Goal: Communication & Community: Answer question/provide support

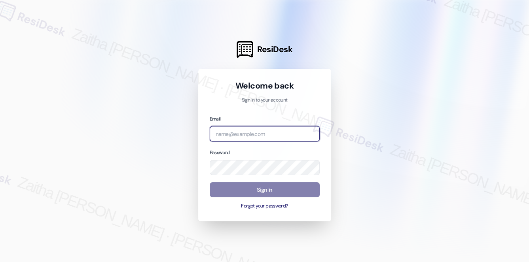
click at [288, 133] on input "email" at bounding box center [265, 133] width 110 height 15
click at [249, 133] on input "mer" at bounding box center [265, 133] width 110 height 15
click at [0, 262] on com-1password-button at bounding box center [0, 262] width 0 height 0
click at [244, 135] on input "mer" at bounding box center [265, 133] width 110 height 15
click at [166, 66] on div at bounding box center [264, 131] width 529 height 262
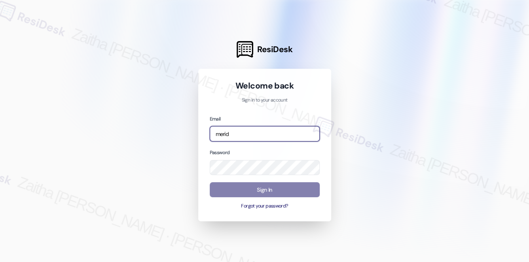
drag, startPoint x: 241, startPoint y: 135, endPoint x: 196, endPoint y: 135, distance: 44.7
click at [196, 135] on div "ResiDesk Welcome back Sign in to your account Email merid Password Sign In Forg…" at bounding box center [264, 131] width 529 height 262
type input "i"
type input "automated-surveys-meridian_management-zaitha.mae.[PERSON_NAME]@meridian_[DOMAIN…"
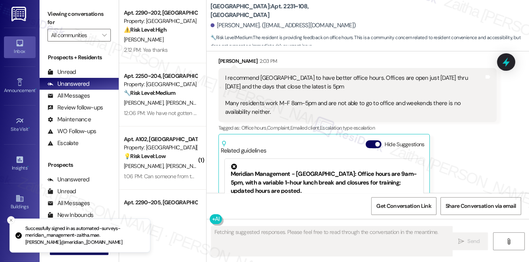
scroll to position [642, 0]
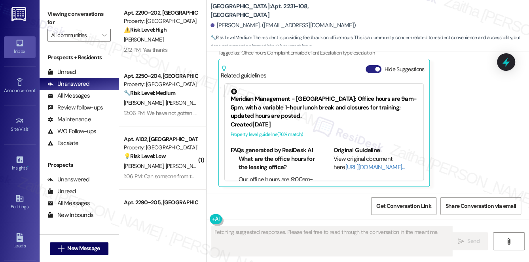
click at [370, 68] on button "Hide Suggestions" at bounding box center [374, 69] width 16 height 8
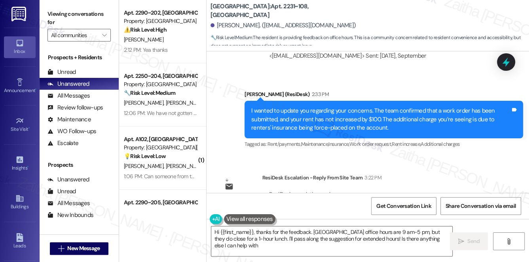
type textarea "Hi {{first_name}}, thanks for the feedback. Park Canyon office hours are 9 am-5…"
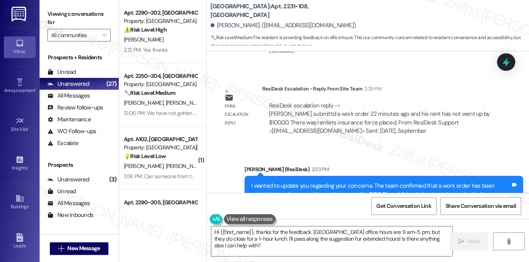
scroll to position [900, 0]
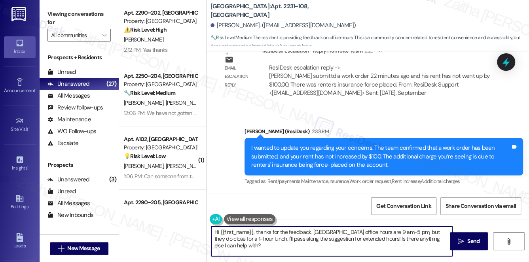
drag, startPoint x: 243, startPoint y: 247, endPoint x: 253, endPoint y: 242, distance: 10.8
click at [252, 250] on textarea "Hi {{first_name}}, thanks for the feedback. Park Canyon office hours are 9 am-5…" at bounding box center [331, 242] width 241 height 30
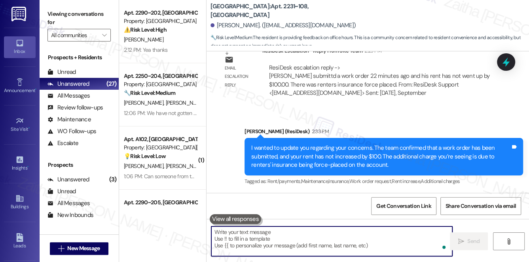
paste textarea "I apologize for the confusion in my last update. Please disregard that message,…"
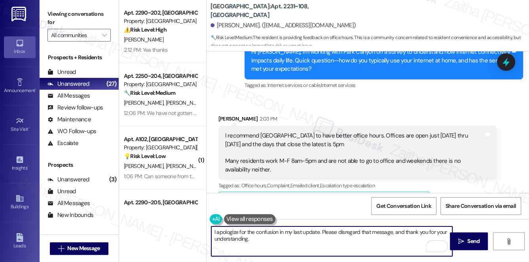
scroll to position [505, 0]
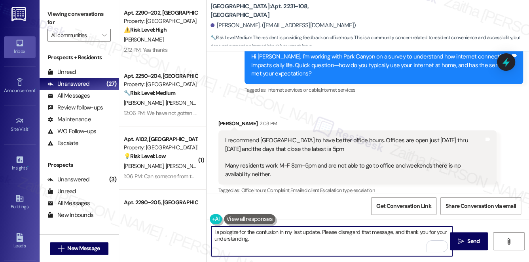
click at [220, 122] on div "Jose Crespo 2:03 PM" at bounding box center [357, 125] width 279 height 11
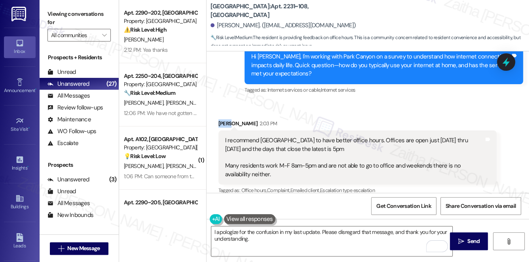
click at [220, 122] on div "Jose Crespo 2:03 PM" at bounding box center [357, 125] width 279 height 11
copy div "Jose"
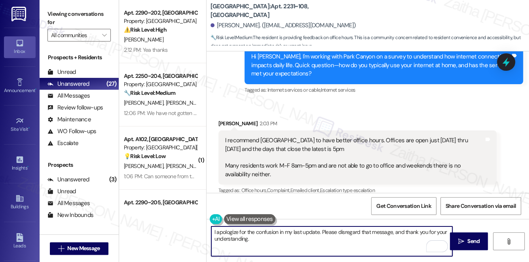
click at [317, 234] on textarea "I apologize for the confusion in my last update. Please disregard that message,…" at bounding box center [331, 242] width 241 height 30
paste textarea "Jose"
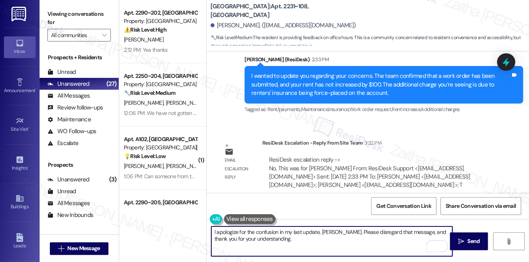
scroll to position [936, 0]
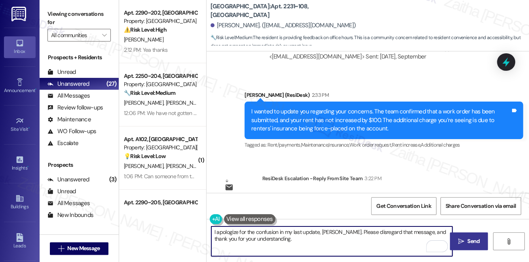
type textarea "I apologize for the confusion in my last update, Jose. Please disregard that me…"
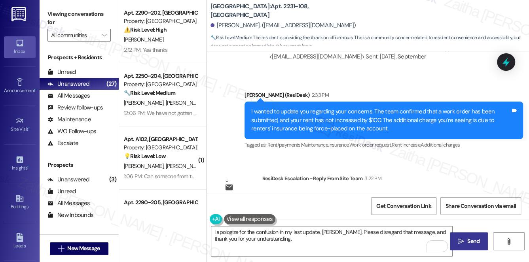
click at [463, 243] on icon "" at bounding box center [461, 242] width 6 height 6
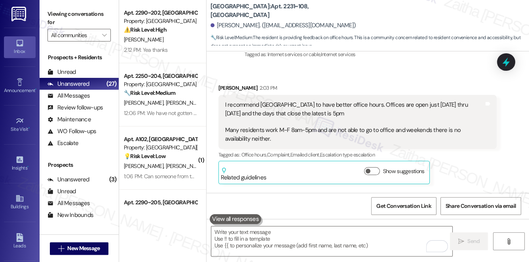
scroll to position [537, 0]
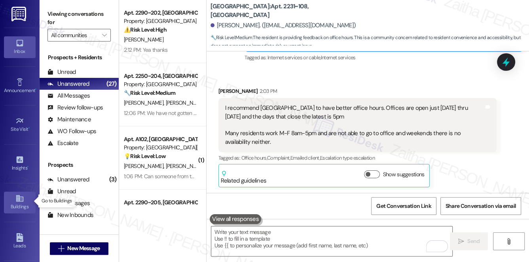
click at [13, 203] on div "Buildings" at bounding box center [20, 207] width 40 height 8
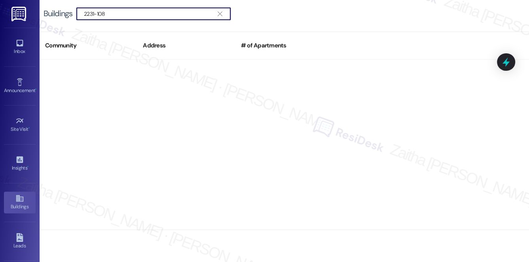
drag, startPoint x: 125, startPoint y: 18, endPoint x: 57, endPoint y: 17, distance: 68.5
click at [57, 17] on div "Buildings  2231-108 " at bounding box center [141, 14] width 195 height 13
drag, startPoint x: 95, startPoint y: 12, endPoint x: 42, endPoint y: 12, distance: 53.4
click at [42, 12] on div "Buildings  108 " at bounding box center [285, 14] width 490 height 28
type input "108"
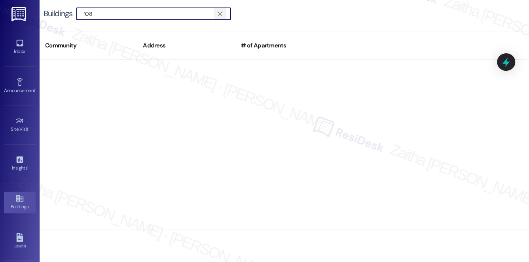
click at [218, 14] on icon "" at bounding box center [220, 14] width 4 height 6
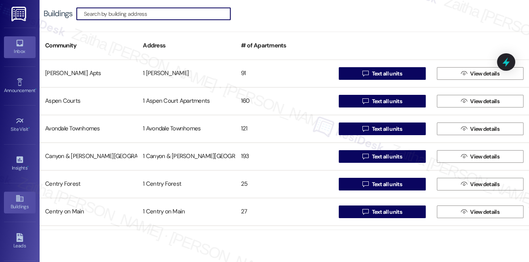
click at [22, 47] on div "Inbox" at bounding box center [20, 51] width 40 height 8
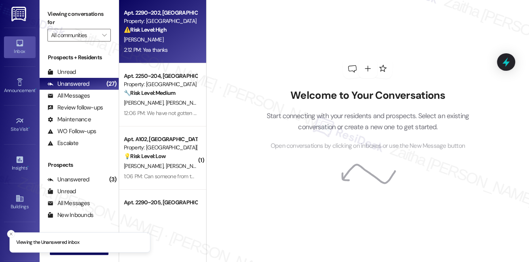
click at [136, 47] on div "2:12 PM: Yea thanks 2:12 PM: Yea thanks" at bounding box center [146, 49] width 44 height 7
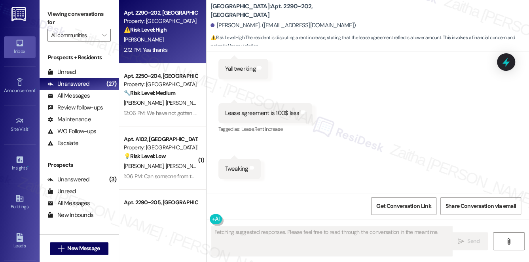
scroll to position [2205, 0]
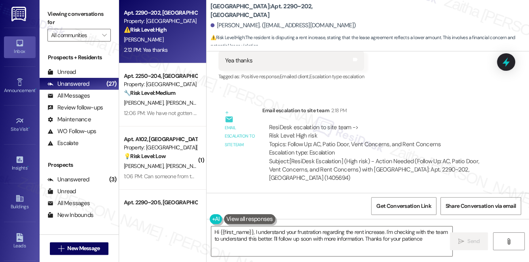
type textarea "Hi {{first_name}}, I understand your frustration regarding the rent increase. I…"
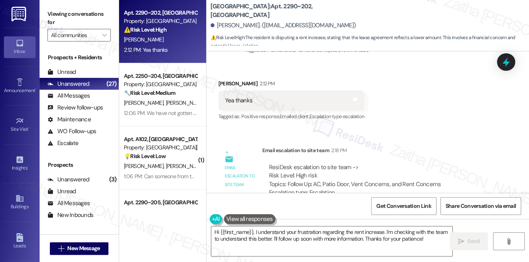
scroll to position [2169, 0]
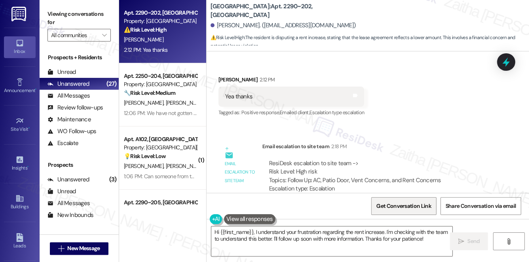
click at [396, 207] on span "Get Conversation Link" at bounding box center [403, 206] width 55 height 8
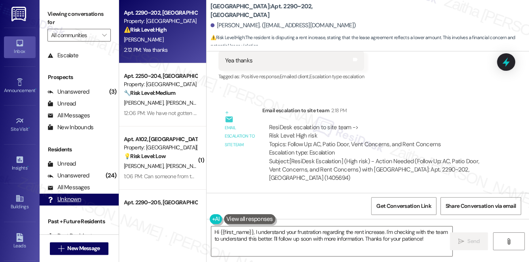
scroll to position [94, 0]
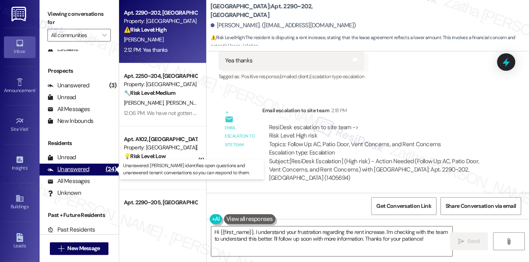
click at [74, 171] on div "Unanswered" at bounding box center [68, 169] width 42 height 8
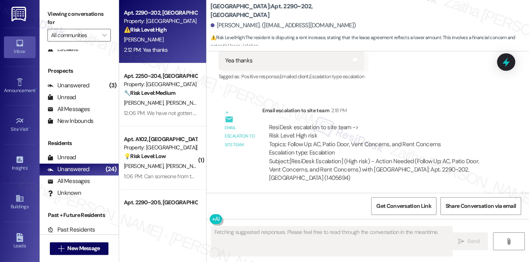
scroll to position [2205, 0]
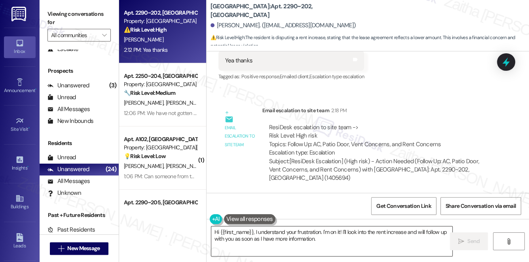
click at [216, 232] on textarea "Hi {{first_name}}, I understand your frustration. I'm on it! I'll look into the…" at bounding box center [331, 242] width 241 height 30
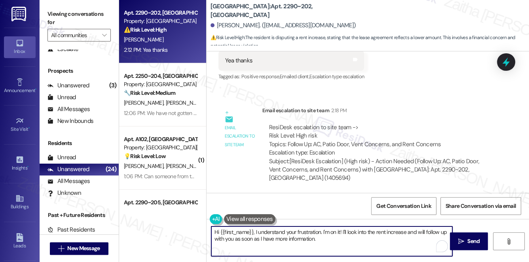
click at [216, 232] on textarea "Hi {{first_name}}, I understand your frustration. I'm on it! I'll look into the…" at bounding box center [331, 242] width 241 height 30
drag, startPoint x: 285, startPoint y: 232, endPoint x: 447, endPoint y: 226, distance: 161.6
click at [447, 226] on div "You're welcome, {{first_name}}, I understand your frustration. I'm on it! I'll …" at bounding box center [368, 248] width 323 height 59
click at [424, 233] on textarea "You're welcome, {{first_name}}. I will follow up with you as soon as I have mor…" at bounding box center [331, 242] width 241 height 30
click at [332, 241] on textarea "You're welcome, {{first_name}}. I will follow up with you as soon as I have mor…" at bounding box center [331, 242] width 241 height 30
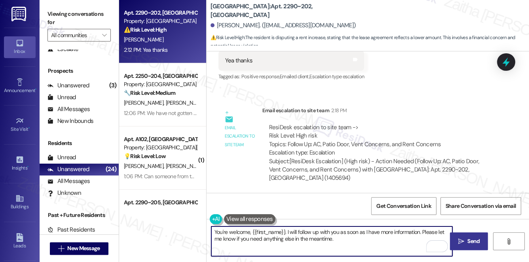
type textarea "You're welcome, {{first_name}}. I will follow up with you as soon as I have mor…"
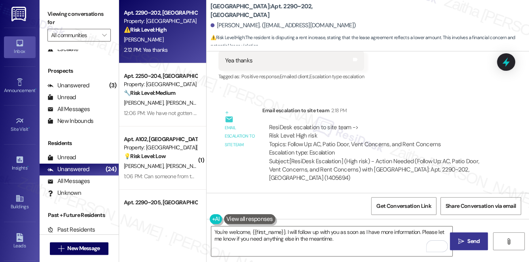
drag, startPoint x: 477, startPoint y: 242, endPoint x: 454, endPoint y: 232, distance: 24.8
click at [477, 242] on span "Send" at bounding box center [473, 241] width 12 height 8
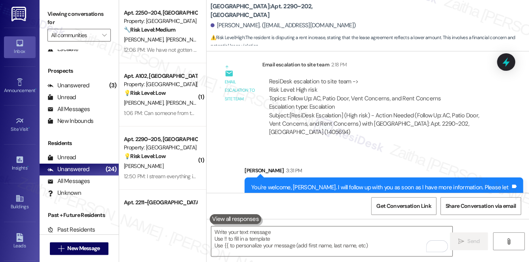
scroll to position [2269, 0]
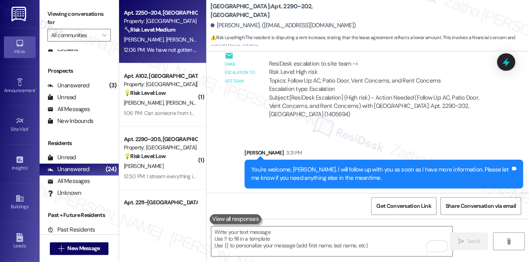
click at [176, 54] on div "12:06 PM: We have not gotten internet yet, we would like to get it. Do we have …" at bounding box center [160, 50] width 75 height 10
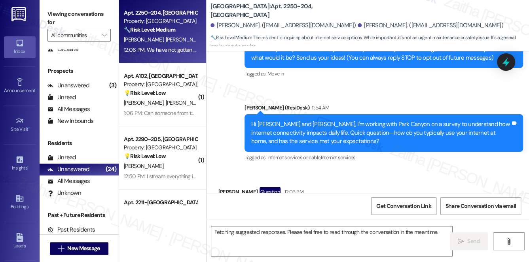
scroll to position [147, 0]
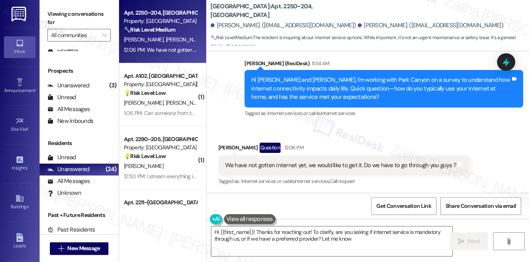
type textarea "Hi {{first_name}}! Thanks for reaching out! To clarify, are you asking if inter…"
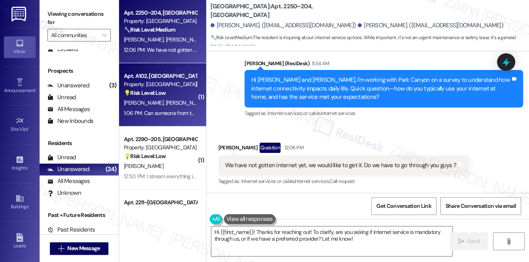
click at [175, 101] on div "T. Lawson D. Lawson" at bounding box center [160, 103] width 75 height 10
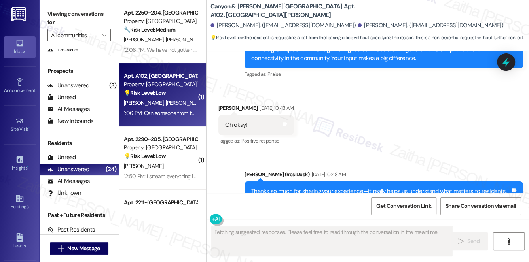
scroll to position [6959, 0]
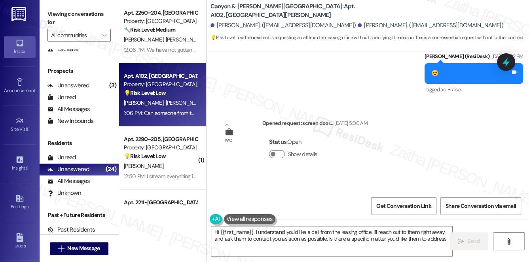
type textarea "Hi {{first_name}}, I understand you'd like a call from the leasing office. I'll…"
click at [222, 207] on div "Can someone from the leasing office please call me? Tags and notes" at bounding box center [294, 217] width 152 height 20
drag, startPoint x: 222, startPoint y: 163, endPoint x: 371, endPoint y: 169, distance: 149.7
click at [371, 188] on div "Received via SMS Timothy Lawson Question 1:06 PM Can someone from the leasing o…" at bounding box center [294, 216] width 163 height 57
copy div "Can someone from the leasing office please call me? Tags and notes"
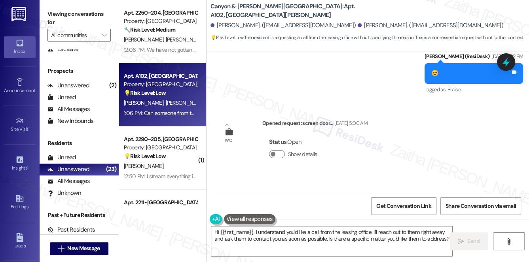
click at [421, 176] on div "Received via SMS Timothy Lawson Question 1:06 PM Can someone from the leasing o…" at bounding box center [368, 210] width 323 height 68
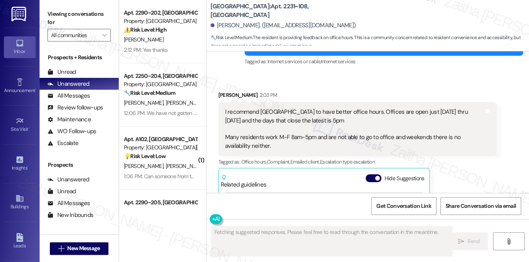
scroll to position [642, 0]
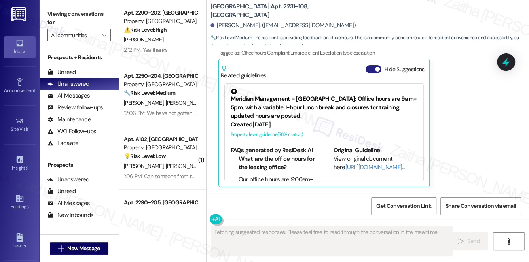
click at [371, 66] on button "Hide Suggestions" at bounding box center [374, 69] width 16 height 8
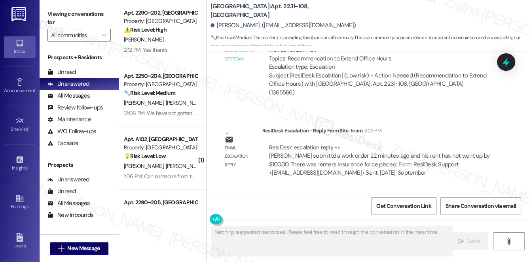
scroll to position [822, 0]
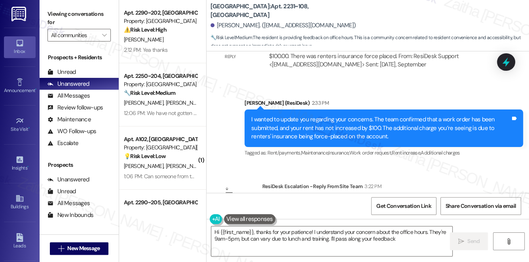
type textarea "Hi {{first_name}}, thanks for your patience! I understand your concern about th…"
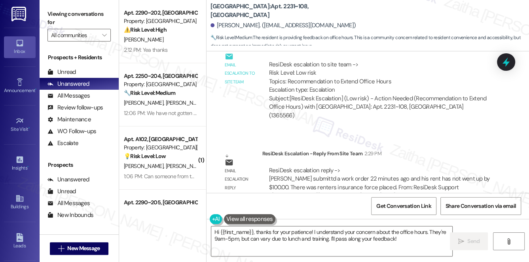
scroll to position [792, 0]
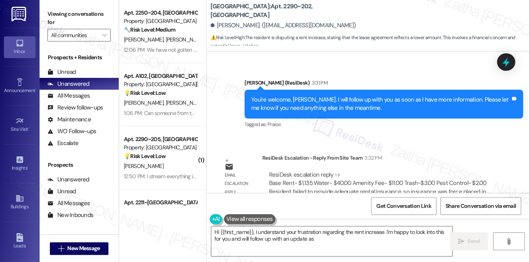
scroll to position [2361, 0]
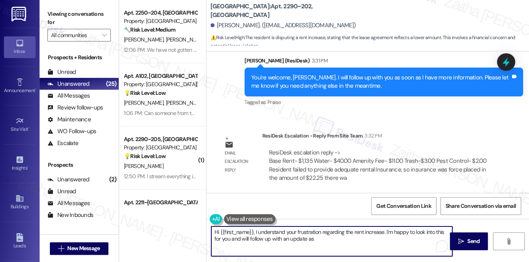
drag, startPoint x: 214, startPoint y: 232, endPoint x: 383, endPoint y: 241, distance: 169.6
click at [383, 241] on textarea "Hi {{first_name}}, I understand your frustration regarding the rent increase. I…" at bounding box center [331, 242] width 241 height 30
type textarea "Hi {{first_name}}, I understand your frustration regarding the rent increase. I…"
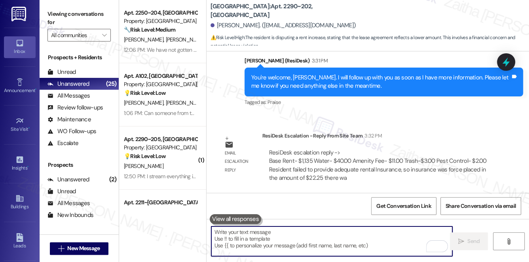
paste textarea "Hello {{first_name}}, here’s a breakdown of your charges: Base Rent: $1,135 Wat…"
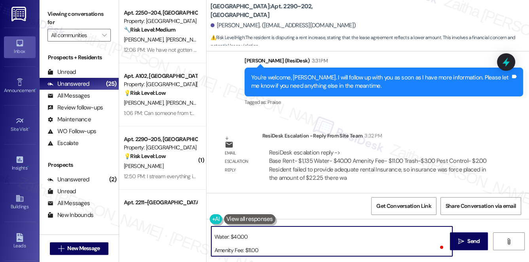
scroll to position [0, 0]
drag, startPoint x: 265, startPoint y: 231, endPoint x: 214, endPoint y: 233, distance: 51.1
click at [214, 233] on textarea "Hello {{first_name}}, here’s a breakdown of your charges: Base Rent: $1,135 Wat…" at bounding box center [331, 242] width 241 height 30
click at [295, 231] on textarea "Here’s a breakdown of your charges: Base Rent: $1,135 Water: $40.00 Amenity Fee…" at bounding box center [331, 242] width 241 height 30
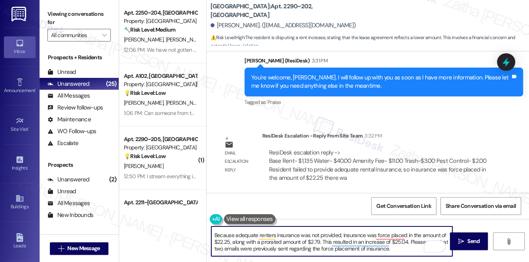
scroll to position [96, 0]
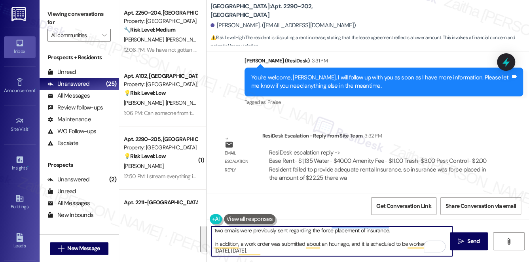
drag, startPoint x: 214, startPoint y: 235, endPoint x: 234, endPoint y: 263, distance: 34.4
click at [234, 262] on html "Inbox Go to Inbox Announcement • Send A Text Announcement Site Visit • Go to Si…" at bounding box center [264, 131] width 529 height 262
type textarea "w, 9/3/2025."
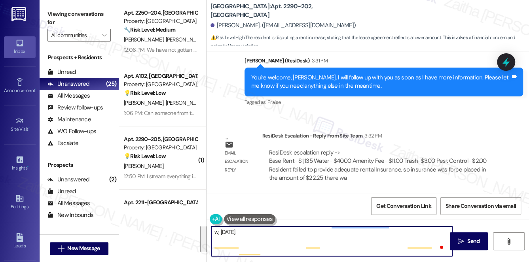
scroll to position [0, 0]
drag, startPoint x: 213, startPoint y: 235, endPoint x: 191, endPoint y: 234, distance: 22.2
click at [191, 234] on div "Apt. 2250~204, 1 Park Canyon Property: Park Canyon 🔧 Risk Level: Medium The res…" at bounding box center [324, 131] width 410 height 262
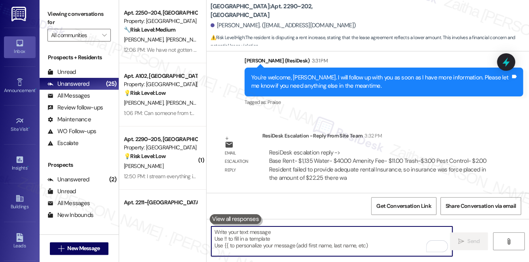
paste textarea "Hi {{first_name}}, your charges are: Rent $1,135, Water $40, Amenity $11, Trash…"
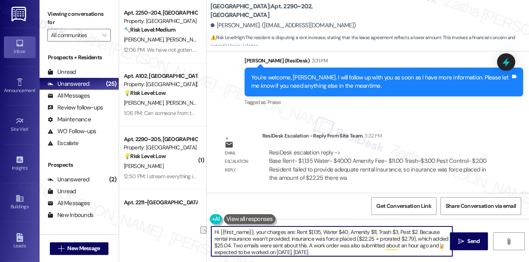
drag, startPoint x: 253, startPoint y: 231, endPoint x: 214, endPoint y: 230, distance: 38.8
click at [214, 230] on textarea "Hi {{first_name}}, your charges are: Rent $1,135, Water $40, Amenity $11, Trash…" at bounding box center [331, 242] width 241 height 30
click at [298, 230] on textarea "Just a quick update from the team, your charges are: Rent $1,135, Water $40, Am…" at bounding box center [331, 242] width 241 height 30
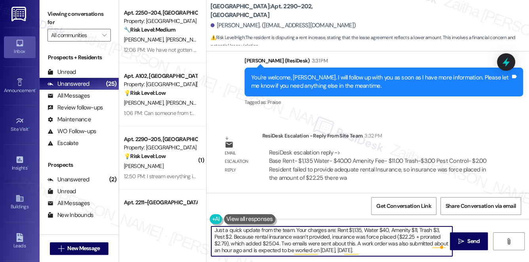
click at [355, 244] on textarea "Just a quick update from the team. Your charges are: Rent $1,135, Water $40, Am…" at bounding box center [331, 242] width 241 height 30
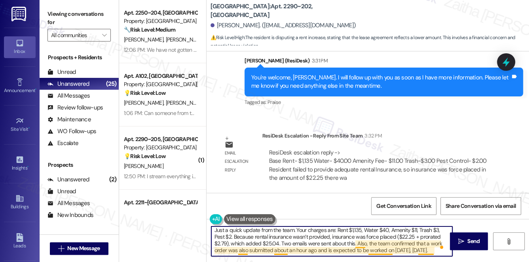
click at [240, 249] on textarea "Just a quick update from the team. Your charges are: Rent $1,135, Water $40, Am…" at bounding box center [331, 242] width 241 height 30
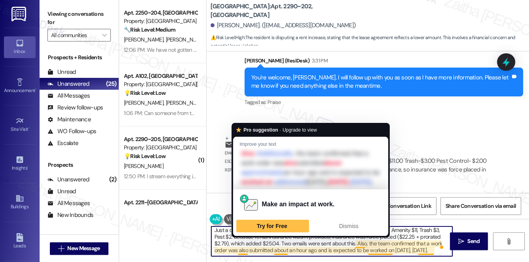
click at [240, 249] on textarea "Just a quick update from the team. Your charges are: Rent $1,135, Water $40, Am…" at bounding box center [331, 242] width 241 height 30
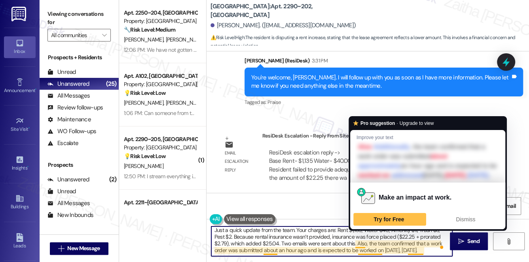
click at [360, 244] on textarea "Just a quick update from the team. Your charges are: Rent $1,135, Water $40, Am…" at bounding box center [331, 242] width 241 height 30
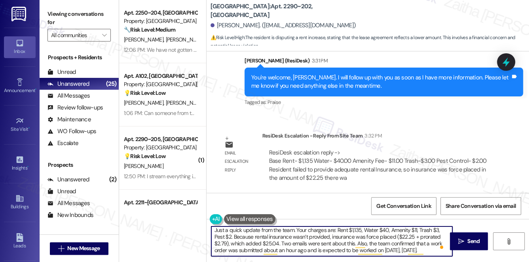
click at [306, 239] on textarea "Just a quick update from the team. Your charges are: Rent $1,135, Water $40, Am…" at bounding box center [331, 242] width 241 height 30
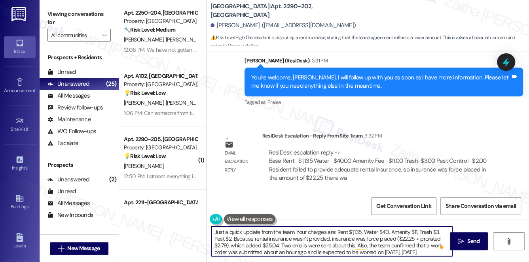
scroll to position [2361, 0]
type textarea "Just a quick update from the team. Your charges are: Rent $1,135, Water $40, Am…"
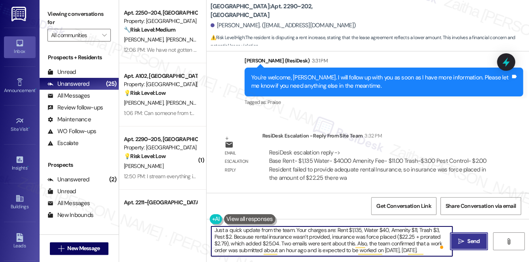
click at [466, 241] on span "Send" at bounding box center [473, 241] width 15 height 8
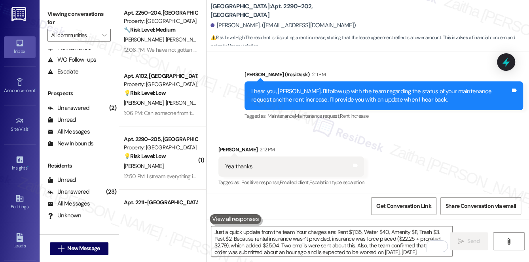
scroll to position [94, 0]
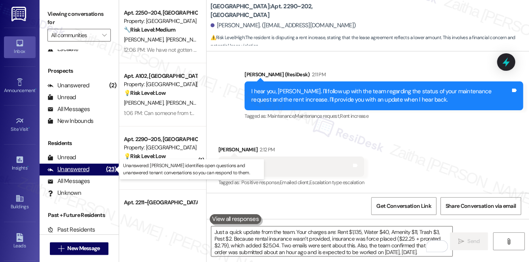
click at [84, 170] on div "Unanswered" at bounding box center [68, 169] width 42 height 8
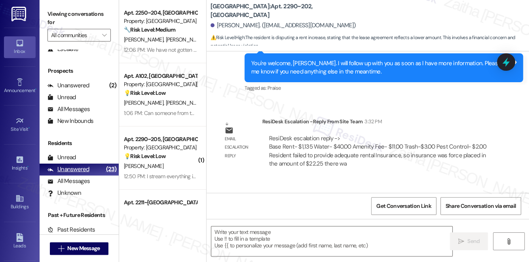
type textarea "Fetching suggested responses. Please feel free to read through the conversation…"
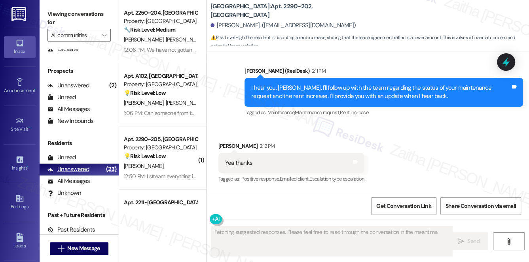
scroll to position [2099, 0]
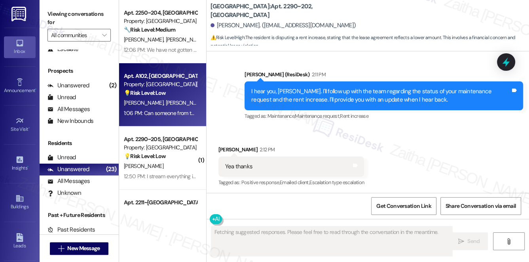
click at [186, 101] on div "T. Lawson D. Lawson" at bounding box center [160, 103] width 75 height 10
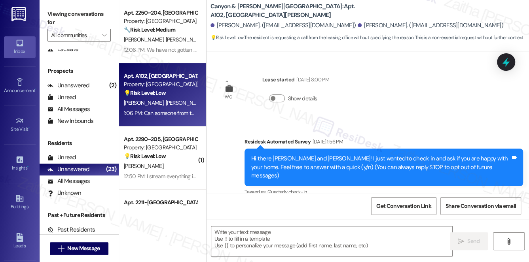
scroll to position [6959, 0]
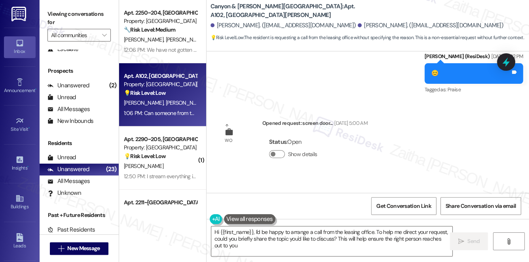
type textarea "Hi {{first_name}}, I'd be happy to arrange a call from the leasing office. To h…"
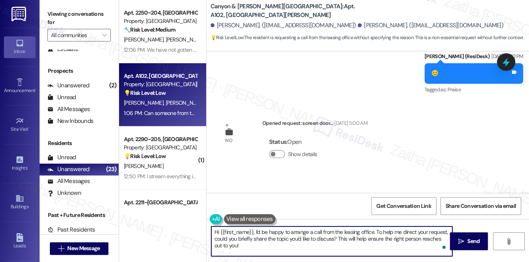
drag, startPoint x: 213, startPoint y: 232, endPoint x: 247, endPoint y: 246, distance: 37.4
click at [247, 246] on textarea "Hi {{first_name}}, I'd be happy to arrange a call from the leasing office. To h…" at bounding box center [331, 242] width 241 height 30
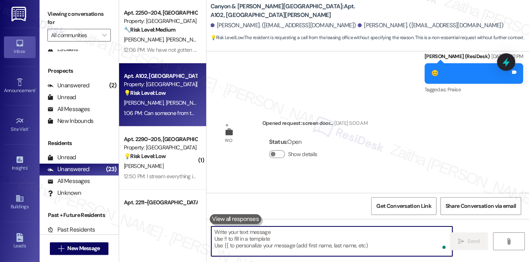
paste textarea "Hello {{first_name}}, thank you for your message. I’ll relay your request to th…"
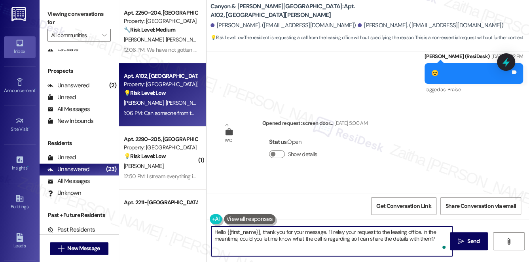
click at [217, 233] on textarea "Hello {{first_name}}, thank you for your message. I’ll relay your request to th…" at bounding box center [331, 242] width 241 height 30
type textarea "Hi {{first_name}}, thank you for your message. I’ll relay your request to the l…"
click at [471, 239] on span "Send" at bounding box center [473, 241] width 12 height 8
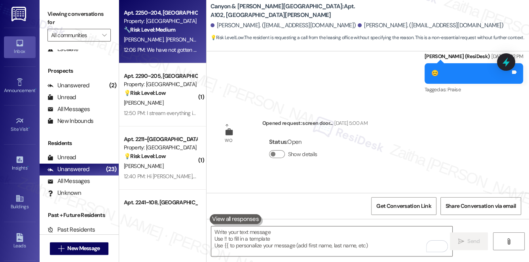
click at [190, 39] on div "O. Mendez J. Hernandez" at bounding box center [160, 40] width 75 height 10
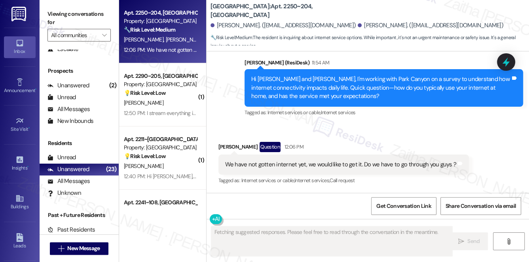
scroll to position [147, 0]
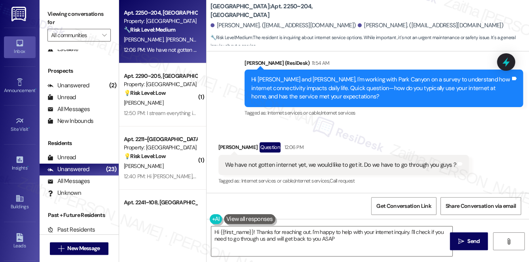
type textarea "Hi {{first_name}}! Thanks for reaching out. I'm happy to help with your interne…"
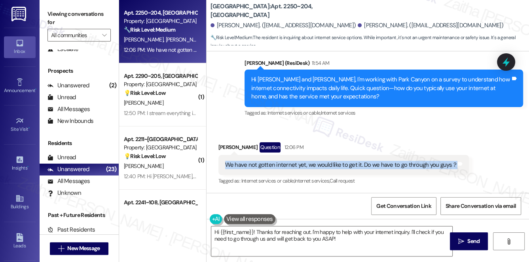
drag, startPoint x: 220, startPoint y: 165, endPoint x: 452, endPoint y: 170, distance: 232.0
click at [452, 170] on div "We have not gotten internet yet, we would like to get it. Do we have to go thro…" at bounding box center [343, 165] width 251 height 20
copy div "We have not gotten internet yet, we would like to get it. Do we have to go thro…"
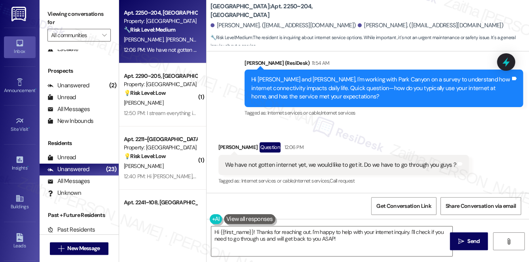
click at [327, 139] on div "Received via SMS Obed Mendez Question 12:06 PM We have not gotten internet yet,…" at bounding box center [344, 165] width 262 height 57
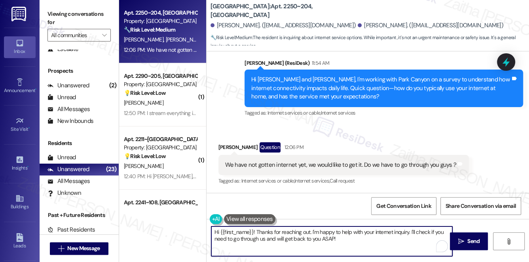
drag, startPoint x: 214, startPoint y: 232, endPoint x: 350, endPoint y: 238, distance: 136.3
click at [349, 239] on textarea "Hi {{first_name}}! Thanks for reaching out. I'm happy to help with your interne…" at bounding box center [331, 242] width 241 height 30
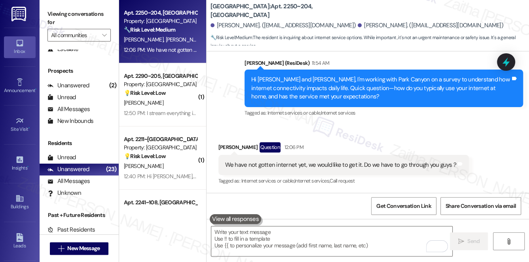
click at [389, 133] on div "Received via SMS Obed Mendez Question 12:06 PM We have not gotten internet yet,…" at bounding box center [368, 159] width 323 height 68
drag, startPoint x: 223, startPoint y: 165, endPoint x: 302, endPoint y: 166, distance: 79.2
click at [302, 166] on div "We have not gotten internet yet, we would like to get it. Do we have to go thro…" at bounding box center [343, 165] width 251 height 20
copy div "We have not gotten internet yet"
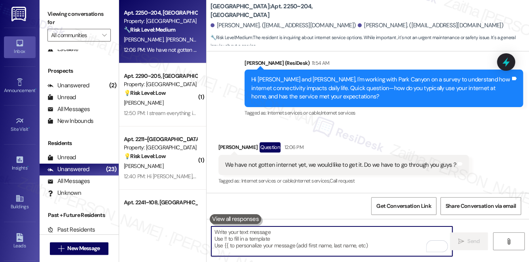
click at [278, 227] on textarea "To enrich screen reader interactions, please activate Accessibility in Grammarl…" at bounding box center [331, 242] width 241 height 30
paste textarea "Thank you for letting me know, Obed. Residents are required to set up their own…"
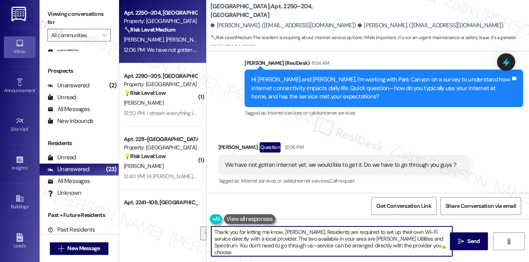
drag, startPoint x: 408, startPoint y: 238, endPoint x: 412, endPoint y: 249, distance: 11.9
click at [412, 249] on textarea "Thank you for letting me know, Obed. Residents are required to set up their own…" at bounding box center [331, 242] width 241 height 30
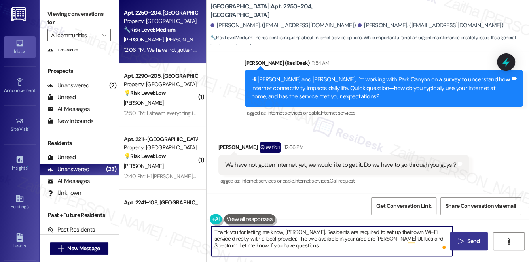
type textarea "Thank you for letting me know, Obed. Residents are required to set up their own…"
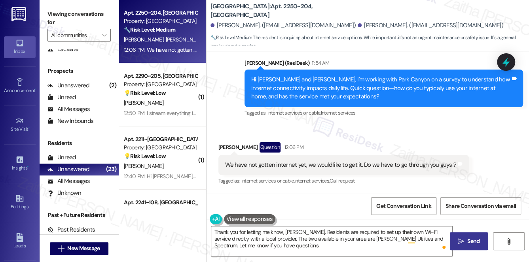
click at [472, 237] on span "Send" at bounding box center [473, 241] width 12 height 8
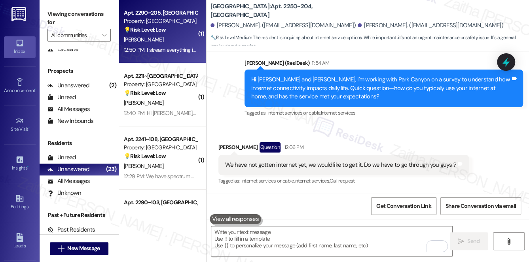
click at [163, 46] on div "12:50 PM: I stream everything i watch on the net and I do a lot of my work. Hap…" at bounding box center [160, 50] width 75 height 10
type textarea "Fetching suggested responses. Please feel free to read through the conversation…"
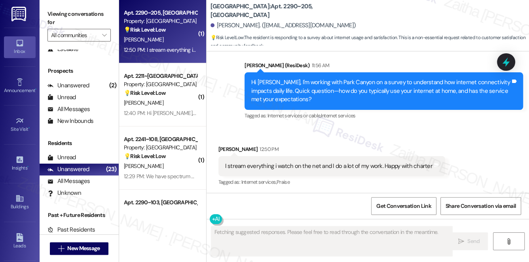
scroll to position [659, 0]
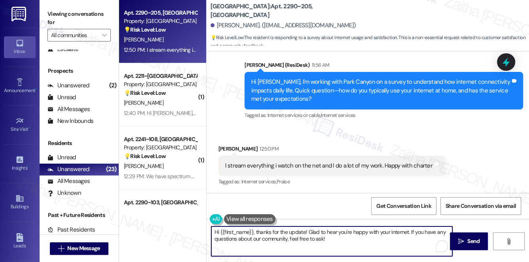
drag, startPoint x: 256, startPoint y: 232, endPoint x: 203, endPoint y: 232, distance: 53.0
click at [203, 232] on div "Apt. 2290~205, 1 Park Canyon Property: Park Canyon 💡 Risk Level: Low The reside…" at bounding box center [324, 131] width 410 height 262
click at [253, 232] on textarea "Thanks for the update! Glad to hear you're happy with your internet. If you hav…" at bounding box center [331, 242] width 241 height 30
click at [253, 233] on textarea "Thanks for the update! Glad to hear you're happy with your internet. If you hav…" at bounding box center [331, 242] width 241 height 30
type textarea "Thanks for the update! Glad to hear you're happy with your internet. If you hav…"
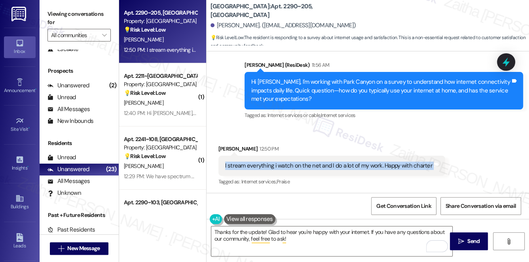
drag, startPoint x: 220, startPoint y: 164, endPoint x: 441, endPoint y: 170, distance: 220.5
click at [441, 170] on div "Received via SMS Brad Bailey 12:50 PM I stream everything i watch on the net an…" at bounding box center [332, 166] width 239 height 55
copy div "I stream everything i watch on the net and I do a lot of my work. Happy with ch…"
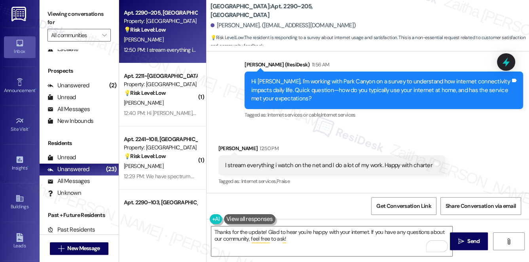
click at [452, 119] on div "Tagged as: Internet services or cable , Click to highlight conversations about …" at bounding box center [384, 114] width 279 height 11
click at [400, 134] on div "Received via SMS [PERSON_NAME] 12:50 PM I stream everything i watch on the net …" at bounding box center [368, 160] width 323 height 67
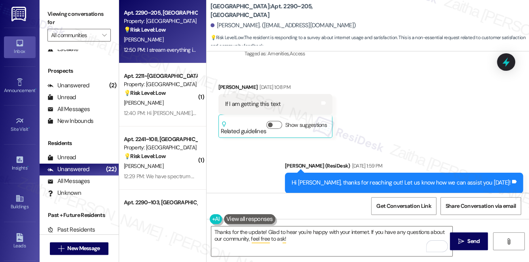
scroll to position [324, 0]
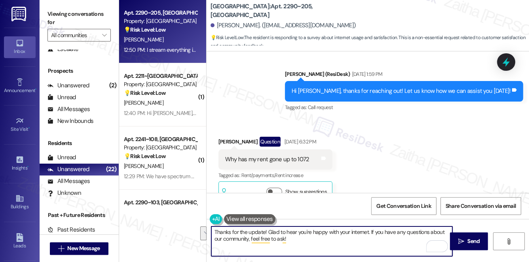
drag, startPoint x: 215, startPoint y: 231, endPoint x: 302, endPoint y: 237, distance: 86.9
click at [302, 237] on textarea "Thanks for the update! Glad to hear you're happy with your internet. If you hav…" at bounding box center [331, 242] width 241 height 30
type textarea "T"
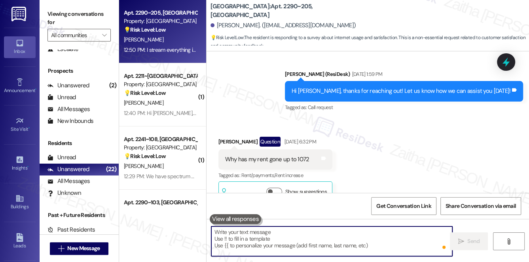
paste textarea "Thank you for sharing that! I’m glad to hear you’re happy with Charter, especia…"
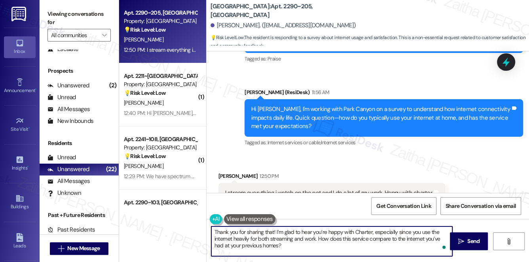
scroll to position [659, 0]
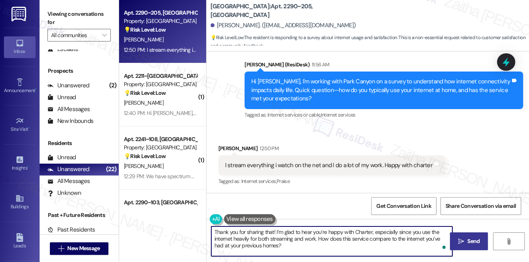
type textarea "Thank you for sharing that! I’m glad to hear you’re happy with Charter, especia…"
click at [475, 243] on span "Send" at bounding box center [473, 241] width 12 height 8
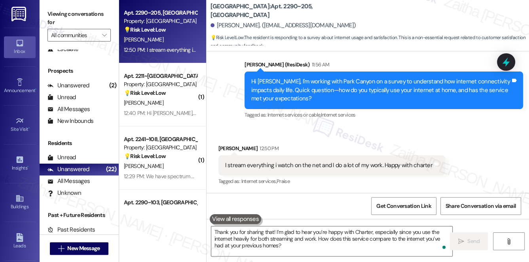
scroll to position [659, 0]
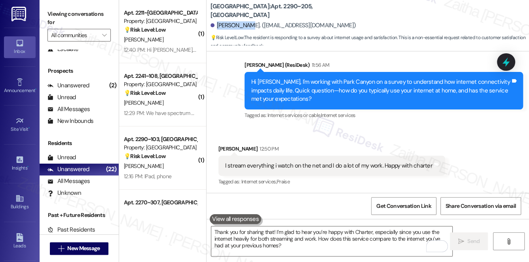
drag, startPoint x: 217, startPoint y: 27, endPoint x: 242, endPoint y: 27, distance: 24.9
click at [242, 27] on div "[PERSON_NAME]. ([EMAIL_ADDRESS][DOMAIN_NAME])" at bounding box center [284, 25] width 146 height 8
copy div "[PERSON_NAME]"
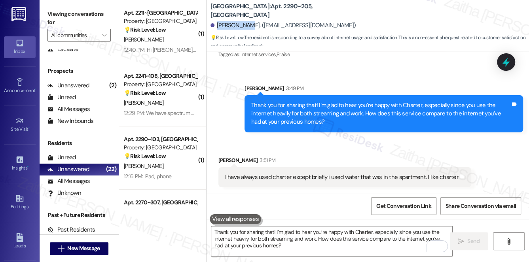
scroll to position [787, 0]
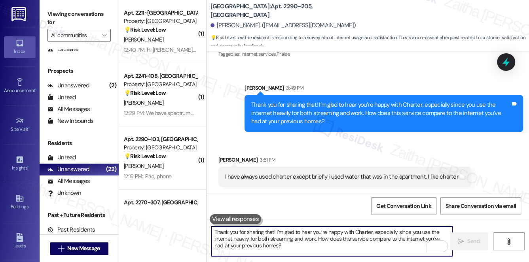
click at [266, 230] on textarea "Thank you for sharing that! I’m glad to hear you’re happy with Charter, especia…" at bounding box center [331, 242] width 241 height 30
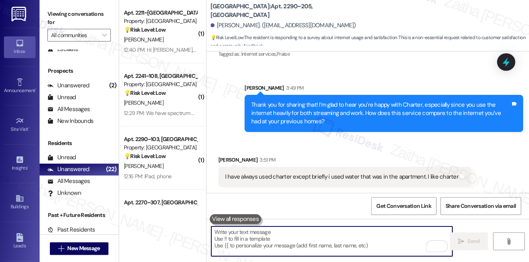
paste textarea "Thanks so much for sharing your experience—it really helps us understand what m…"
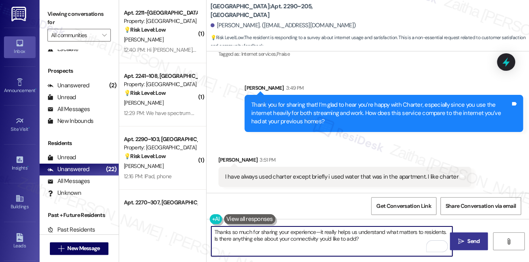
type textarea "Thanks so much for sharing your experience—it really helps us understand what m…"
drag, startPoint x: 471, startPoint y: 243, endPoint x: 464, endPoint y: 237, distance: 8.4
click at [471, 243] on span "Send" at bounding box center [473, 241] width 12 height 8
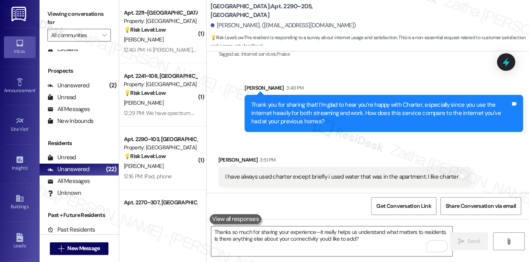
scroll to position [786, 0]
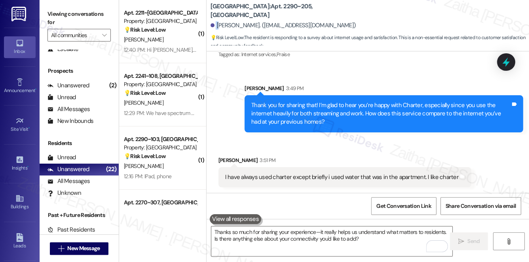
drag, startPoint x: 215, startPoint y: 25, endPoint x: 219, endPoint y: 25, distance: 4.7
click at [219, 25] on div "Brad Bailey. (bradb7665@gmail.com)" at bounding box center [284, 25] width 146 height 8
drag, startPoint x: 256, startPoint y: 9, endPoint x: 284, endPoint y: 9, distance: 28.1
click at [284, 9] on b "Park Canyon: Apt. 2290~205, 1 Park Canyon" at bounding box center [290, 10] width 158 height 17
copy b "2290~205"
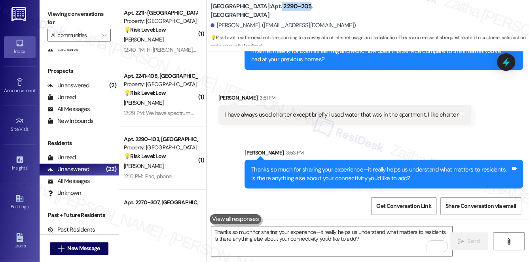
scroll to position [850, 0]
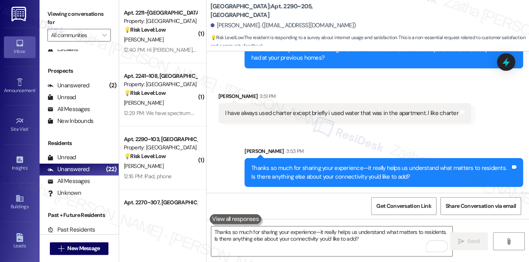
click at [399, 142] on div "Sent via SMS Sarah 3:53 PM Thanks so much for sharing your experience—it really…" at bounding box center [384, 167] width 290 height 52
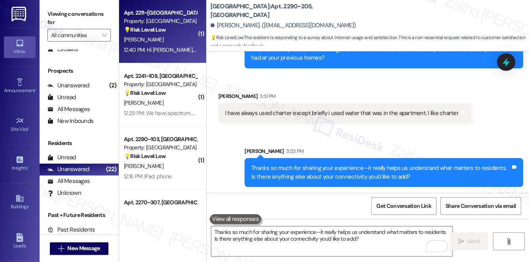
click at [171, 36] on div "[PERSON_NAME]" at bounding box center [160, 40] width 75 height 10
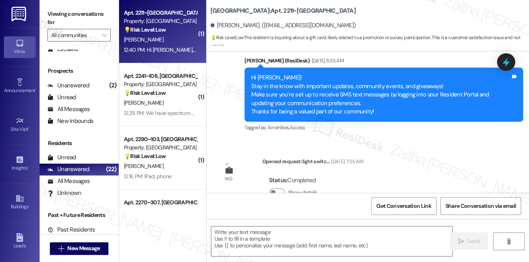
type textarea "Fetching suggested responses. Please feel free to read through the conversation…"
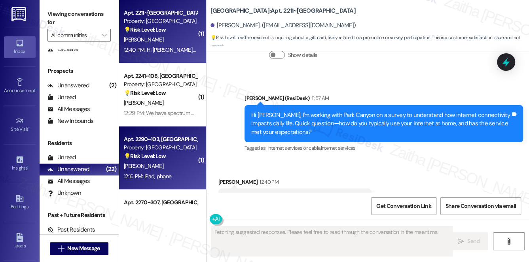
scroll to position [746, 0]
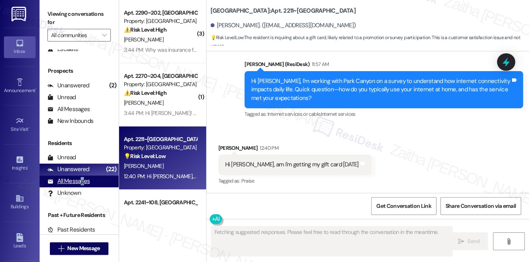
click at [82, 183] on div "All Messages" at bounding box center [68, 181] width 42 height 8
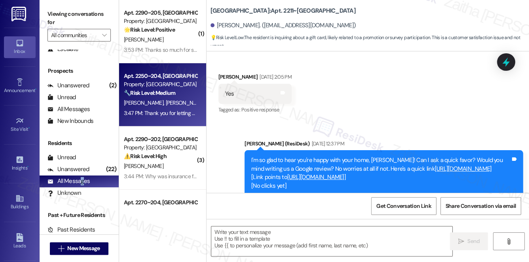
type textarea "Fetching suggested responses. Please feel free to read through the conversation…"
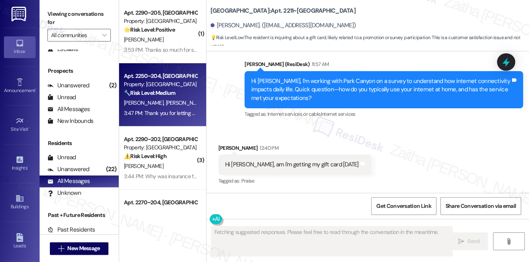
click at [180, 106] on div "O. Mendez J. Hernandez" at bounding box center [160, 103] width 75 height 10
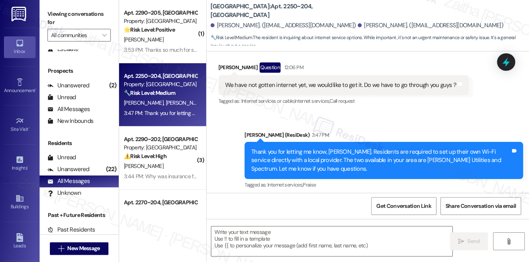
scroll to position [231, 0]
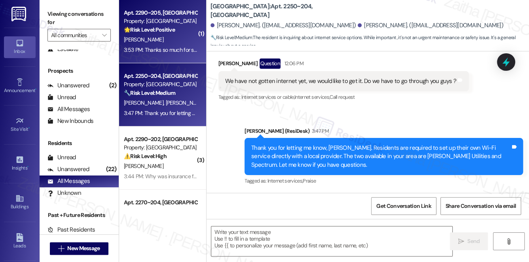
click at [177, 33] on div "🌟 Risk Level: Positive The resident is providing positive feedback about their …" at bounding box center [160, 30] width 73 height 8
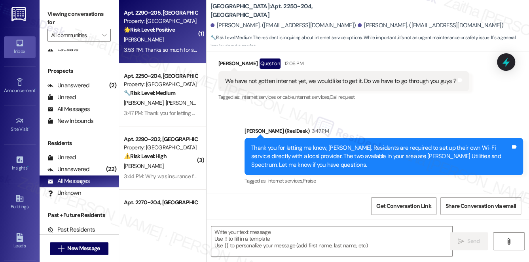
type textarea "Fetching suggested responses. Please feel free to read through the conversation…"
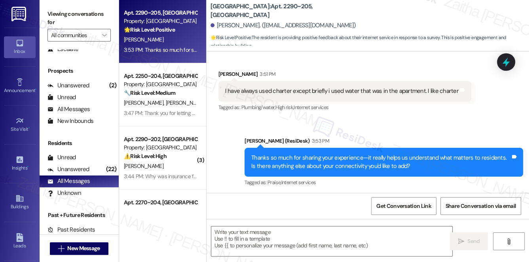
scroll to position [885, 0]
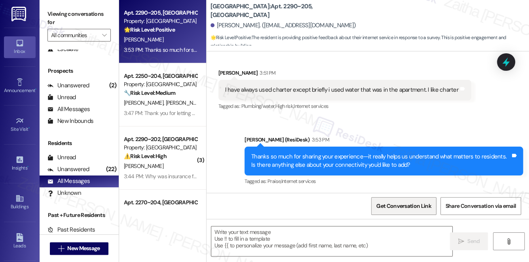
click at [405, 208] on span "Get Conversation Link" at bounding box center [403, 206] width 55 height 8
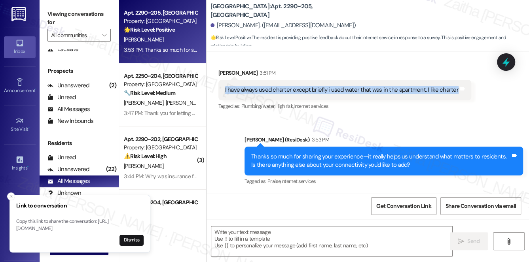
drag, startPoint x: 219, startPoint y: 88, endPoint x: 451, endPoint y: 92, distance: 232.0
click at [451, 92] on div "I have always used charter except briefly i used water that was in the apartmen…" at bounding box center [344, 90] width 253 height 20
copy div "I have always used charter except briefly i used water that was in the apartmen…"
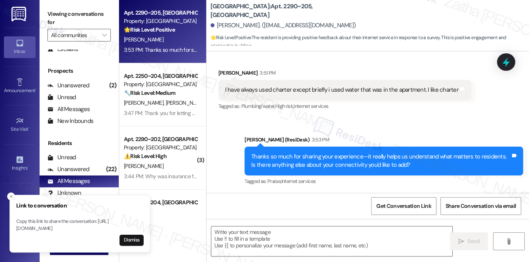
click at [397, 116] on div "Received via SMS Brad Bailey 3:51 PM I have always used charter except briefly …" at bounding box center [345, 90] width 265 height 55
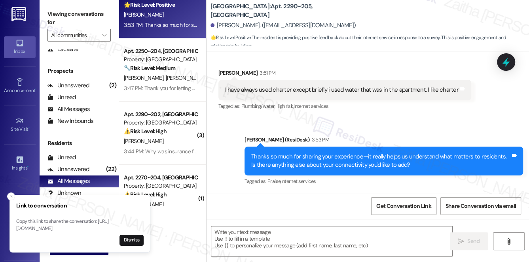
scroll to position [36, 0]
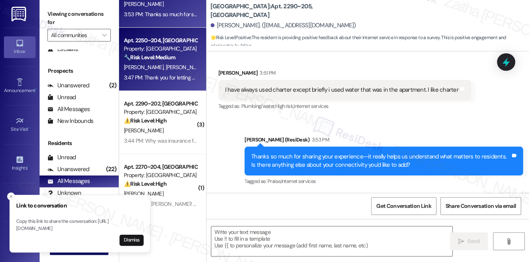
click at [196, 57] on div "Apt. 2250~204, 1 Park Canyon Property: Park Canyon 🔧 Risk Level: Medium The res…" at bounding box center [162, 59] width 87 height 63
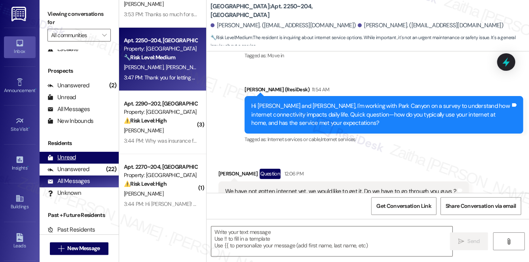
type textarea "Fetching suggested responses. Please feel free to read through the conversation…"
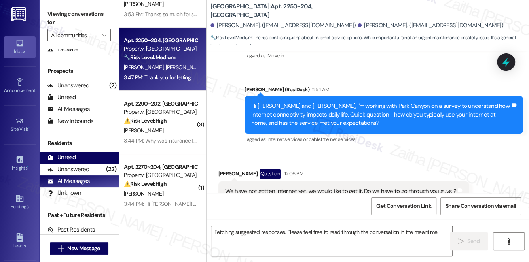
scroll to position [147, 0]
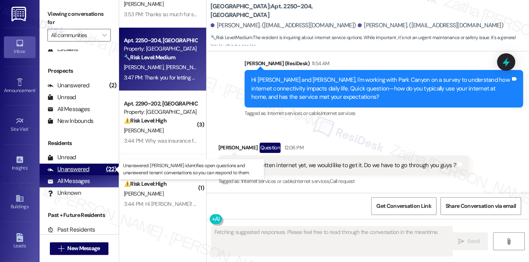
click at [73, 169] on div "Unanswered" at bounding box center [68, 169] width 42 height 8
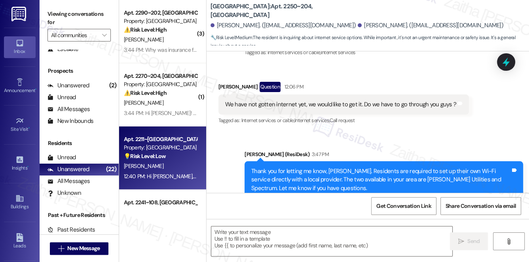
scroll to position [195, 0]
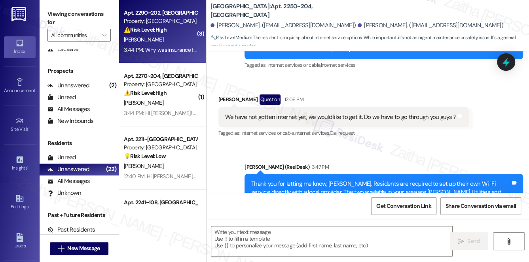
click at [175, 40] on div "[PERSON_NAME]" at bounding box center [160, 40] width 75 height 10
type textarea "Fetching suggested responses. Please feel free to read through the conversation…"
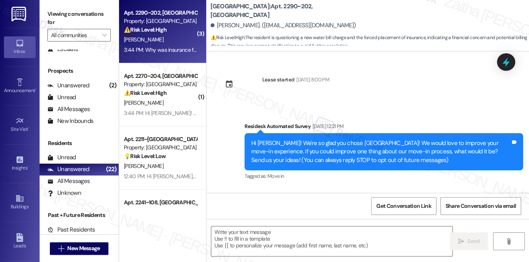
scroll to position [2629, 0]
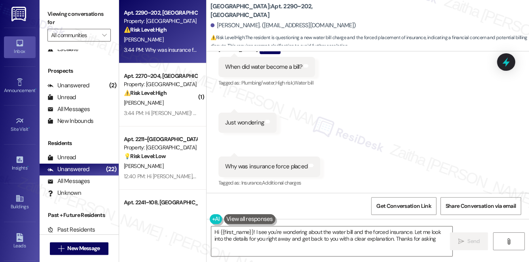
type textarea "Hi {{first_name}}! I see you're wondering about the water bill and the forced i…"
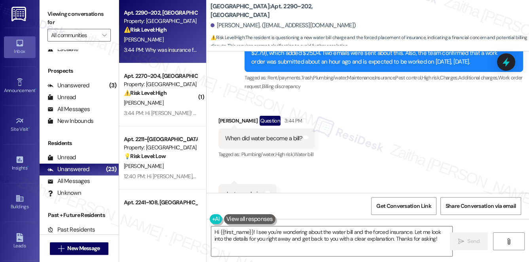
scroll to position [2630, 0]
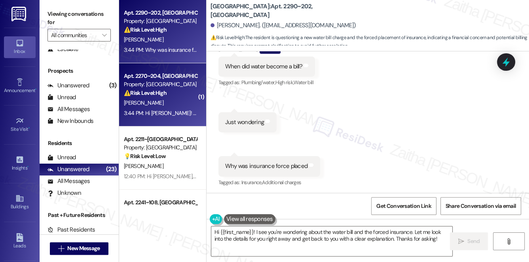
click at [171, 106] on div "M. Johnston" at bounding box center [160, 103] width 75 height 10
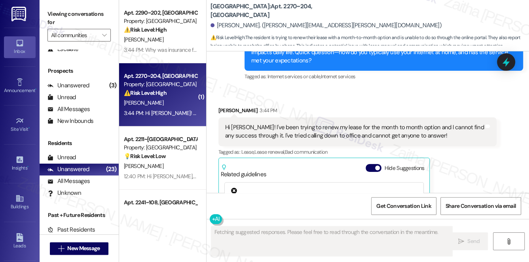
scroll to position [701, 0]
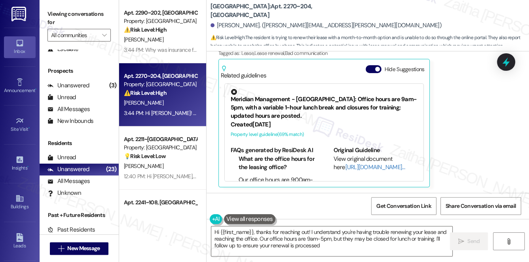
type textarea "Hi {{first_name}}, thanks for reaching out! I understand you're having trouble …"
click at [366, 67] on button "Hide Suggestions" at bounding box center [374, 69] width 16 height 8
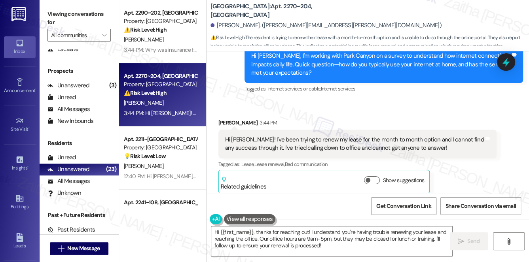
scroll to position [596, 0]
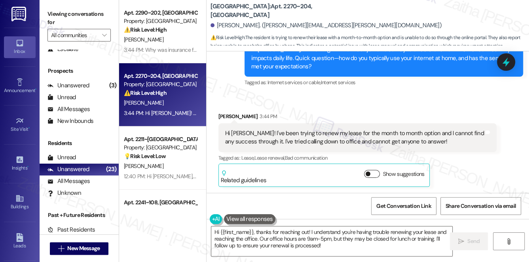
click at [374, 174] on button "Show suggestions" at bounding box center [372, 174] width 16 height 8
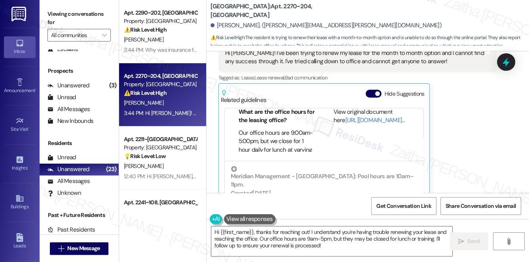
scroll to position [665, 0]
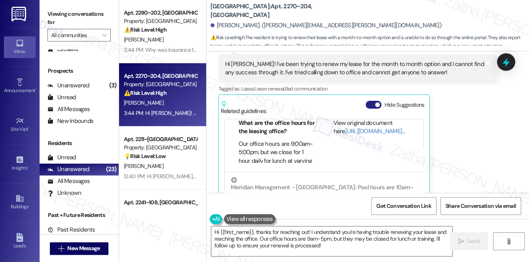
click at [369, 105] on button "Hide Suggestions" at bounding box center [374, 105] width 16 height 8
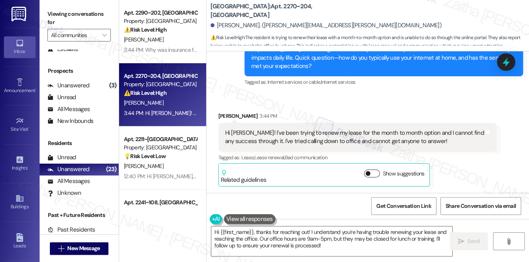
scroll to position [596, 0]
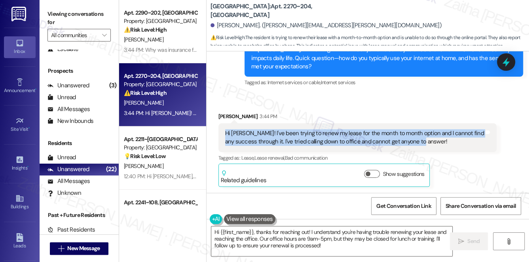
drag, startPoint x: 222, startPoint y: 133, endPoint x: 436, endPoint y: 147, distance: 213.8
click at [436, 147] on div "Hi Sarah! I've been trying to renew my lease for the month to month option and …" at bounding box center [357, 137] width 279 height 29
copy div "Hi [PERSON_NAME]! I've been trying to renew my lease for the month to month opt…"
click at [508, 62] on icon at bounding box center [505, 62] width 9 height 12
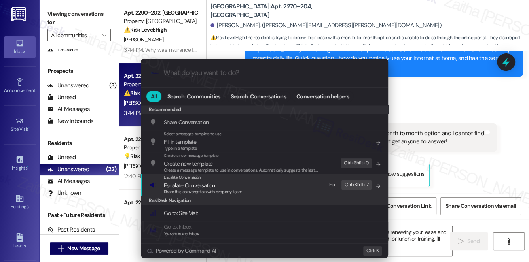
click at [197, 184] on span "Escalate Conversation" at bounding box center [189, 185] width 51 height 7
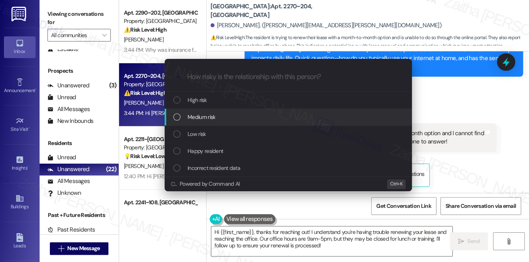
drag, startPoint x: 456, startPoint y: 129, endPoint x: 498, endPoint y: 106, distance: 48.2
click at [457, 129] on div "Escalate Conversation How risky is the relationship with this person? Topics (e…" at bounding box center [264, 131] width 529 height 262
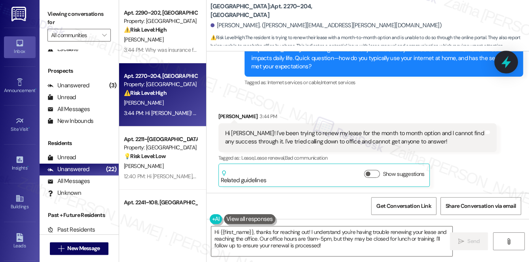
click at [508, 66] on icon at bounding box center [505, 61] width 13 height 13
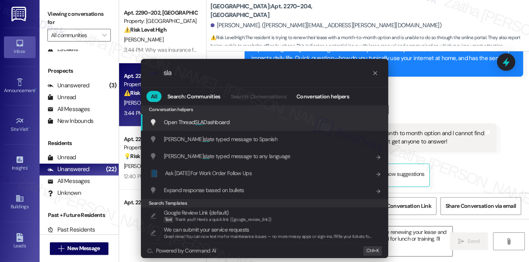
type input "sla"
click at [215, 122] on span "Open Thread SLA Dashboard" at bounding box center [197, 122] width 66 height 7
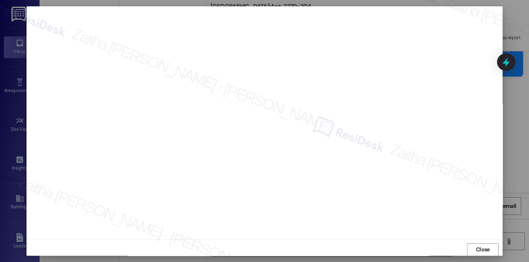
scroll to position [0, 0]
click at [483, 253] on span "Close" at bounding box center [483, 253] width 14 height 8
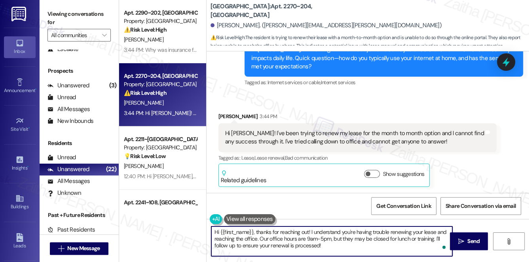
drag, startPoint x: 256, startPoint y: 231, endPoint x: 210, endPoint y: 235, distance: 46.9
click at [210, 235] on div "Hi {{first_name}}, thanks for reaching out! I understand you're having trouble …" at bounding box center [328, 241] width 242 height 30
click at [294, 234] on textarea "Hi {{first_name}}, thanks for reaching out! I understand you're having trouble …" at bounding box center [331, 242] width 241 height 30
click at [306, 231] on textarea "Hi {{first_name}}, thanks for reaching out! I understand you're having trouble …" at bounding box center [331, 242] width 241 height 30
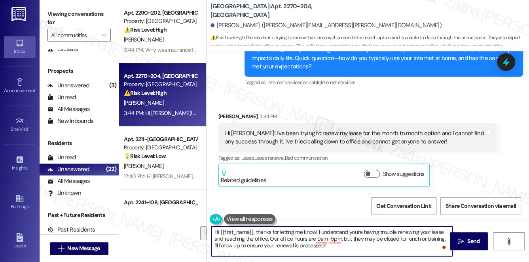
drag, startPoint x: 270, startPoint y: 239, endPoint x: 341, endPoint y: 247, distance: 71.3
click at [341, 247] on textarea "Hi {{first_name}}, thanks for letting me know! I understand you're having troub…" at bounding box center [331, 242] width 241 height 30
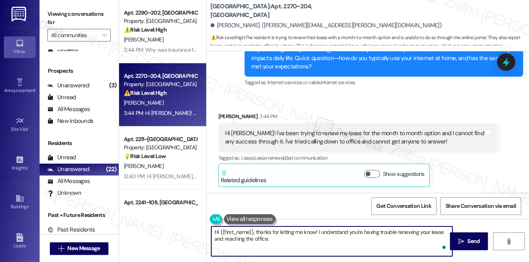
paste textarea "I’ll check with the team regarding your lease renewal and follow up with you on…"
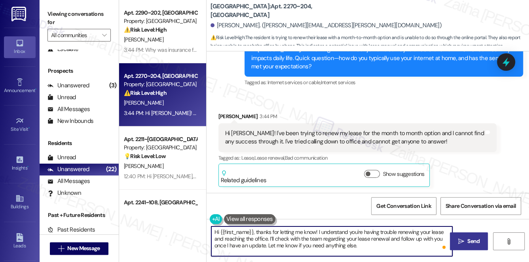
type textarea "Hi {{first_name}}, thanks for letting me know! I understand you're having troub…"
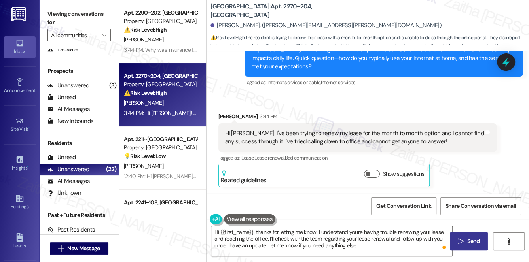
click at [476, 240] on span "Send" at bounding box center [473, 241] width 12 height 8
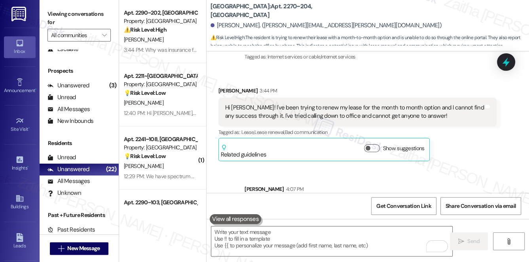
scroll to position [668, 0]
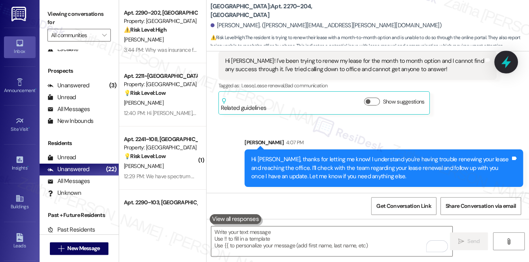
click at [500, 61] on icon at bounding box center [505, 61] width 13 height 13
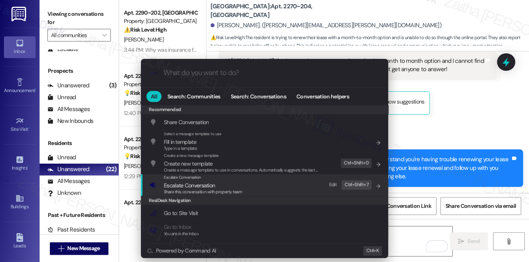
click at [181, 186] on span "Escalate Conversation" at bounding box center [189, 185] width 51 height 7
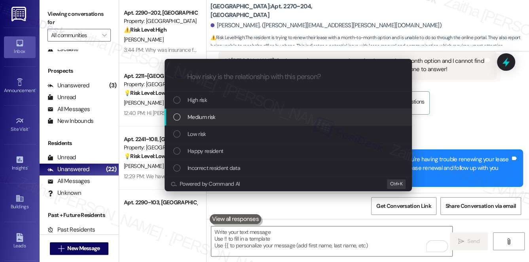
click at [210, 115] on span "Medium risk" at bounding box center [202, 117] width 28 height 9
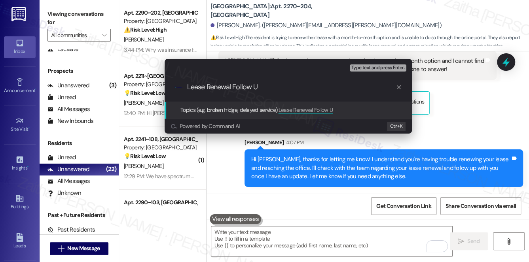
type input "Lease Renewal Follow Up"
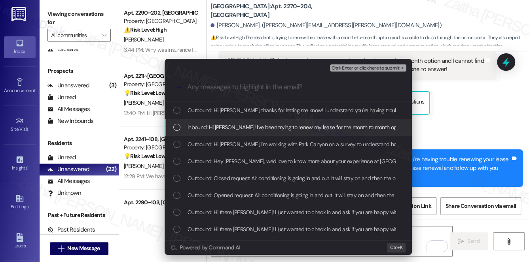
click at [220, 131] on span "Inbound: Hi Sarah! I've been trying to renew my lease for the month to month op…" at bounding box center [419, 127] width 463 height 9
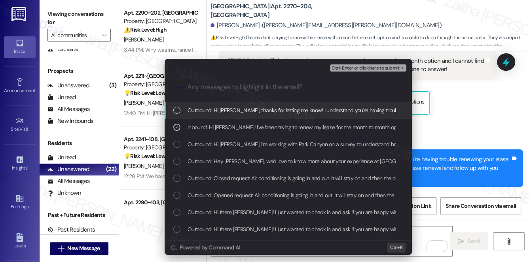
click at [376, 70] on span "Ctrl+Enter or click here to submit" at bounding box center [366, 69] width 68 height 6
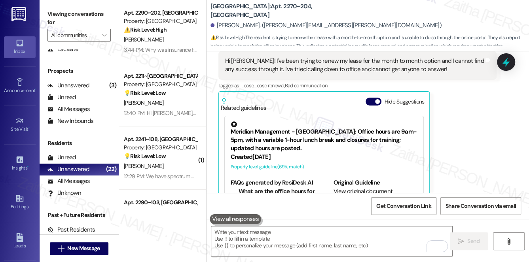
scroll to position [701, 0]
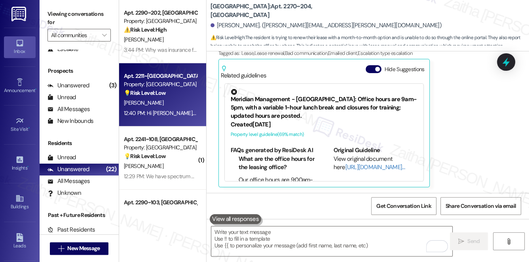
click at [181, 97] on div "💡 Risk Level: Low The resident is inquiring about a gift card, likely related t…" at bounding box center [160, 93] width 73 height 8
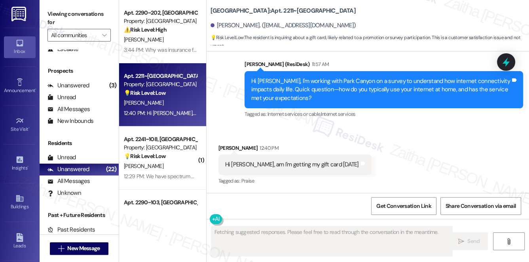
scroll to position [746, 0]
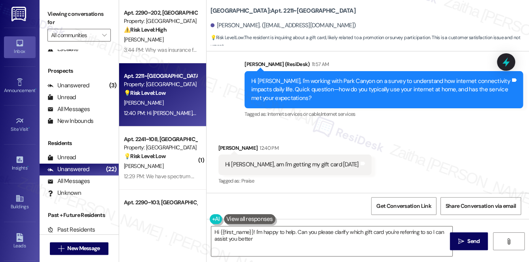
type textarea "Hi {{first_name}}! I'm happy to help. Can you please clarify which gift card yo…"
click at [462, 244] on icon "" at bounding box center [461, 242] width 6 height 6
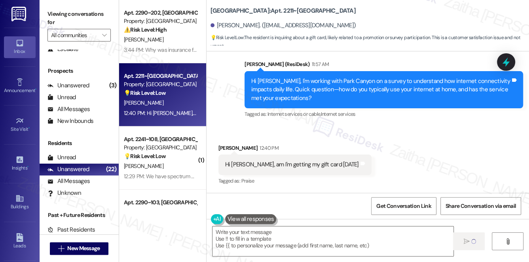
scroll to position [746, 0]
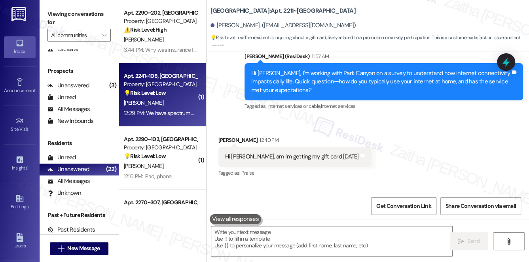
click at [169, 99] on div "[PERSON_NAME]" at bounding box center [160, 103] width 75 height 10
type textarea "Fetching suggested responses. Please feel free to read through the conversation…"
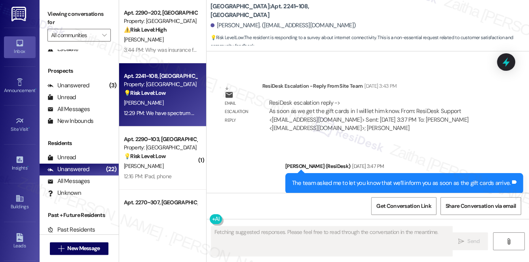
scroll to position [8514, 0]
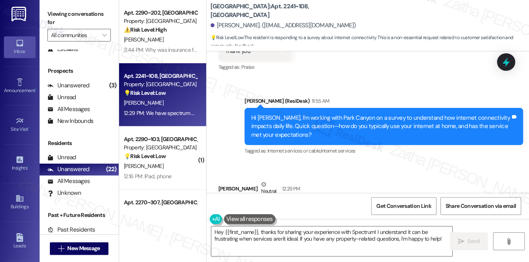
drag, startPoint x: 221, startPoint y: 165, endPoint x: 358, endPoint y: 164, distance: 136.5
click at [358, 200] on div "We have spectrum and , no they are not the best. Tags and notes" at bounding box center [290, 210] width 144 height 20
copy div "We have spectrum and , no they are not the best. Tags and notes"
click at [392, 163] on div "Received via SMS Robert Hammill Neutral 12:29 PM We have spectrum and , no they…" at bounding box center [368, 200] width 323 height 75
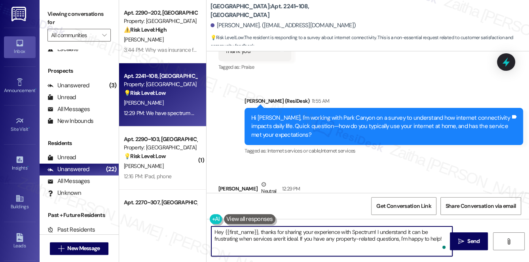
drag, startPoint x: 261, startPoint y: 231, endPoint x: 214, endPoint y: 229, distance: 47.5
click at [213, 230] on textarea "Hey {{first_name}}, thanks for sharing your experience with Spectrum! I underst…" at bounding box center [331, 242] width 241 height 30
drag, startPoint x: 241, startPoint y: 239, endPoint x: 389, endPoint y: 247, distance: 149.0
click at [389, 247] on textarea "Thanks for sharing your experience with Spectrum! I understand it can be frustr…" at bounding box center [331, 242] width 241 height 30
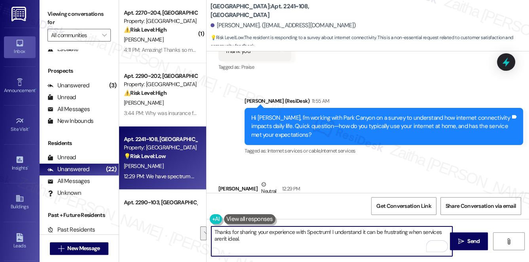
drag, startPoint x: 331, startPoint y: 231, endPoint x: 334, endPoint y: 240, distance: 9.3
click at [334, 240] on textarea "Thanks for sharing your experience with Spectrum! I understand it can be frustr…" at bounding box center [331, 242] width 241 height 30
click at [245, 238] on textarea "Thanks for sharing your experience with Spectrum! I understand it can be frustr…" at bounding box center [331, 242] width 241 height 30
click at [302, 241] on textarea "Thanks for sharing your experience with Spectrum! I understand it can be frustr…" at bounding box center [331, 242] width 241 height 30
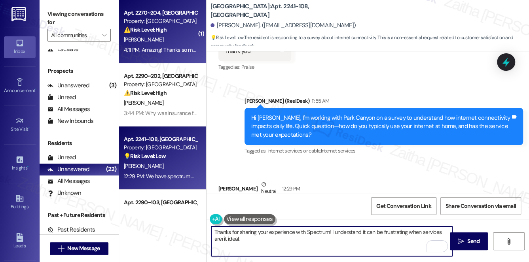
type textarea "Thanks for sharing your experience with Spectrum! I understand it can be frustr…"
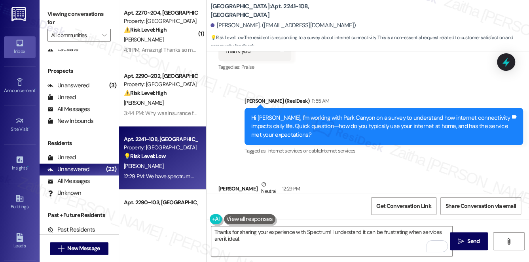
drag, startPoint x: 222, startPoint y: 165, endPoint x: 362, endPoint y: 170, distance: 139.8
click at [362, 175] on div "Received via SMS Robert Hammill Neutral 12:29 PM We have spectrum and , no they…" at bounding box center [291, 206] width 156 height 63
copy div "We have spectrum and , no they are not the best. Tags and notes"
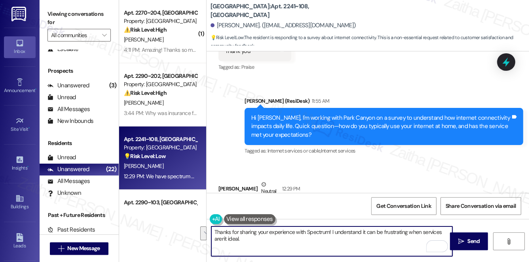
drag, startPoint x: 241, startPoint y: 240, endPoint x: 212, endPoint y: 231, distance: 30.9
click at [212, 231] on textarea "Thanks for sharing your experience with Spectrum! I understand it can be frustr…" at bounding box center [331, 242] width 241 height 30
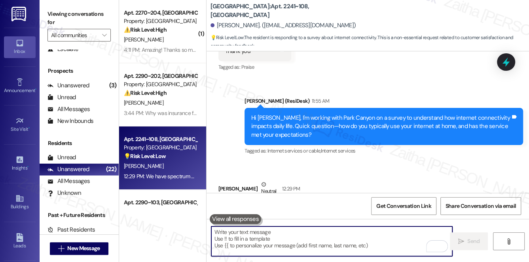
paste textarea "Thank you for sharing that. I understand Spectrum hasn’t been the best experien…"
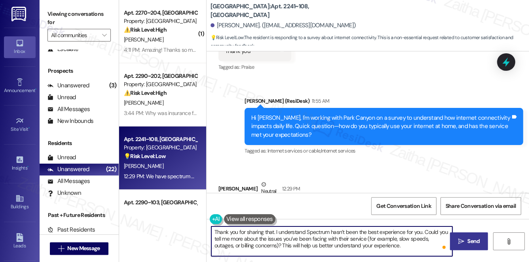
type textarea "Thank you for sharing that. I understand Spectrum hasn’t been the best experien…"
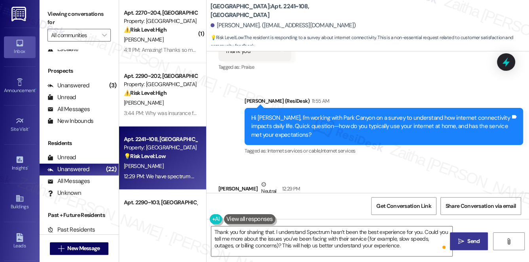
click at [475, 243] on span "Send" at bounding box center [473, 241] width 12 height 8
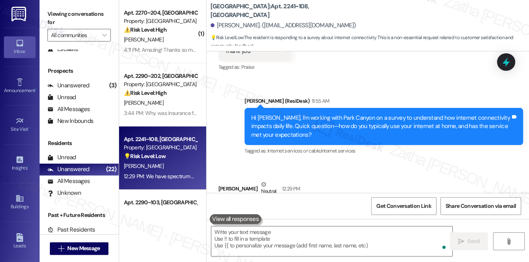
scroll to position [8514, 0]
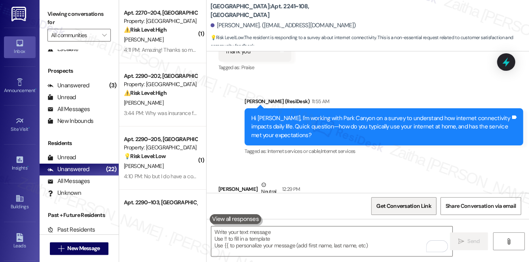
click at [387, 207] on span "Get Conversation Link" at bounding box center [403, 206] width 55 height 8
drag, startPoint x: 216, startPoint y: 28, endPoint x: 253, endPoint y: 21, distance: 37.8
click at [253, 21] on div "Robert Hammill. (roberthammill81@gmail.com)" at bounding box center [370, 26] width 319 height 16
copy div "Robert Hammil"
click at [368, 15] on div "Park Canyon: Apt. 2241~108, 1 Park Canyon" at bounding box center [290, 11] width 158 height 10
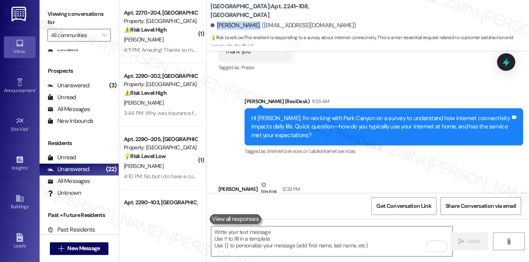
drag, startPoint x: 216, startPoint y: 25, endPoint x: 254, endPoint y: 20, distance: 38.2
click at [254, 20] on div "Robert Hammill. (roberthammill81@gmail.com)" at bounding box center [370, 26] width 319 height 16
copy div "Robert Hammill"
drag, startPoint x: 246, startPoint y: 17, endPoint x: 253, endPoint y: 11, distance: 9.0
click at [246, 16] on div "Park Canyon: Apt. 2241~108, 1 Park Canyon Robert Hammill. (roberthammill81@gmai…" at bounding box center [370, 24] width 319 height 44
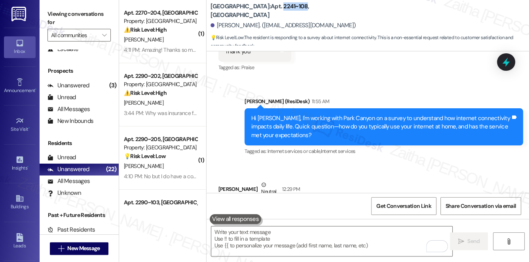
drag, startPoint x: 258, startPoint y: 9, endPoint x: 281, endPoint y: 9, distance: 22.2
click at [281, 9] on b "Park Canyon: Apt. 2241~108, 1 Park Canyon" at bounding box center [290, 10] width 158 height 17
copy b "2241~108"
drag, startPoint x: 217, startPoint y: 163, endPoint x: 348, endPoint y: 174, distance: 131.0
click at [348, 175] on div "Received via SMS Robert Hammill Neutral 12:29 PM We have spectrum and , no they…" at bounding box center [291, 206] width 156 height 63
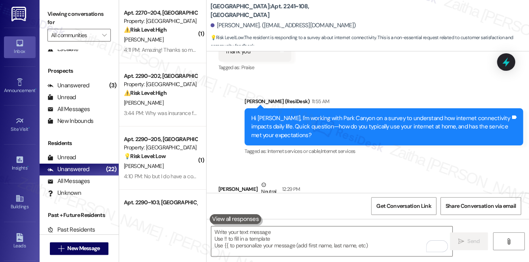
copy div "We have spectrum and , no they are not the best. Tags and notes"
click at [364, 175] on div "Received via SMS Robert Hammill Neutral 12:29 PM We have spectrum and , no they…" at bounding box center [291, 206] width 156 height 63
click at [385, 209] on span "Get Conversation Link" at bounding box center [403, 206] width 55 height 8
click at [393, 163] on div "Received via SMS Robert Hammill Neutral 12:29 PM We have spectrum and , no they…" at bounding box center [368, 200] width 323 height 75
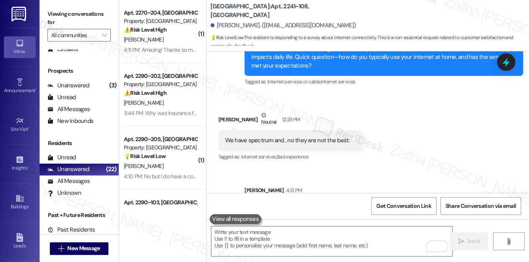
scroll to position [8586, 0]
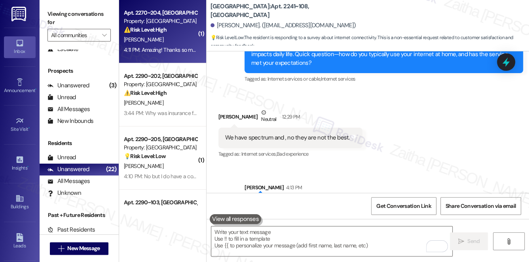
click at [175, 32] on div "⚠️ Risk Level: High The resident is having trouble renewing their lease and can…" at bounding box center [160, 30] width 73 height 8
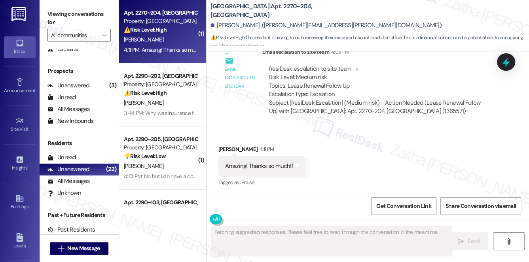
scroll to position [843, 0]
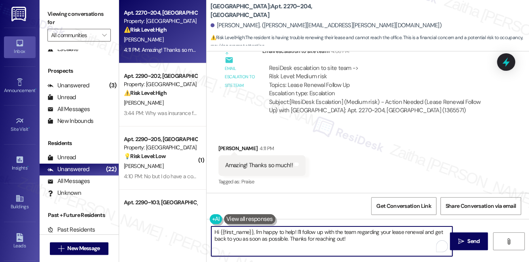
drag, startPoint x: 254, startPoint y: 234, endPoint x: 235, endPoint y: 232, distance: 19.4
click at [254, 234] on textarea "Hi {{first_name}}, I'm happy to help! I'll follow up with the team regarding yo…" at bounding box center [331, 242] width 241 height 30
click at [215, 233] on textarea "Hi {{first_name}}, I'm happy to help! I'll follow up with the team regarding yo…" at bounding box center [331, 242] width 241 height 30
click at [216, 233] on textarea "Hi {{first_name}}, I'm happy to help! I'll follow up with the team regarding yo…" at bounding box center [331, 242] width 241 height 30
click at [217, 231] on textarea "{{first_name}}, I'm happy to help! I'll follow up with the team regarding your …" at bounding box center [331, 242] width 241 height 30
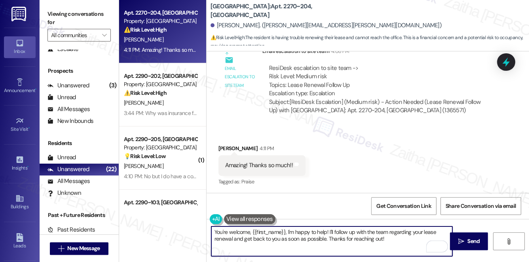
click at [285, 231] on textarea "You're welcome, {{first_name}}, I'm happy to help! I'll follow up with the team…" at bounding box center [331, 242] width 241 height 30
drag, startPoint x: 328, startPoint y: 230, endPoint x: 389, endPoint y: 244, distance: 62.9
click at [389, 244] on textarea "You're welcome, {{first_name}}! I'm happy to help! I'll follow up with the team…" at bounding box center [331, 242] width 241 height 30
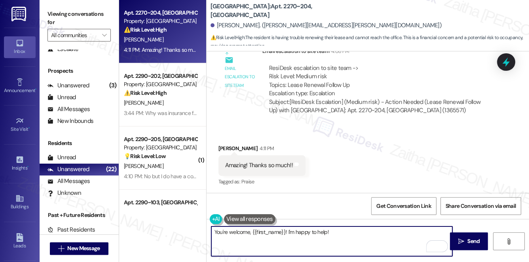
scroll to position [844, 0]
type textarea "You're welcome, {{first_name}}! I'm happy to help!"
click at [469, 240] on span "Send" at bounding box center [473, 241] width 12 height 8
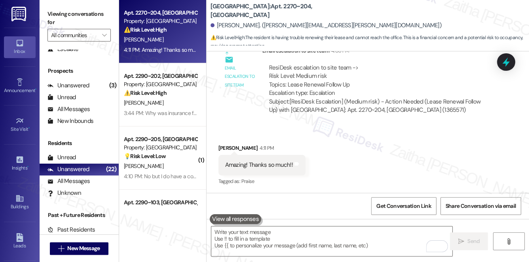
scroll to position [843, 0]
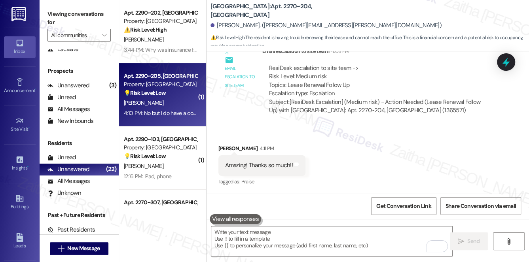
click at [183, 103] on div "B. Bailey" at bounding box center [160, 103] width 75 height 10
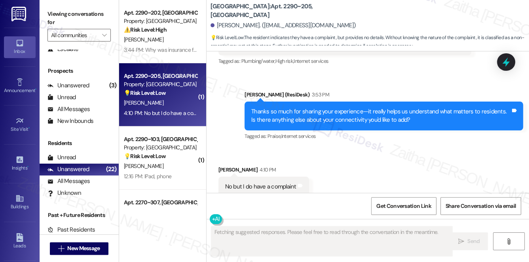
scroll to position [952, 0]
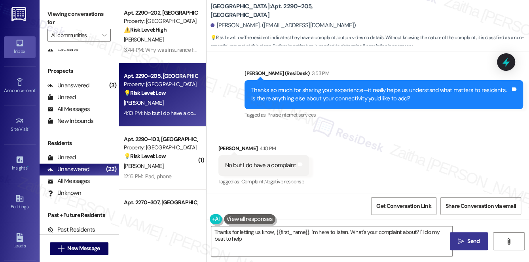
type textarea "Thanks for letting us know, {{first_name}}. I'm here to listen. What's your com…"
drag, startPoint x: 217, startPoint y: 166, endPoint x: 298, endPoint y: 173, distance: 80.7
click at [298, 173] on div "Received via SMS Brad Bailey 4:10 PM No but I do have a complaint Tags and note…" at bounding box center [264, 166] width 103 height 55
click at [368, 152] on div "Received via SMS Brad Bailey 4:10 PM No but I do have a complaint Tags and note…" at bounding box center [368, 160] width 323 height 67
click at [465, 245] on span " Send" at bounding box center [469, 241] width 25 height 8
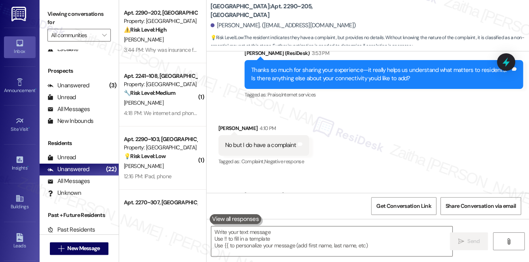
scroll to position [1007, 0]
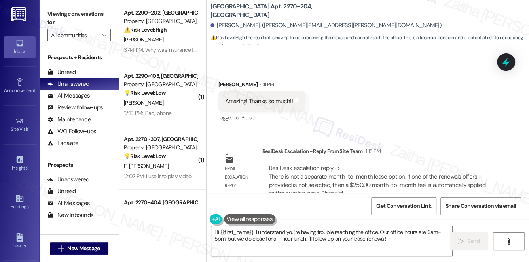
scroll to position [991, 0]
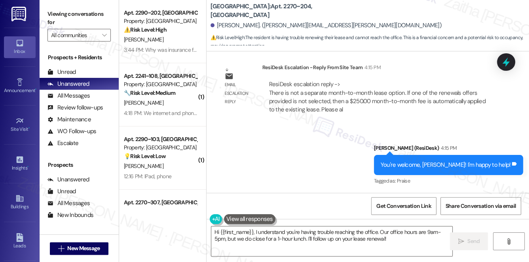
click at [343, 136] on div "Sent via SMS [PERSON_NAME] (ResiDesk) 4:15 PM You're welcome, [PERSON_NAME]! I'…" at bounding box center [368, 159] width 323 height 67
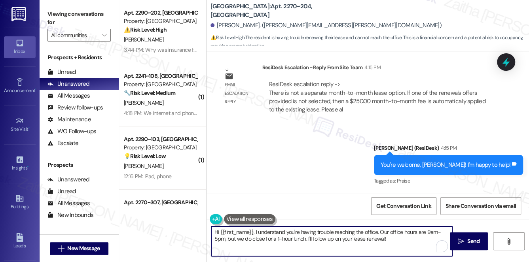
drag, startPoint x: 216, startPoint y: 232, endPoint x: 396, endPoint y: 243, distance: 180.8
click at [396, 243] on textarea "Hi {{first_name}}, I understand you're having trouble reaching the office. Our …" at bounding box center [331, 242] width 241 height 30
type textarea "H"
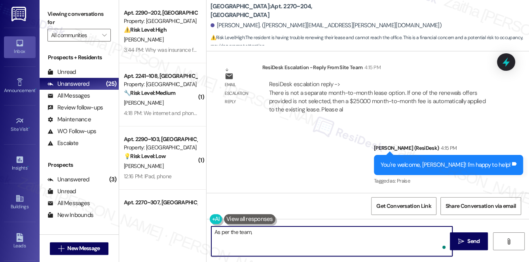
paste textarea "There isn’t a separate month-to-month lease option. If one of the renewal offer…"
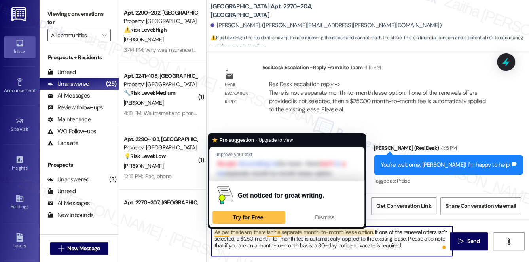
click at [224, 231] on textarea "As per the team, there isn’t a separate month-to-month lease option. If one of …" at bounding box center [331, 242] width 241 height 30
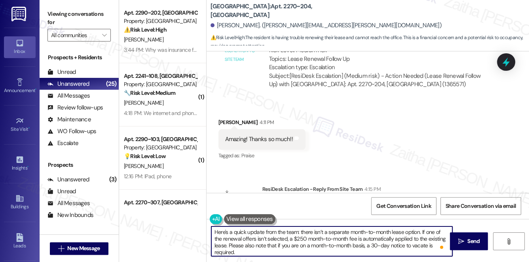
scroll to position [847, 0]
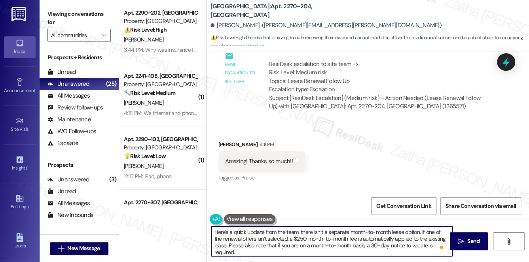
type textarea "Here's a quick update from the team: there isn’t a separate month-to-month leas…"
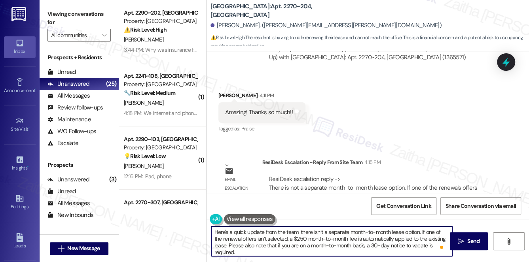
scroll to position [991, 0]
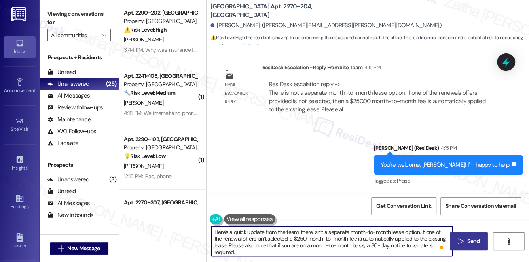
click at [466, 240] on span "Send" at bounding box center [473, 241] width 15 height 8
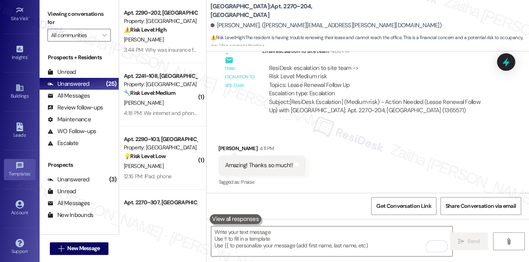
scroll to position [112, 0]
click at [23, 208] on div "Account" at bounding box center [20, 212] width 40 height 8
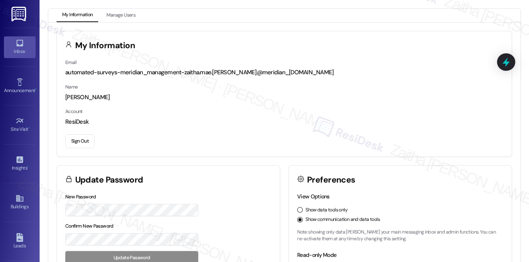
click at [12, 46] on link "Inbox" at bounding box center [20, 46] width 32 height 21
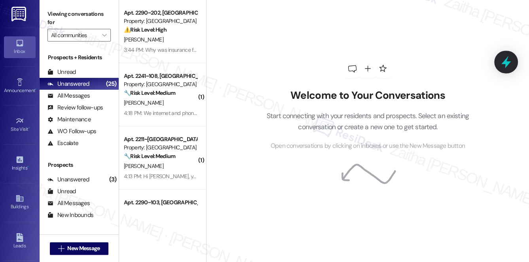
click at [504, 63] on icon at bounding box center [505, 62] width 9 height 12
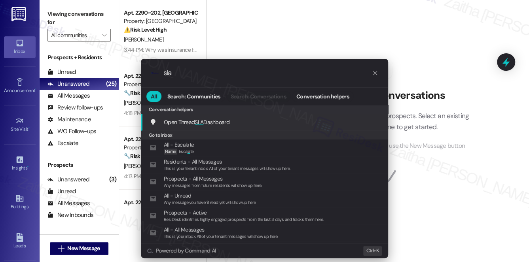
type input "sla"
click at [208, 122] on span "Open Thread SLA Dashboard" at bounding box center [197, 122] width 66 height 7
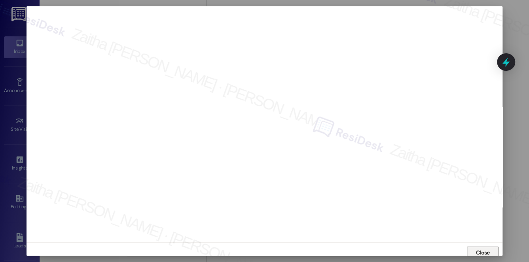
click at [479, 251] on span "Close" at bounding box center [483, 253] width 14 height 8
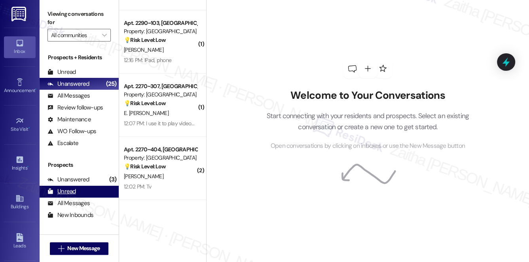
scroll to position [94, 0]
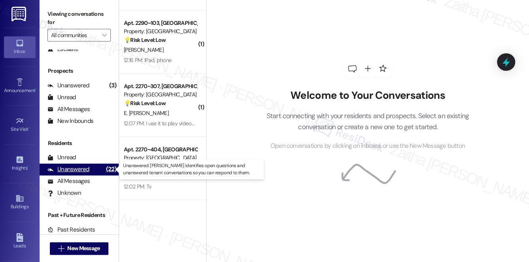
click at [72, 171] on div "Unanswered" at bounding box center [68, 169] width 42 height 8
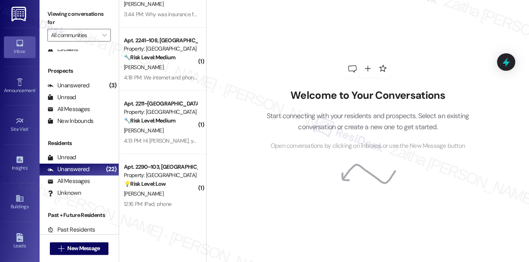
scroll to position [0, 0]
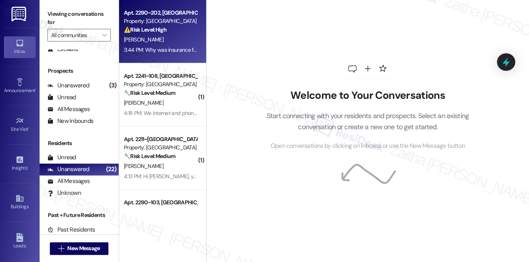
click at [163, 39] on div "[PERSON_NAME]" at bounding box center [160, 40] width 75 height 10
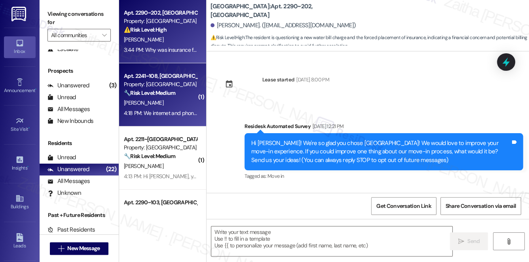
scroll to position [2630, 0]
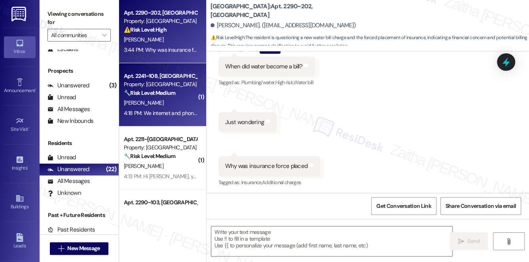
type textarea "Fetching suggested responses. Please feel free to read through the conversation…"
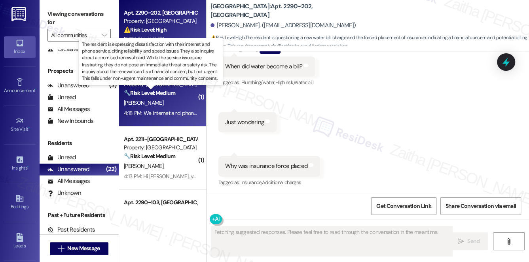
click at [172, 92] on strong "🔧 Risk Level: Medium" at bounding box center [149, 92] width 51 height 7
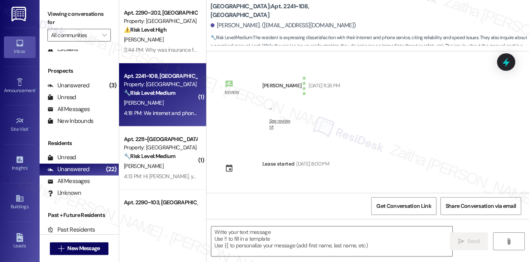
scroll to position [8827, 0]
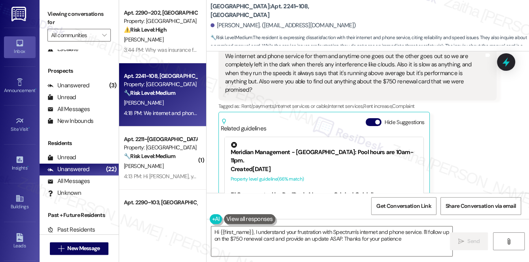
type textarea "Hi {{first_name}}, I understand your frustration with Spectrum's internet and p…"
click at [370, 118] on button "Hide Suggestions" at bounding box center [374, 122] width 16 height 8
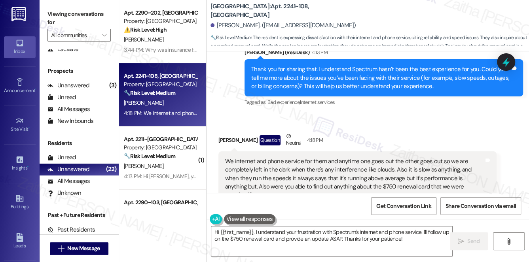
scroll to position [8721, 0]
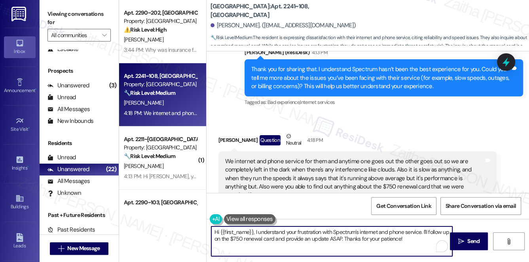
drag, startPoint x: 214, startPoint y: 231, endPoint x: 410, endPoint y: 249, distance: 197.5
click at [410, 249] on textarea "Hi {{first_name}}, I understand your frustration with Spectrum's internet and p…" at bounding box center [331, 242] width 241 height 30
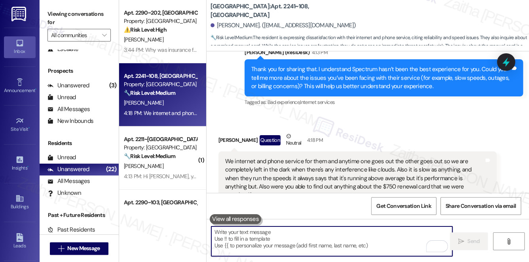
paste textarea "Thanks so much for sharing your experience—it really helps us understand what m…"
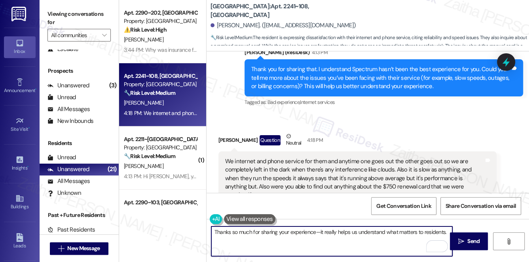
type textarea "Thanks so much for sharing your experience—it really helps us understand what m…"
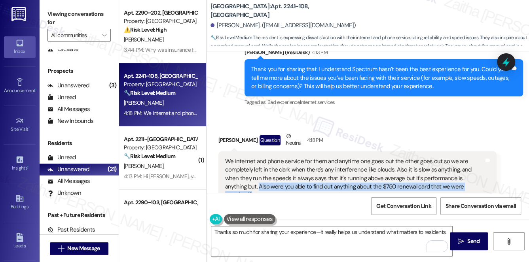
drag, startPoint x: 222, startPoint y: 142, endPoint x: 464, endPoint y: 146, distance: 241.8
click at [465, 152] on div "We internet and phone service for them and anytime one goes out the other goes …" at bounding box center [357, 179] width 279 height 54
copy div "Also were you able to find out anything about the $750 renewal card that we wer…"
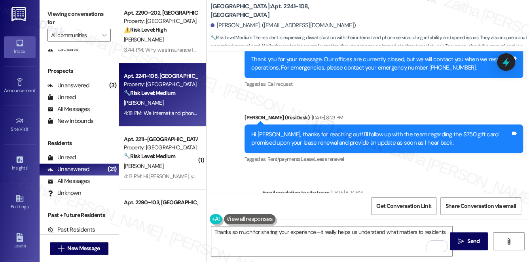
scroll to position [7786, 0]
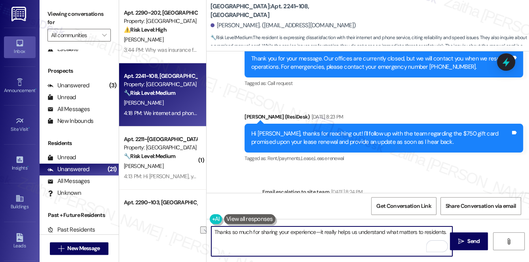
drag, startPoint x: 236, startPoint y: 230, endPoint x: 342, endPoint y: 258, distance: 109.1
click at [451, 229] on textarea "Thanks so much for sharing your experience—it really helps us understand what m…" at bounding box center [331, 242] width 241 height 30
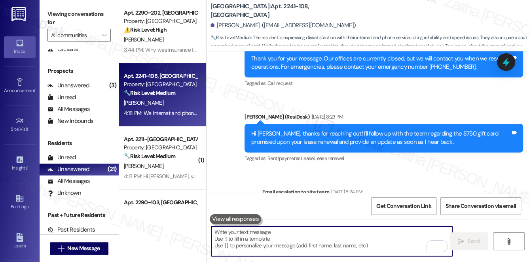
paste textarea "Thanks so much for sharing your experience—it really helps us understand what m…"
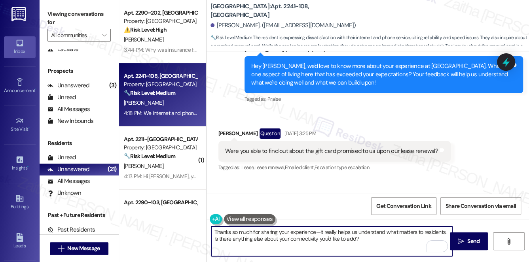
scroll to position [8038, 0]
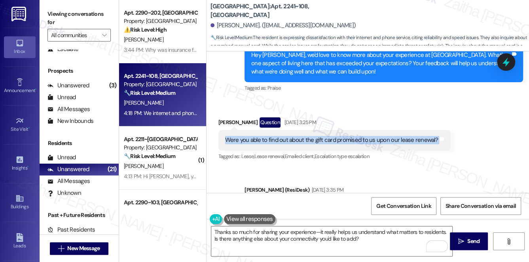
drag, startPoint x: 232, startPoint y: 95, endPoint x: 444, endPoint y: 101, distance: 212.2
click at [444, 112] on div "Received via SMS Robert Hammill Question Aug 11, 2025 at 3:25 PM Were you able …" at bounding box center [335, 140] width 244 height 57
copy div "Were you able to find out about the gift card promised to us upon our lease ren…"
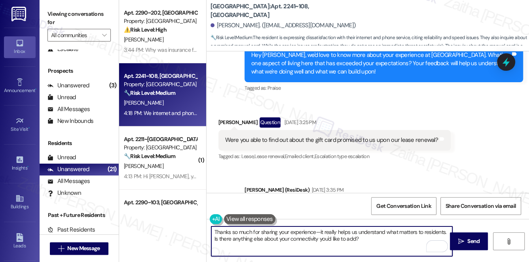
click at [367, 243] on textarea "Thanks so much for sharing your experience—it really helps us understand what m…" at bounding box center [331, 242] width 241 height 30
paste textarea "I’ll follow up with the team regarding the gift card from your lease renewal an…"
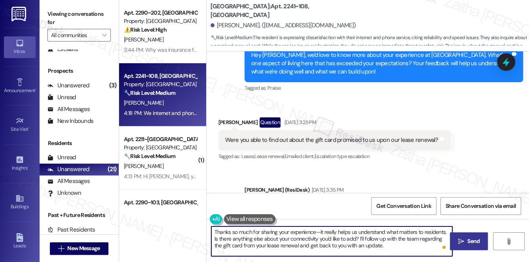
type textarea "Thanks so much for sharing your experience—it really helps us understand what m…"
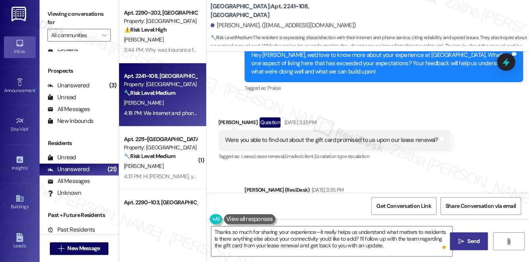
click at [474, 242] on span "Send" at bounding box center [473, 241] width 12 height 8
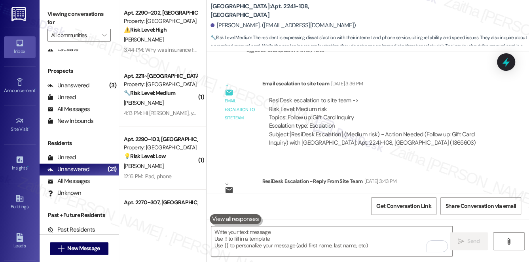
scroll to position [8203, 0]
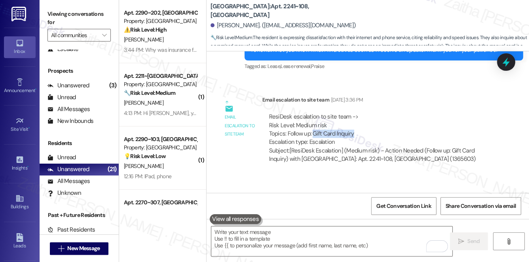
drag, startPoint x: 312, startPoint y: 88, endPoint x: 395, endPoint y: 87, distance: 82.7
click at [395, 113] on div "ResiDesk escalation to site team -> Risk Level: Medium risk Topics: Follow up: …" at bounding box center [379, 130] width 221 height 34
copy div "Gift Card Inquiry"
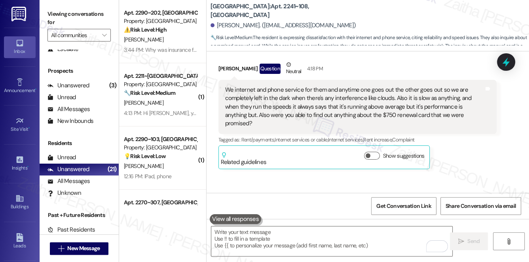
scroll to position [8793, 0]
click at [509, 66] on icon at bounding box center [505, 61] width 13 height 13
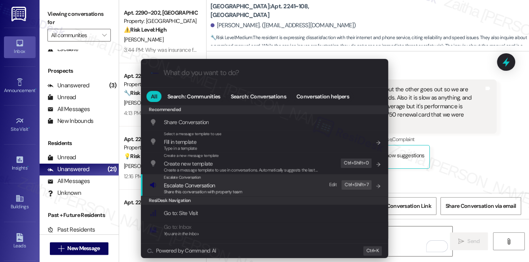
click at [176, 190] on span "Share this conversation with property team" at bounding box center [203, 192] width 78 height 6
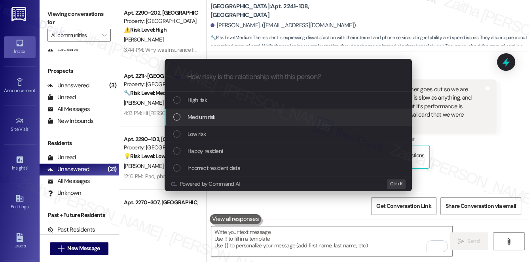
click at [218, 120] on div "Medium risk" at bounding box center [289, 117] width 232 height 9
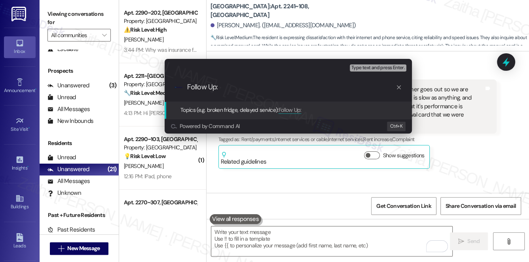
paste input "Gift Card Inquiry"
type input "Follow Up: Gift Card Inquiry"
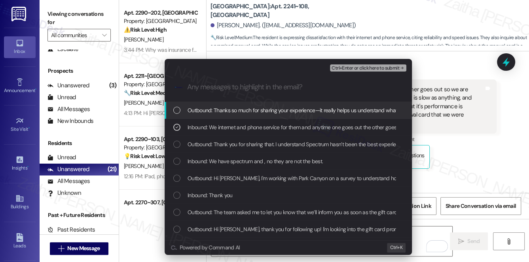
click at [365, 70] on span "Ctrl+Enter or click here to submit" at bounding box center [366, 69] width 68 height 6
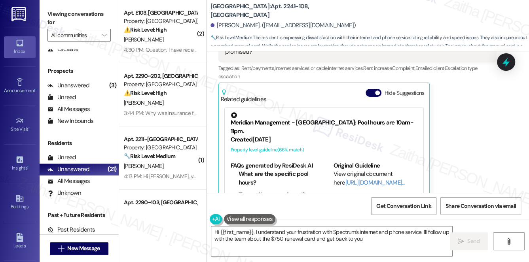
scroll to position [8835, 0]
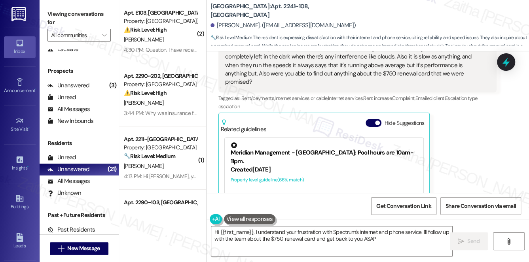
type textarea "Hi {{first_name}}, I understand your frustration with Spectrum's internet and p…"
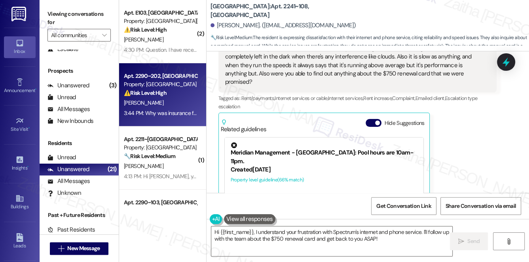
click at [184, 103] on div "[PERSON_NAME]" at bounding box center [160, 103] width 75 height 10
type textarea "Fetching suggested responses. Please feel free to read through the conversation…"
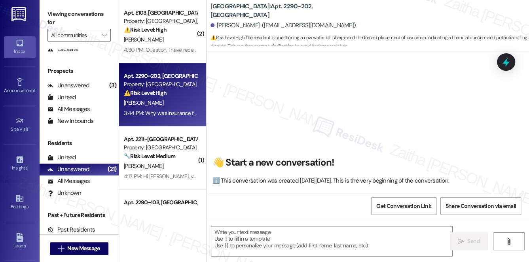
scroll to position [2710, 0]
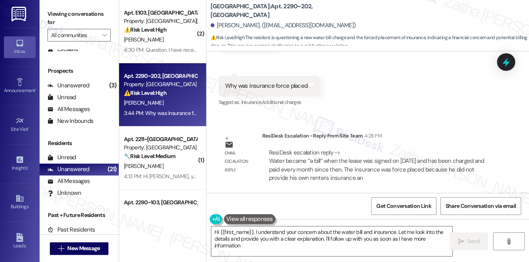
type textarea "Hi {{first_name}}, I understand your concern about the water bill and insurance…"
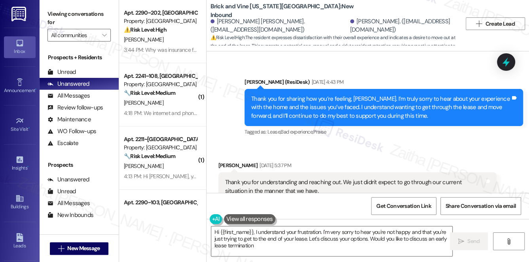
type textarea "Hi {{first_name}}, I understand your frustration. I'm very sorry to hear you're…"
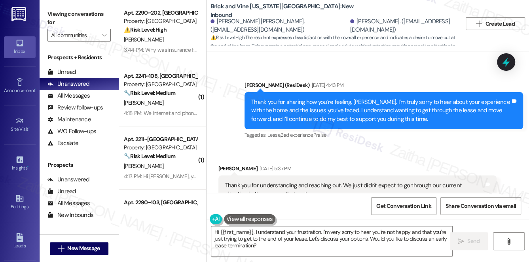
scroll to position [3683, 0]
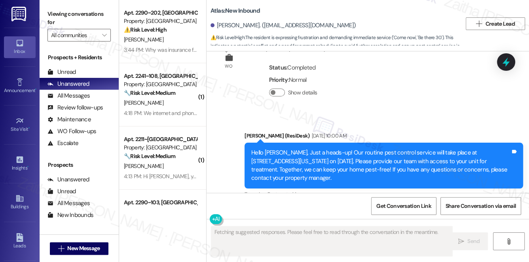
scroll to position [4231, 0]
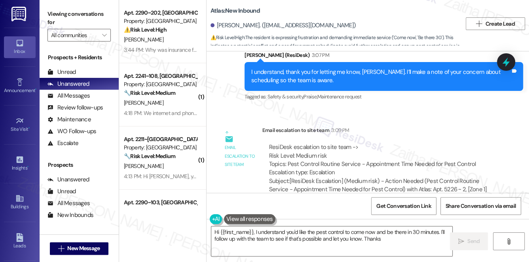
type textarea "Hi {{first_name}}, I understand you'd like the pest control to come now and be …"
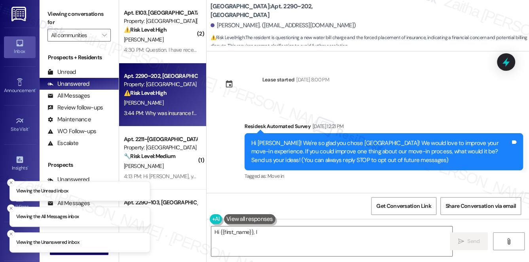
scroll to position [2710, 0]
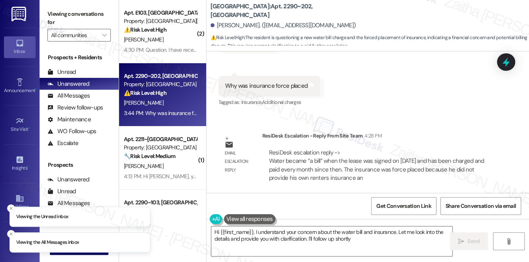
type textarea "Hi {{first_name}}, I understand your concern about the water bill and insurance…"
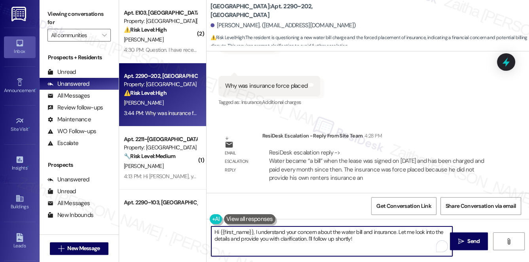
drag, startPoint x: 212, startPoint y: 234, endPoint x: 364, endPoint y: 241, distance: 151.8
click at [364, 242] on textarea "Hi {{first_name}}, I understand your concern about the water bill and insurance…" at bounding box center [331, 242] width 241 height 30
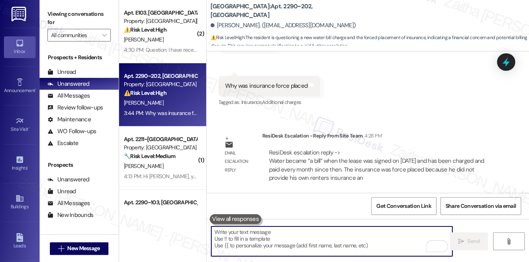
paste textarea "Water became a separate bill when your lease was signed on [DATE], and it has b…"
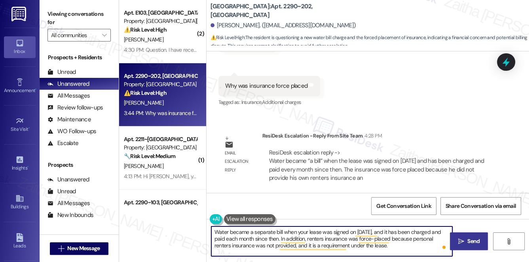
type textarea "Water became a separate bill when your lease was signed on [DATE], and it has b…"
click at [457, 242] on span " Send" at bounding box center [469, 241] width 25 height 8
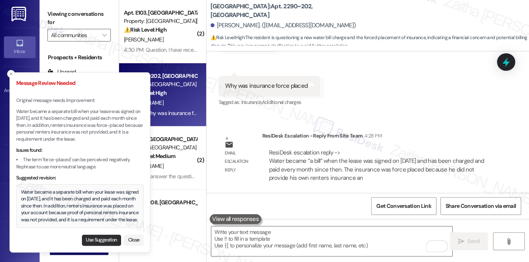
click at [92, 241] on button "Use Suggestion" at bounding box center [101, 240] width 39 height 11
type textarea "Water became a separate bill when your lease was signed on [DATE], and it has b…"
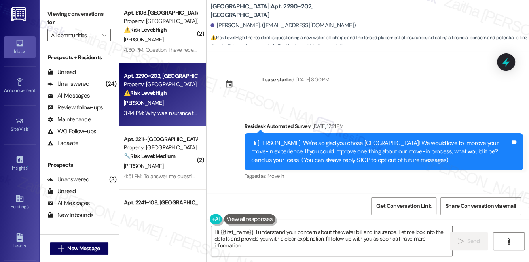
scroll to position [2710, 0]
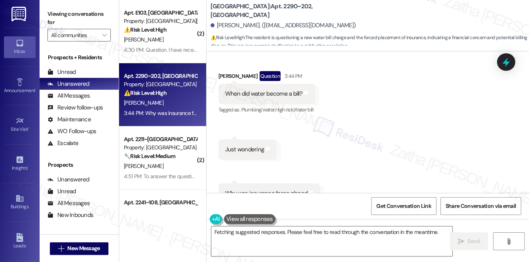
scroll to position [2710, 0]
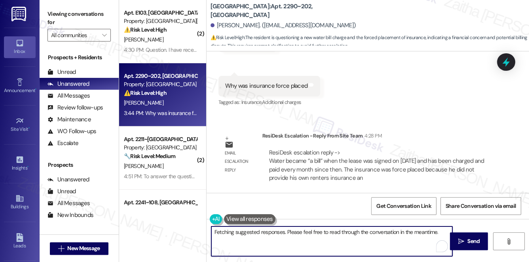
drag, startPoint x: 215, startPoint y: 232, endPoint x: 418, endPoint y: 229, distance: 202.7
click at [424, 242] on textarea "Hi {{first_name}}, I understand your concern about the water bill and insurance…" at bounding box center [331, 242] width 241 height 30
type textarea "Hi {{first_name}}, I understand your concern about the water bill and insurance…"
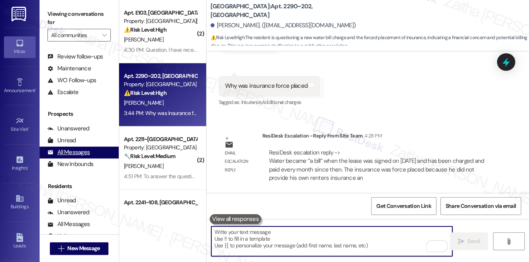
scroll to position [94, 0]
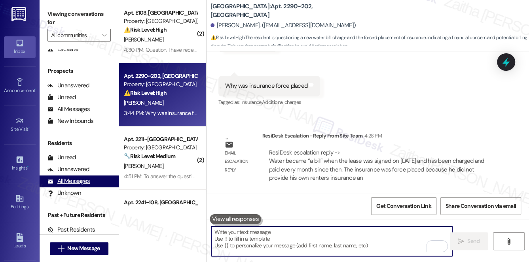
click at [82, 184] on div "All Messages" at bounding box center [68, 181] width 42 height 8
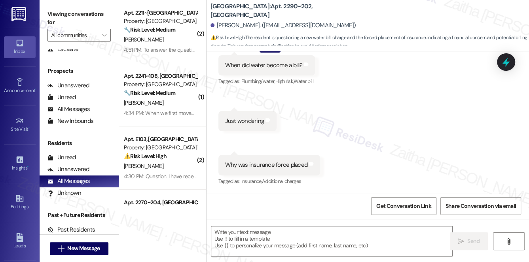
type textarea "Fetching suggested responses. Please feel free to read through the conversation…"
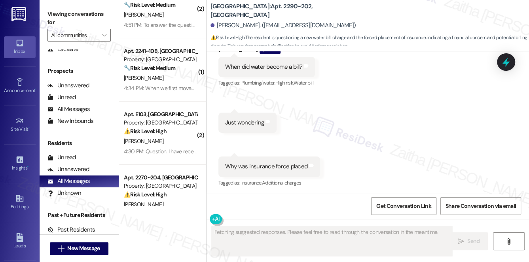
scroll to position [108, 0]
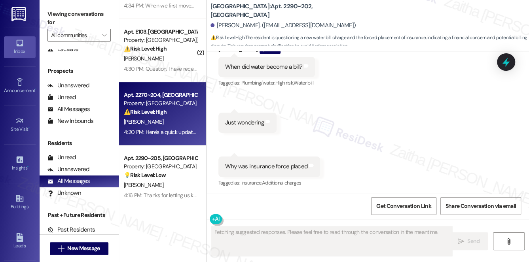
click at [176, 118] on div "[PERSON_NAME]" at bounding box center [160, 122] width 75 height 10
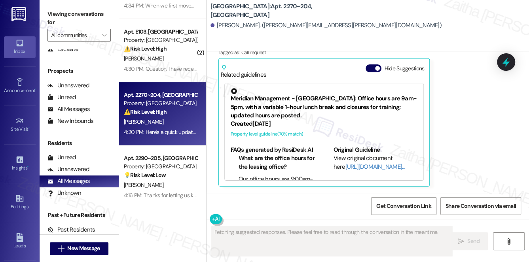
scroll to position [1267, 0]
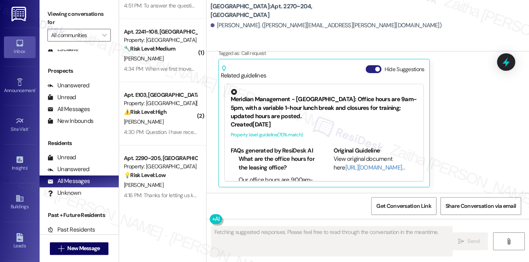
click at [370, 71] on button "Hide Suggestions" at bounding box center [374, 69] width 16 height 8
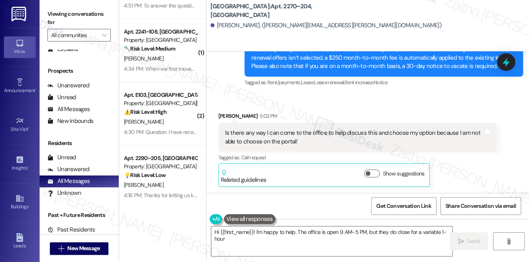
scroll to position [1127, 0]
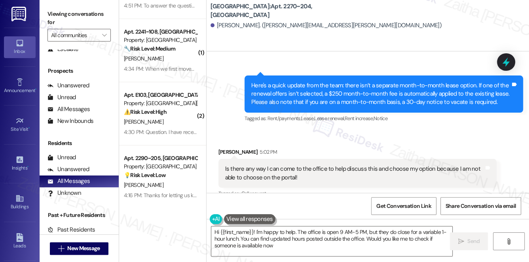
type textarea "Hi {{first_name}}! I'm happy to help. The office is open 9 AM-5 PM, but they do…"
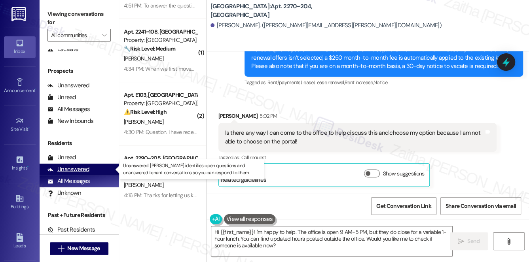
click at [75, 170] on div "Unanswered" at bounding box center [68, 169] width 42 height 8
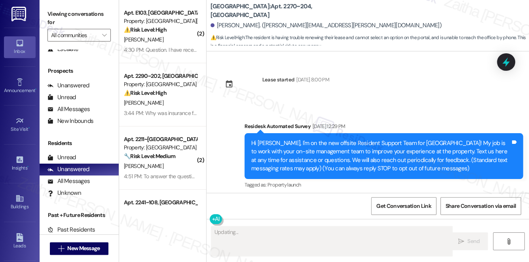
type textarea "Hi"
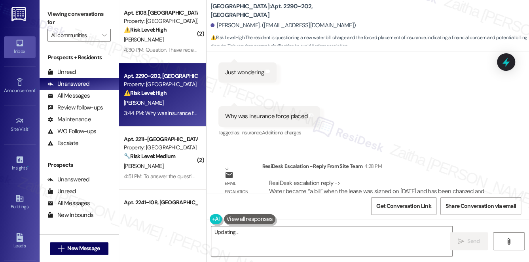
scroll to position [2710, 0]
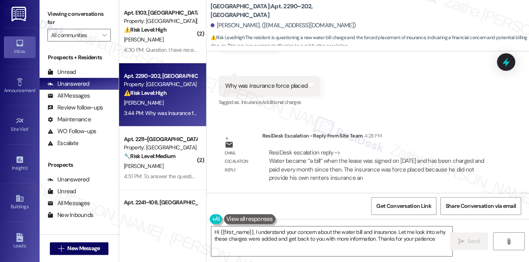
type textarea "Hi {{first_name}}, I understand your concern about the water bill and insurance…"
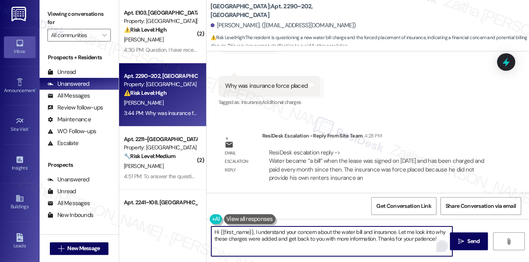
click at [444, 250] on html "Inbox Go to Inbox Announcement • Send A Text Announcement Site Visit • Go to Si…" at bounding box center [264, 131] width 529 height 262
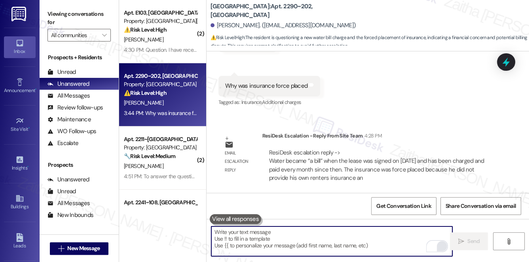
paste textarea "Water became a separate bill when your lease was signed on [DATE], and it has b…"
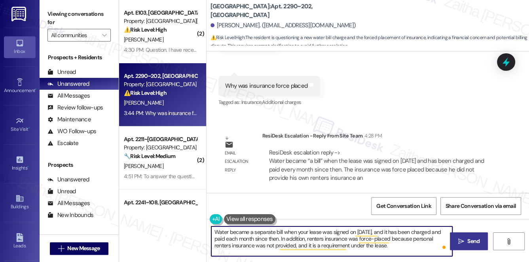
type textarea "Water became a separate bill when your lease was signed on [DATE], and it has b…"
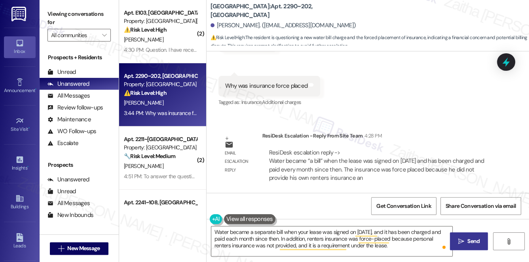
click at [480, 249] on button " Send" at bounding box center [469, 242] width 38 height 18
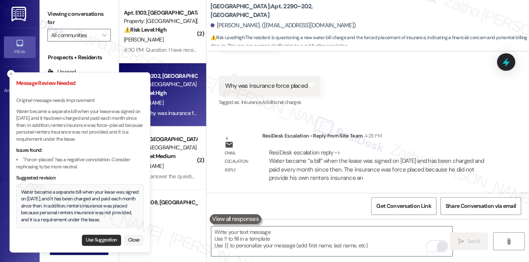
click at [103, 237] on button "Use Suggestion" at bounding box center [101, 240] width 39 height 11
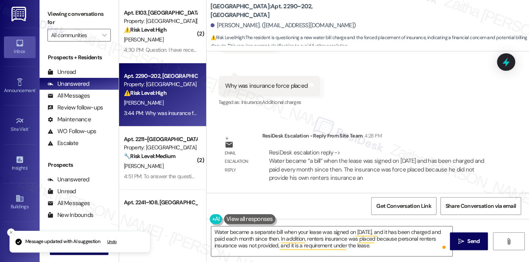
click at [442, 80] on div "Received via SMS [PERSON_NAME] Question 3:44 PM When did water become a bill? T…" at bounding box center [368, 30] width 323 height 168
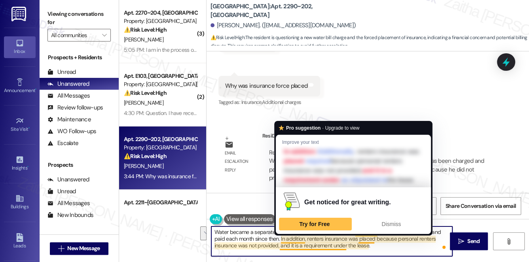
drag, startPoint x: 283, startPoint y: 240, endPoint x: 402, endPoint y: 253, distance: 120.6
click at [402, 253] on textarea "Water became a separate bill when your lease was signed on [DATE], and it has b…" at bounding box center [331, 242] width 241 height 30
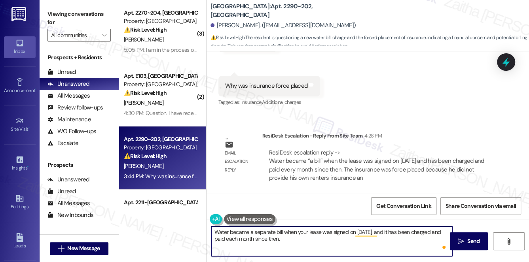
paste textarea "In addition, renters insurance was automatically applied by the property becaus…"
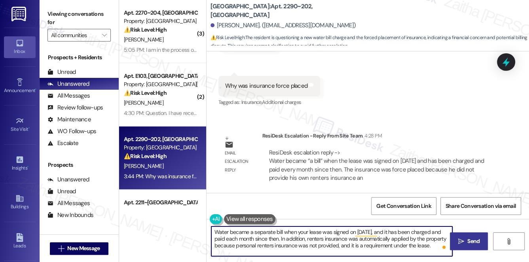
type textarea "Water became a separate bill when your lease was signed on [DATE], and it has b…"
click at [473, 237] on span "Send" at bounding box center [473, 241] width 12 height 8
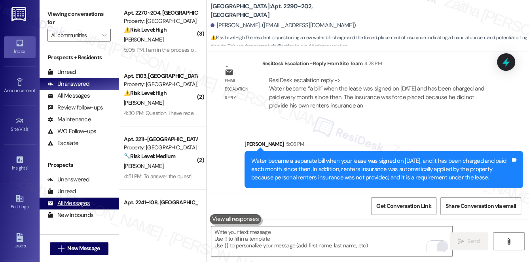
scroll to position [94, 0]
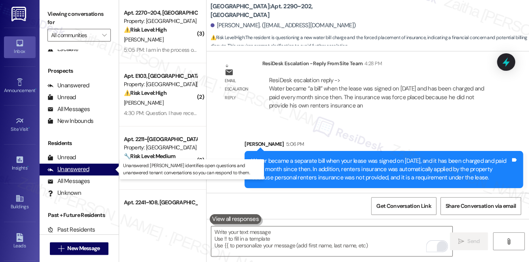
click at [70, 169] on div "Unanswered" at bounding box center [68, 169] width 42 height 8
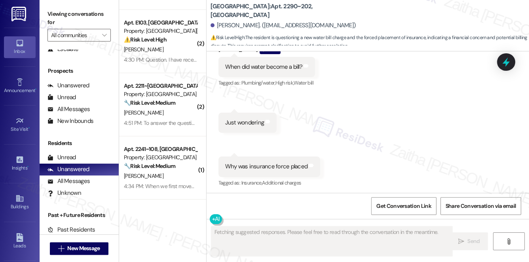
scroll to position [0, 0]
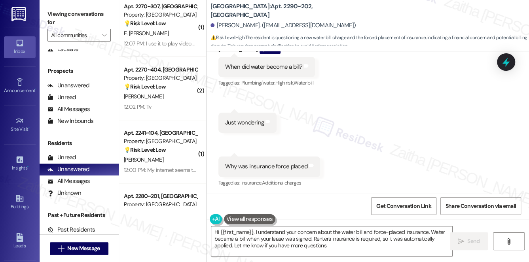
type textarea "Hi {{first_name}}, I understand your concern about the water bill and force-pla…"
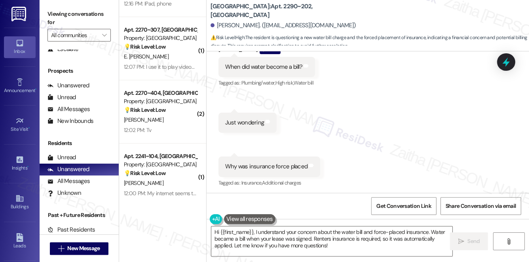
scroll to position [288, 0]
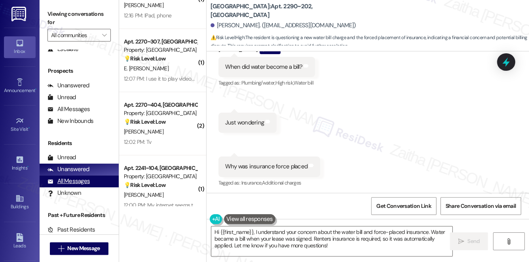
click at [70, 185] on div "All Messages" at bounding box center [68, 181] width 42 height 8
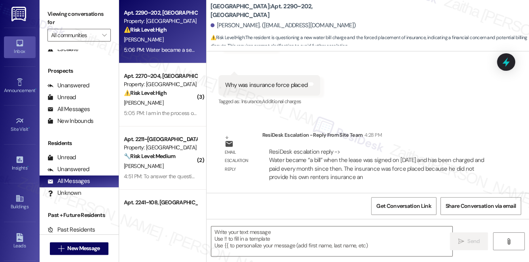
scroll to position [2629, 0]
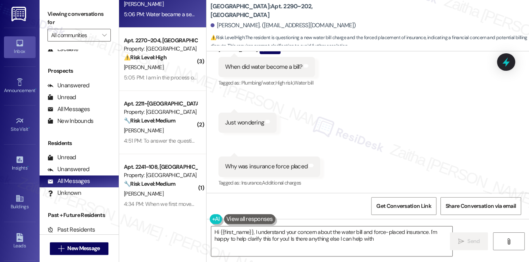
type textarea "Hi {{first_name}}, I understand your concern about the water bill and force-pla…"
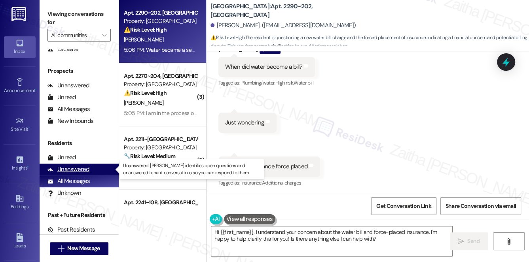
click at [80, 166] on div "Unanswered" at bounding box center [68, 169] width 42 height 8
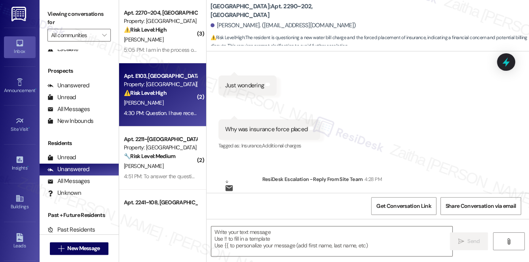
type textarea "Fetching suggested responses. Please feel free to read through the conversation…"
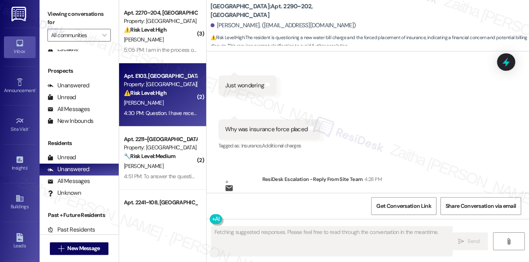
scroll to position [2629, 0]
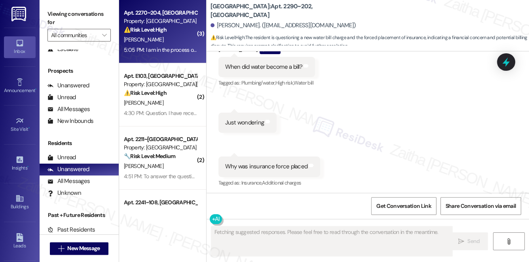
click at [184, 34] on div "⚠️ Risk Level: High The resident is having technical difficulties with the port…" at bounding box center [160, 30] width 73 height 8
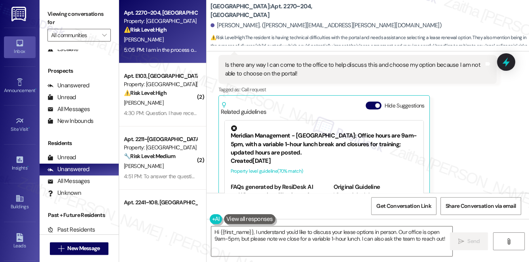
scroll to position [1215, 0]
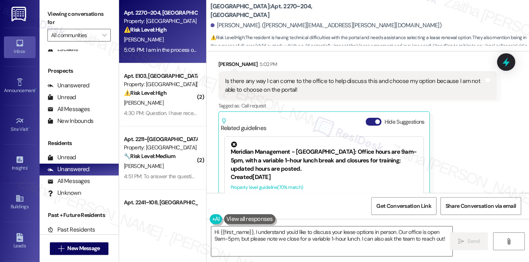
click at [372, 123] on button "Hide Suggestions" at bounding box center [374, 122] width 16 height 8
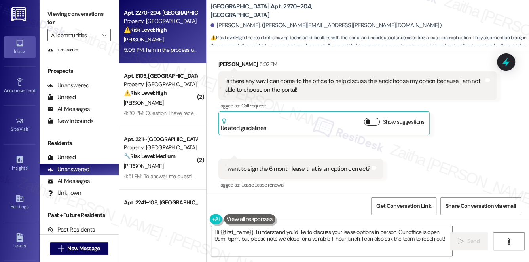
click at [376, 122] on button "Show suggestions" at bounding box center [372, 122] width 16 height 8
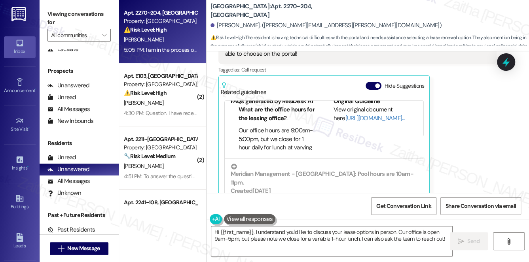
scroll to position [72, 0]
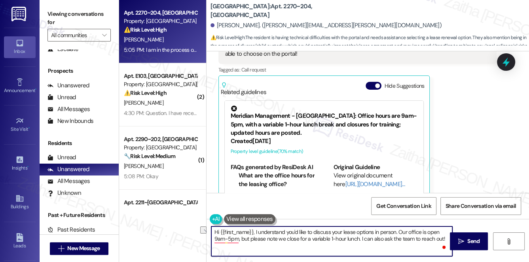
drag, startPoint x: 239, startPoint y: 239, endPoint x: 358, endPoint y: 239, distance: 119.1
click at [358, 239] on textarea "Hi {{first_name}}, I understand you'd like to discuss your lease options in per…" at bounding box center [331, 242] width 241 height 30
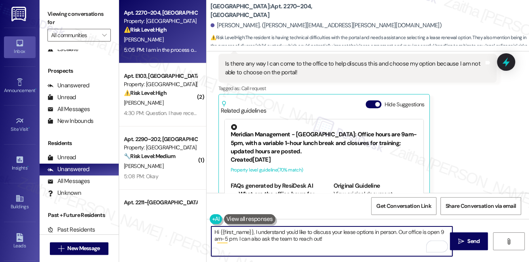
scroll to position [1215, 0]
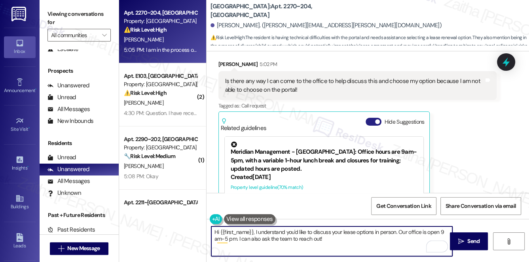
type textarea "Hi {{first_name}}, I understand you'd like to discuss your lease options in per…"
click at [369, 121] on button "Hide Suggestions" at bounding box center [374, 122] width 16 height 8
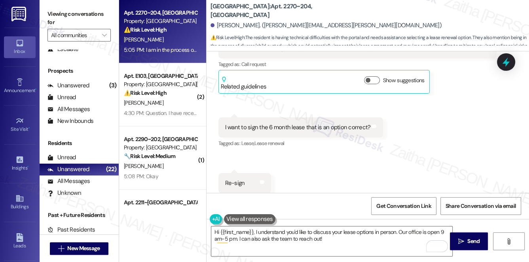
scroll to position [1182, 0]
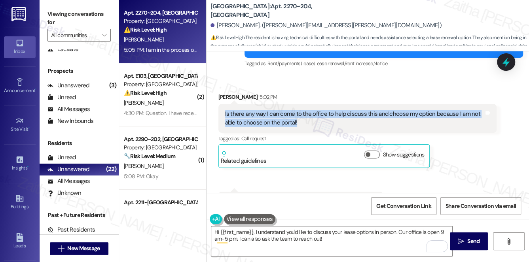
drag, startPoint x: 221, startPoint y: 112, endPoint x: 306, endPoint y: 127, distance: 86.3
click at [306, 127] on div "Is there any way I can come to the office to help discuss this and choose my op…" at bounding box center [357, 118] width 279 height 29
copy div "Is there any way I can come to the office to help discuss this and choose my op…"
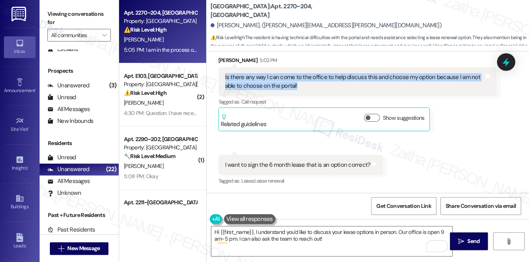
scroll to position [1254, 0]
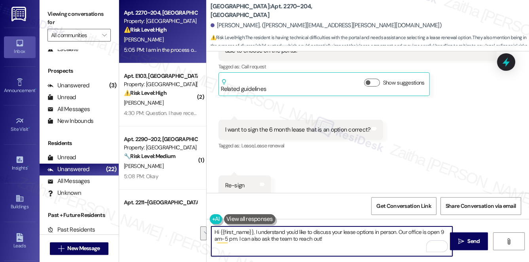
drag, startPoint x: 396, startPoint y: 232, endPoint x: 239, endPoint y: 240, distance: 156.9
click at [239, 240] on textarea "Hi {{first_name}}, I understand you'd like to discuss your lease options in per…" at bounding box center [331, 242] width 241 height 30
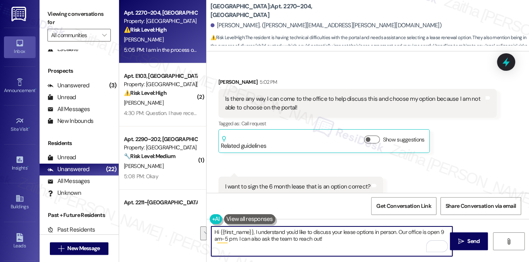
scroll to position [1146, 0]
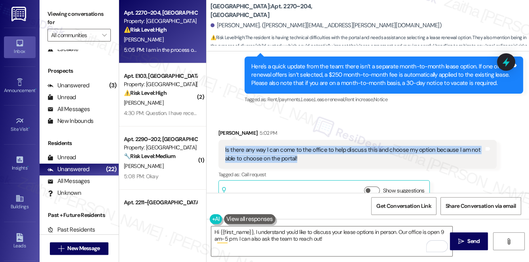
drag, startPoint x: 225, startPoint y: 150, endPoint x: 308, endPoint y: 165, distance: 84.0
click at [308, 165] on div "Is there any way I can come to the office to help discuss this and choose my op…" at bounding box center [357, 154] width 279 height 29
copy div "Is there any way I can come to the office to help discuss this and choose my op…"
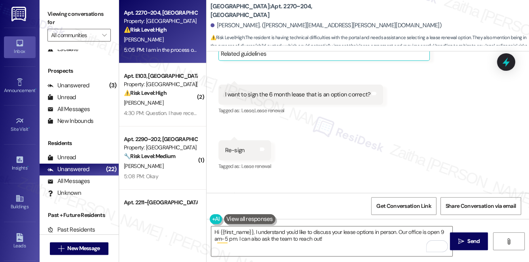
scroll to position [1289, 0]
drag, startPoint x: 223, startPoint y: 93, endPoint x: 395, endPoint y: 96, distance: 171.4
click at [385, 93] on div "Received via SMS Mary Johnston 5:02 PM Is there any way I can come to the offic…" at bounding box center [368, 117] width 323 height 298
copy div "I want to sign the 6 month lease that is an option correct? Tags and notes"
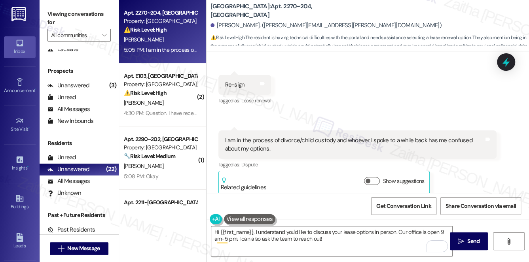
scroll to position [1361, 0]
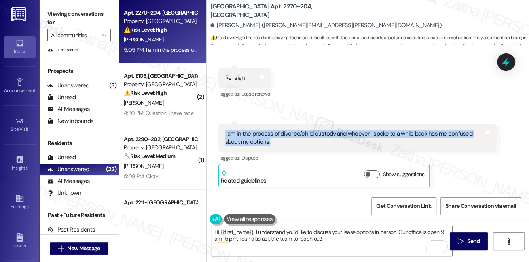
drag, startPoint x: 220, startPoint y: 130, endPoint x: 294, endPoint y: 144, distance: 74.6
click at [294, 144] on div "I am in the process of divorce/child custody and whoever I spoke to a while bac…" at bounding box center [357, 138] width 279 height 29
copy div "I am in the process of divorce/child custody and whoever I spoke to a while bac…"
click at [355, 89] on div "Received via SMS Mary Johnston 5:02 PM Is there any way I can come to the offic…" at bounding box center [368, 45] width 323 height 298
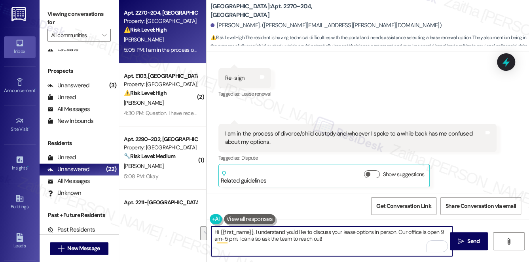
drag, startPoint x: 212, startPoint y: 229, endPoint x: 349, endPoint y: 242, distance: 138.3
click at [349, 242] on textarea "Hi {{first_name}}, I understand you'd like to discuss your lease options in per…" at bounding box center [331, 242] width 241 height 30
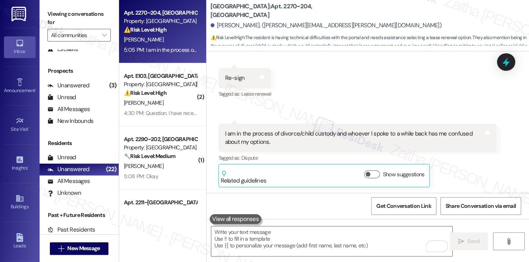
click at [234, 222] on button at bounding box center [235, 220] width 51 height 10
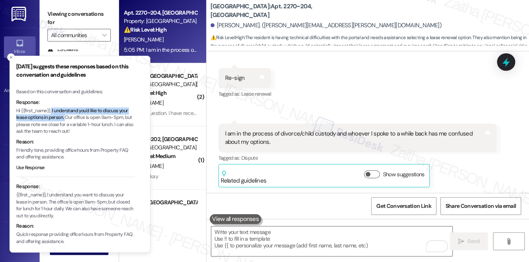
drag, startPoint x: 52, startPoint y: 109, endPoint x: 66, endPoint y: 116, distance: 15.2
click at [66, 116] on p "Hi {{first_name}}, I understand you'd like to discuss your lease options in per…" at bounding box center [75, 122] width 119 height 28
copy p "I understand you'd like to discuss your lease options in person."
drag, startPoint x: 11, startPoint y: 57, endPoint x: 34, endPoint y: 73, distance: 28.1
click at [11, 57] on line "Close toast" at bounding box center [11, 57] width 2 height 2
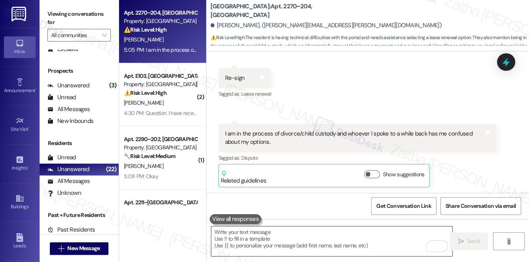
click at [243, 236] on textarea "To enrich screen reader interactions, please activate Accessibility in Grammarl…" at bounding box center [331, 242] width 241 height 30
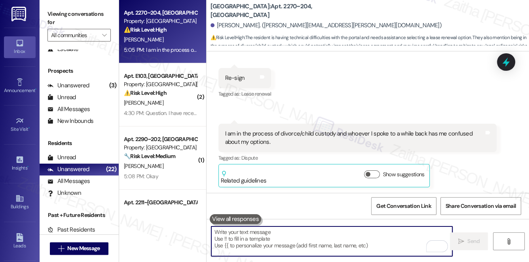
paste textarea "I understand you'd like to discuss your lease options in person."
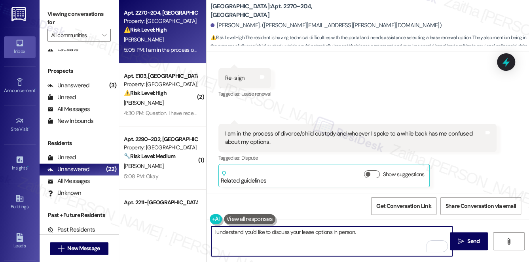
paste textarea "Our office is open from 9 AM to 5 PM, and I’ll also relay your message to the t…"
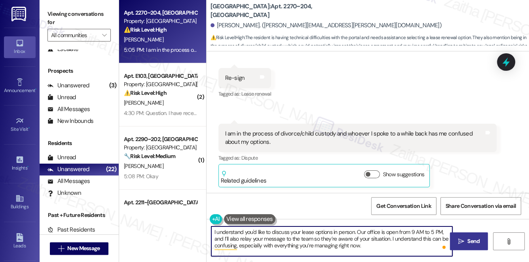
type textarea "I understand you'd like to discuss your lease options in person. Our office is …"
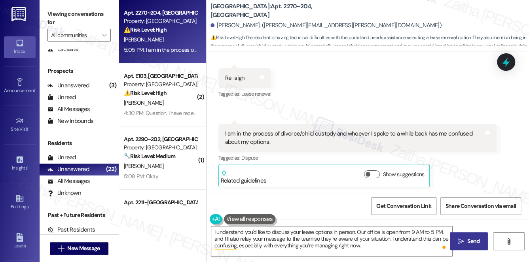
click at [469, 238] on span "Send" at bounding box center [473, 241] width 12 height 8
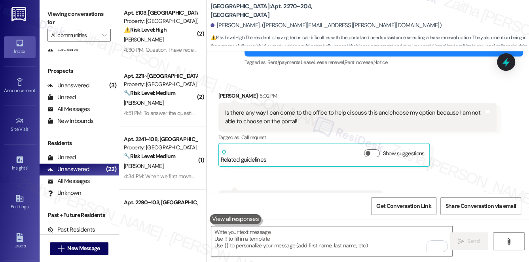
scroll to position [1146, 0]
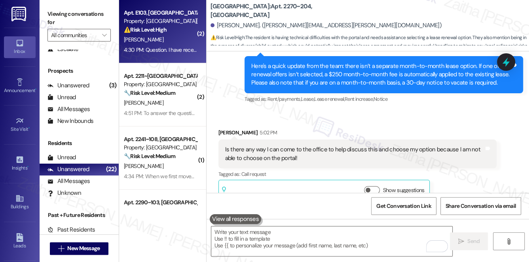
click at [187, 30] on div "⚠️ Risk Level: High The resident is questioning charges related to renter's ins…" at bounding box center [160, 30] width 73 height 8
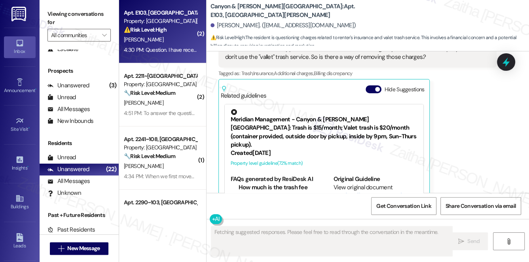
scroll to position [1264, 0]
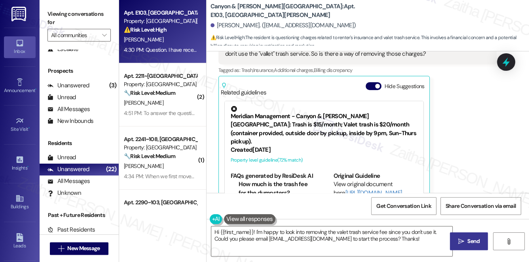
drag, startPoint x: 437, startPoint y: 0, endPoint x: 445, endPoint y: 18, distance: 20.0
click at [445, 18] on div "Heather Monroe. (dawnnight78@gmail.com)" at bounding box center [370, 26] width 319 height 16
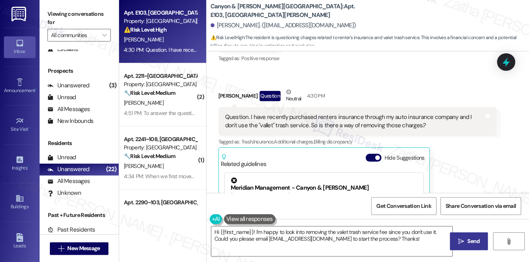
scroll to position [1192, 0]
click at [371, 154] on button "Hide Suggestions" at bounding box center [374, 158] width 16 height 8
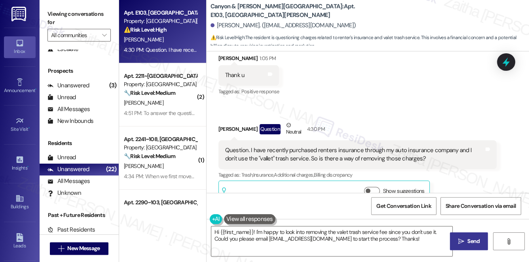
scroll to position [1123, 0]
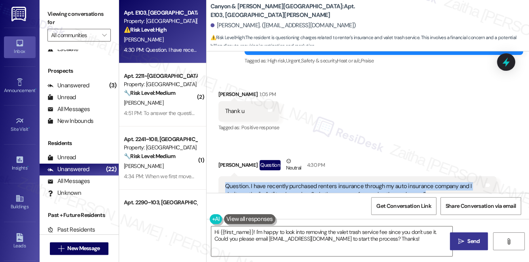
drag, startPoint x: 222, startPoint y: 167, endPoint x: 426, endPoint y: 175, distance: 204.0
click at [426, 177] on div "Question. I have recently purchased renters insurance through my auto insurance…" at bounding box center [357, 191] width 279 height 29
copy div "Question. I have recently purchased renters insurance through my auto insurance…"
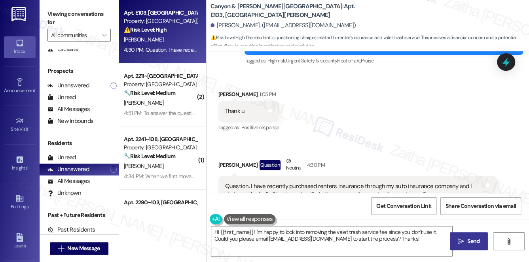
click at [363, 121] on div "Received via SMS Heather Monroe 1:05 PM Thank u Tags and notes Tagged as: Posit…" at bounding box center [368, 159] width 323 height 174
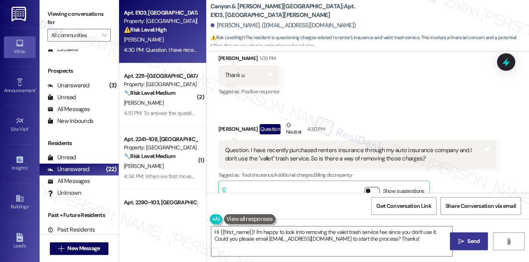
click at [371, 187] on button "Show suggestions" at bounding box center [372, 191] width 16 height 8
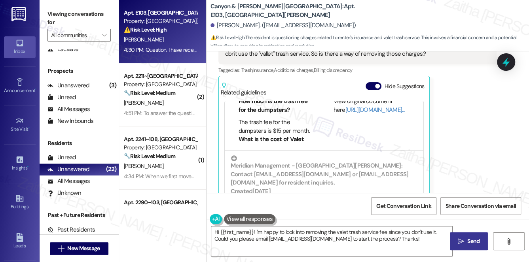
scroll to position [87, 0]
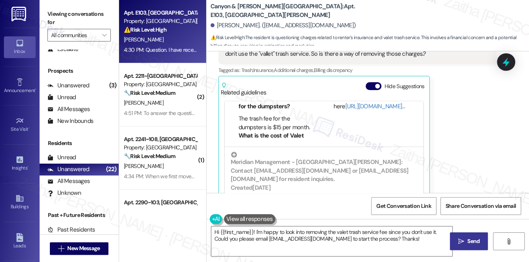
click at [368, 82] on button "Hide Suggestions" at bounding box center [374, 86] width 16 height 8
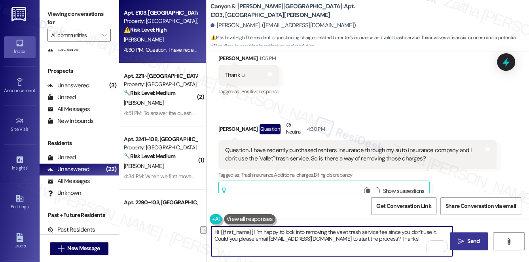
drag, startPoint x: 213, startPoint y: 232, endPoint x: 255, endPoint y: 229, distance: 41.7
click at [255, 229] on textarea "Hi {{first_name}}! I'm happy to look into removing the valet trash service fee …" at bounding box center [331, 242] width 241 height 30
drag, startPoint x: 397, startPoint y: 231, endPoint x: 399, endPoint y: 244, distance: 13.2
click at [399, 244] on textarea "I'm happy to look into removing the valet trash service fee since you don't use…" at bounding box center [331, 242] width 241 height 30
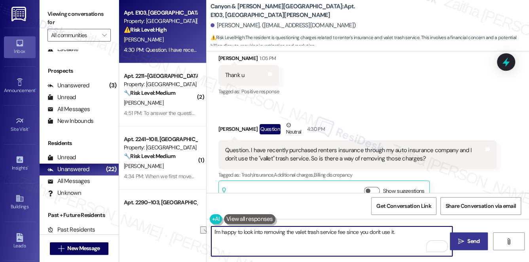
drag, startPoint x: 242, startPoint y: 234, endPoint x: 402, endPoint y: 237, distance: 159.9
click at [402, 237] on textarea "I'm happy to look into removing the valet trash service fee since you don't use…" at bounding box center [331, 242] width 241 height 30
paste textarea "I’ll relay your questions about the renters insurance and valet trash charges t…"
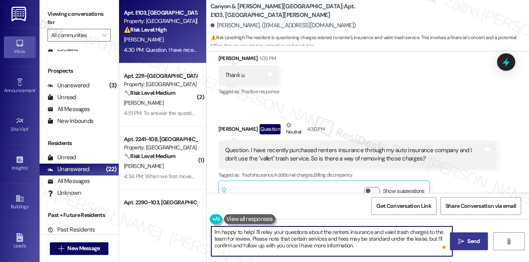
click at [365, 243] on textarea "I'm happy to help! I’ll relay your questions about the renters' insurance and v…" at bounding box center [331, 242] width 241 height 30
type textarea "I'm happy to help! I’ll relay your questions about the renters' insurance and v…"
click at [469, 242] on span "Send" at bounding box center [473, 241] width 12 height 8
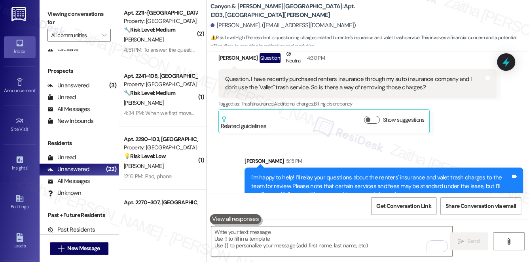
scroll to position [1232, 0]
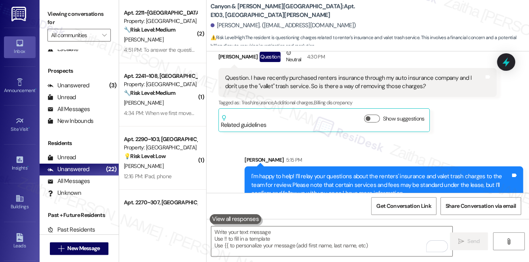
click at [465, 150] on div "Sent via SMS Sarah 5:15 PM I'm happy to help! I’ll relay your questions about t…" at bounding box center [384, 180] width 290 height 60
click at [513, 59] on icon at bounding box center [505, 61] width 13 height 13
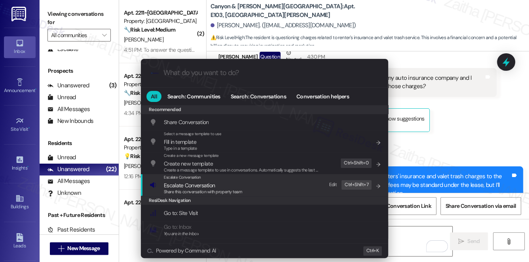
click at [193, 187] on span "Escalate Conversation" at bounding box center [189, 185] width 51 height 7
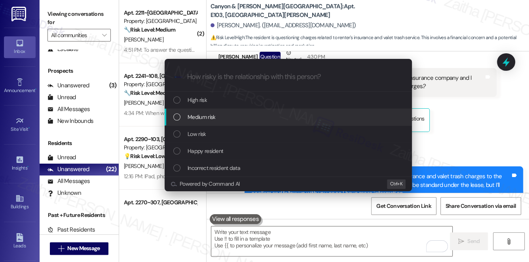
click at [203, 118] on span "Medium risk" at bounding box center [202, 117] width 28 height 9
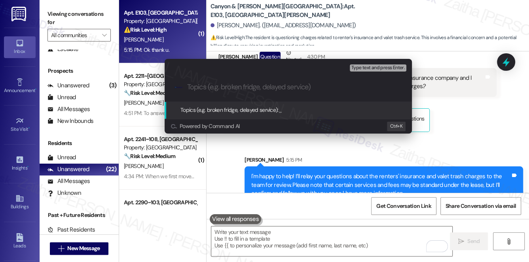
scroll to position [1286, 0]
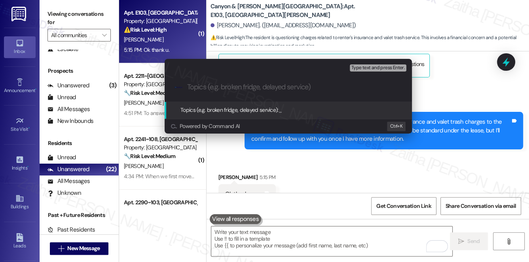
paste input "Request to Remove Charges – Insurance & Valet Trash"
type input "Request to Remove Charges – Insurance & Valet Trash"
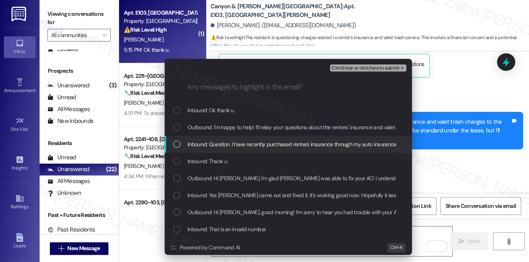
click at [256, 143] on span "Inbound: Question. I have recently purchased renters insurance through my auto …" at bounding box center [402, 144] width 429 height 9
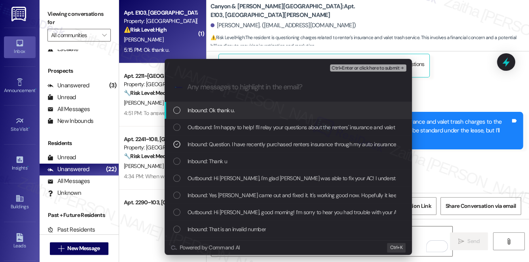
click at [350, 67] on span "Ctrl+Enter or click here to submit" at bounding box center [366, 69] width 68 height 6
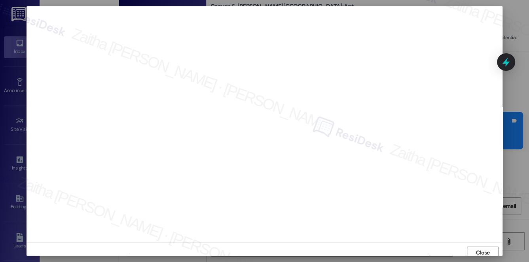
scroll to position [3, 0]
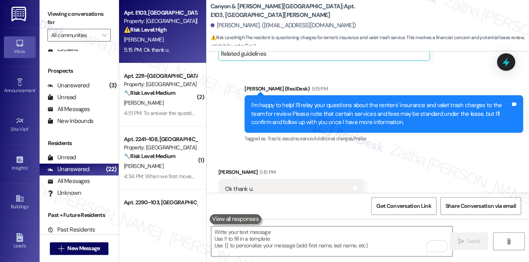
scroll to position [1310, 0]
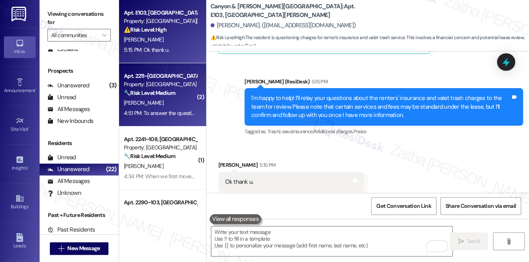
click at [182, 105] on div "[PERSON_NAME]" at bounding box center [160, 103] width 75 height 10
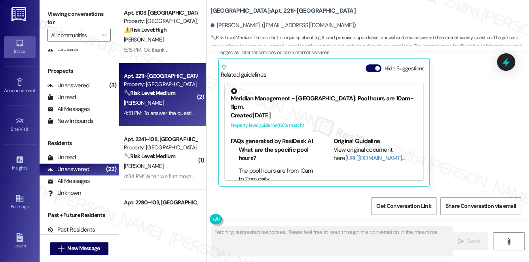
scroll to position [1124, 0]
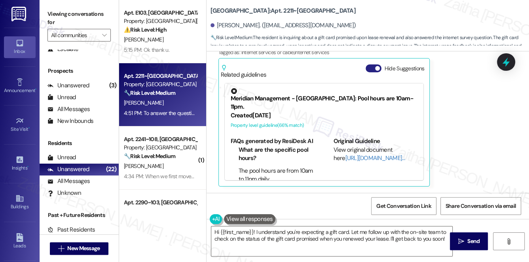
click at [369, 68] on button "Hide Suggestions" at bounding box center [374, 69] width 16 height 8
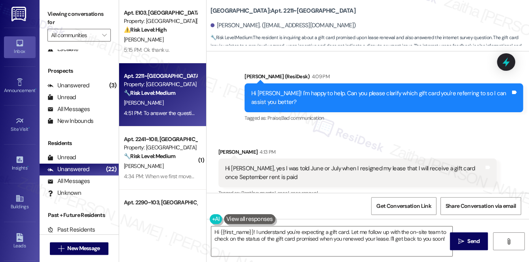
scroll to position [875, 0]
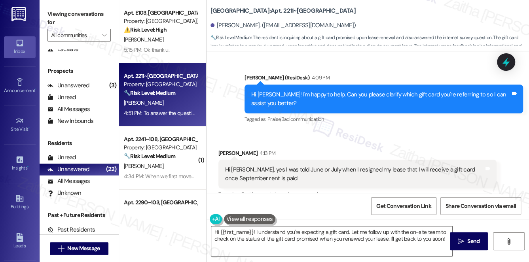
click at [216, 233] on textarea "Hi {{first_name}}! I understand you're expecting a gift card. Let me follow up …" at bounding box center [331, 242] width 241 height 30
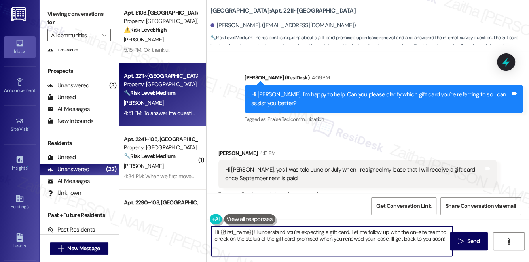
click at [216, 233] on textarea "Hi {{first_name}}! I understand you're expecting a gift card. Let me follow up …" at bounding box center [331, 242] width 241 height 30
drag, startPoint x: 320, startPoint y: 232, endPoint x: 415, endPoint y: 232, distance: 95.4
click at [415, 232] on textarea "Thank you for letting me know, {{first_name}}! I understand you're expecting a …" at bounding box center [331, 242] width 241 height 30
click at [392, 231] on textarea "Thank you for letting me know, {{first_name}}! Let me follow up with the on-sit…" at bounding box center [331, 242] width 241 height 30
click at [393, 231] on textarea "Thank you for letting me know, {{first_name}}! Let me follow up with the on-sit…" at bounding box center [331, 242] width 241 height 30
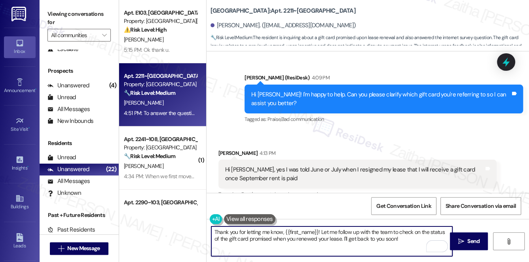
click at [390, 242] on textarea "Thank you for letting me know, {{first_name}}! Let me follow up with the team t…" at bounding box center [331, 242] width 241 height 30
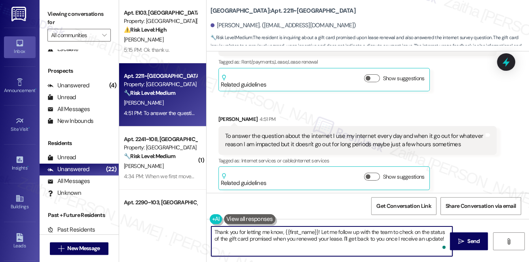
scroll to position [1019, 0]
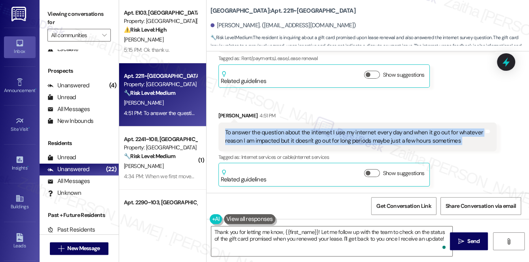
drag, startPoint x: 224, startPoint y: 131, endPoint x: 488, endPoint y: 146, distance: 263.6
click at [488, 146] on div "To answer the question about the internet I use my internet every day and when …" at bounding box center [357, 137] width 279 height 29
copy div "To answer the question about the internet I use my internet every day and when …"
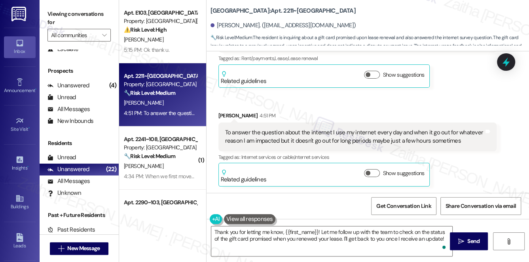
click at [312, 107] on div "Received via SMS [PERSON_NAME] 4:51 PM To answer the question about the interne…" at bounding box center [358, 149] width 290 height 87
click at [441, 238] on textarea "Thank you for letting me know, {{first_name}}! Let me follow up with the team t…" at bounding box center [331, 242] width 241 height 30
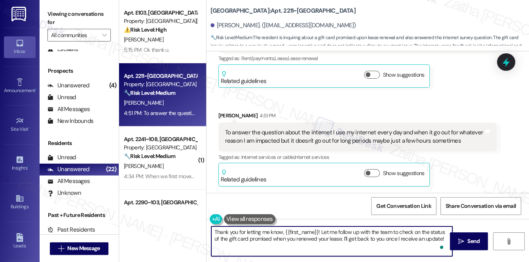
paste textarea "Thank you for sharing that. I understand how even a few hours without internet …"
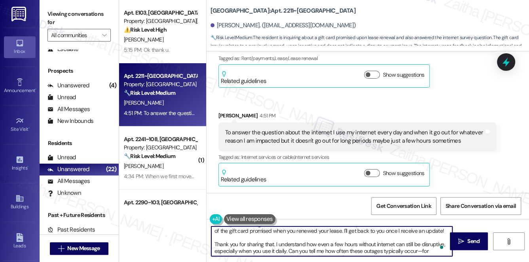
scroll to position [0, 0]
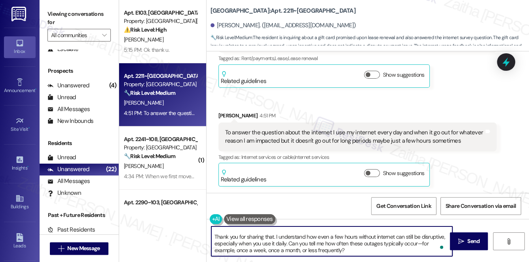
click at [217, 231] on textarea "Thank you for letting me know, {{first_name}}! Let me follow up with the team t…" at bounding box center [331, 242] width 241 height 30
click at [220, 237] on textarea "Thank you for letting me know, {{first_name}}! Let me follow up with the team t…" at bounding box center [331, 242] width 241 height 30
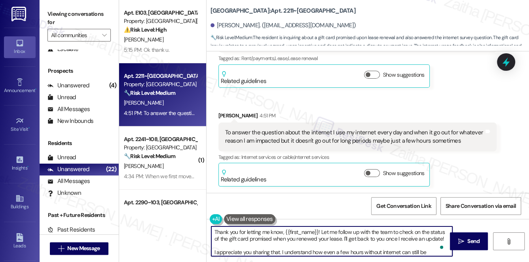
scroll to position [6, 0]
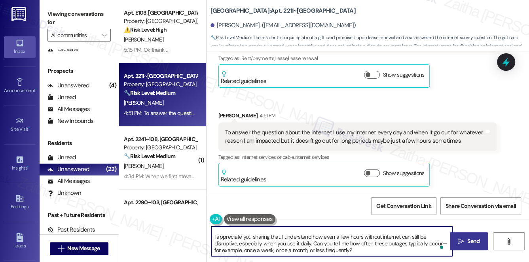
type textarea "Thank you for letting me know, {{first_name}}! Let me follow up with the team t…"
click at [467, 237] on span "Send" at bounding box center [473, 241] width 15 height 8
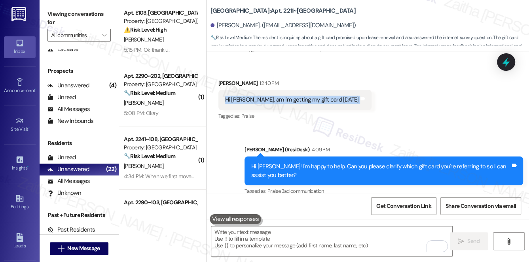
drag, startPoint x: 216, startPoint y: 108, endPoint x: 348, endPoint y: 109, distance: 132.2
click at [348, 109] on div "Received via SMS Sophia Beale 12:40 PM Hi Sarah, am I'm getting my gift card to…" at bounding box center [368, 94] width 323 height 67
copy div "Hi Sarah, am I'm getting my gift card today Tags and notes"
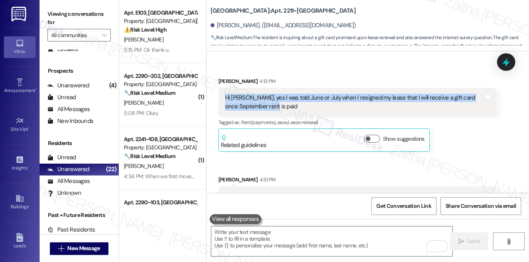
drag, startPoint x: 222, startPoint y: 106, endPoint x: 302, endPoint y: 124, distance: 81.2
click at [299, 117] on div "Hi Sarah, yes I was told June or July when I resigned my lease that I will rece…" at bounding box center [357, 102] width 279 height 29
copy div "Hi Sarah, yes I was told June or July when I resigned my lease that I will rece…"
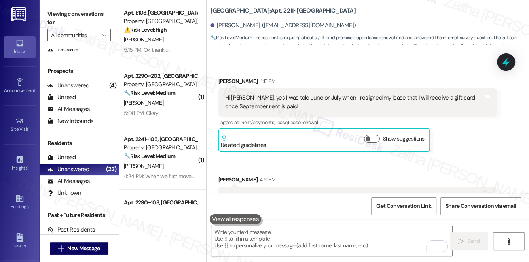
click at [465, 70] on div "Received via SMS Sophia Beale 4:13 PM Hi Sarah, yes I was told June or July whe…" at bounding box center [368, 157] width 323 height 197
click at [505, 66] on icon at bounding box center [505, 62] width 9 height 12
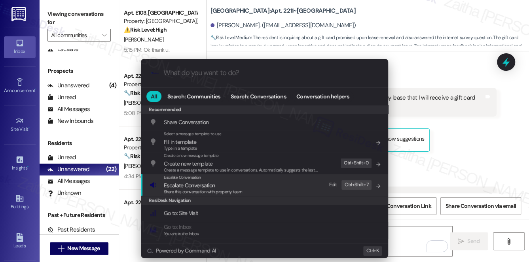
click at [182, 186] on span "Escalate Conversation" at bounding box center [189, 185] width 51 height 7
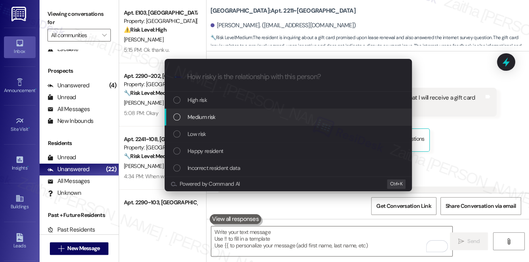
click at [228, 116] on div "Medium risk" at bounding box center [289, 117] width 232 height 9
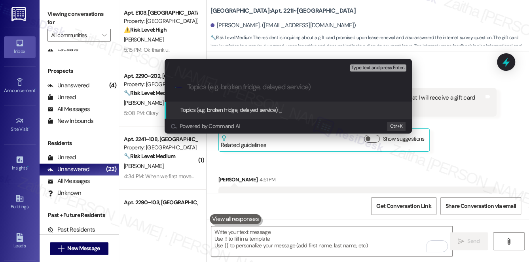
paste input "Follow-Up on Gift Card After Lease Renewal"
type input "Follow-Up on Gift Card After Lease Renewal"
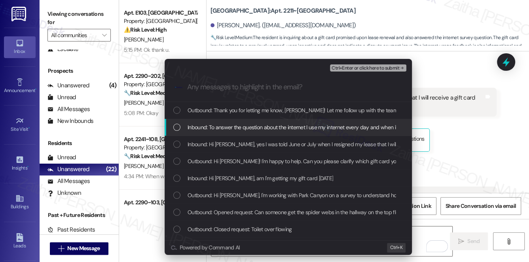
click at [238, 128] on span "Inbound: To answer the question about the internet I use my internet every day …" at bounding box center [424, 127] width 473 height 9
click at [237, 128] on span "Inbound: To answer the question about the internet I use my internet every day …" at bounding box center [424, 127] width 473 height 9
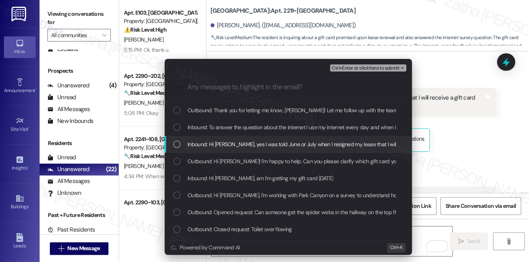
click at [235, 143] on span "Inbound: Hi Sarah, yes I was told June or July when I resigned my lease that I …" at bounding box center [347, 144] width 319 height 9
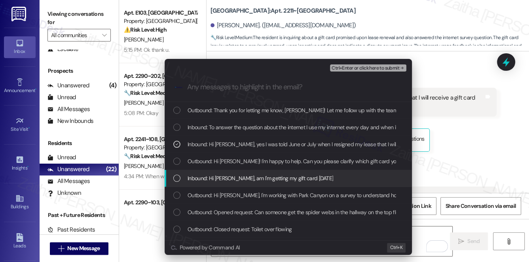
click at [250, 178] on span "Inbound: Hi Sarah, am I'm getting my gift card today" at bounding box center [261, 178] width 146 height 9
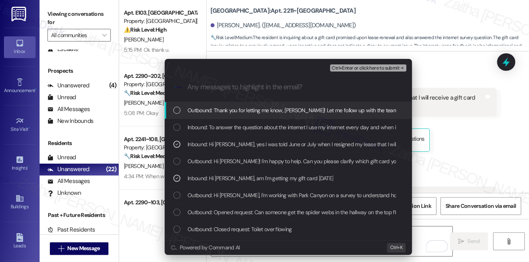
click at [351, 66] on span "Ctrl+Enter or click here to submit" at bounding box center [366, 69] width 68 height 6
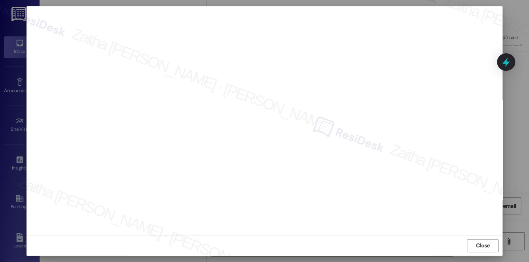
scroll to position [0, 0]
drag, startPoint x: 478, startPoint y: 254, endPoint x: 475, endPoint y: 249, distance: 6.3
click at [478, 254] on span "Close" at bounding box center [483, 253] width 14 height 8
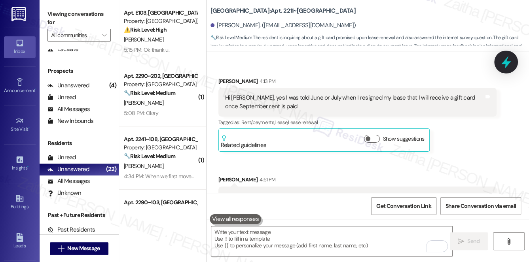
click at [501, 63] on icon at bounding box center [505, 61] width 13 height 13
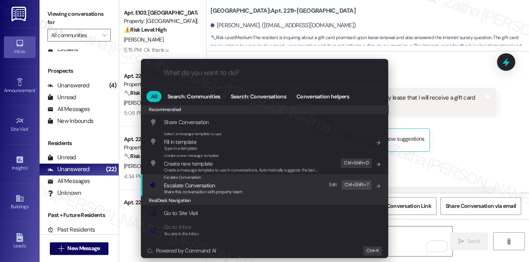
drag, startPoint x: 184, startPoint y: 186, endPoint x: 189, endPoint y: 180, distance: 7.0
click at [184, 186] on span "Escalate Conversation" at bounding box center [189, 185] width 51 height 7
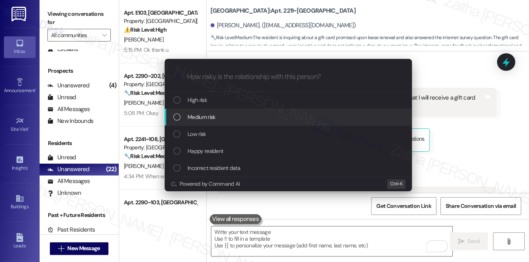
click at [209, 113] on span "Medium risk" at bounding box center [202, 117] width 28 height 9
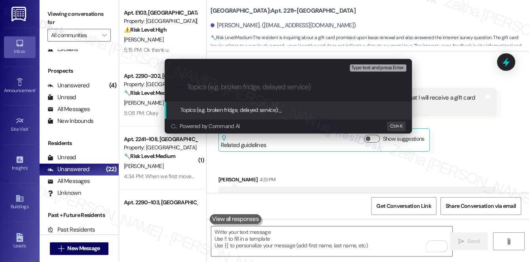
paste input "Follow-Up on Gift Card After Lease Renewal"
type input "Follow-Up on Gift Card After Lease Renewal"
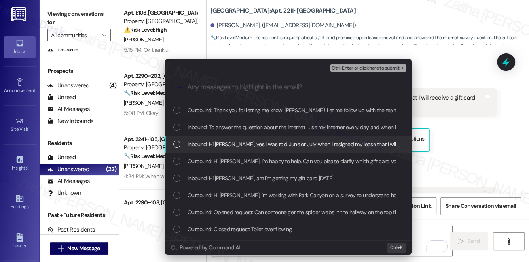
click at [268, 139] on div "Inbound: Hi Sarah, yes I was told June or July when I resigned my lease that I …" at bounding box center [288, 144] width 247 height 17
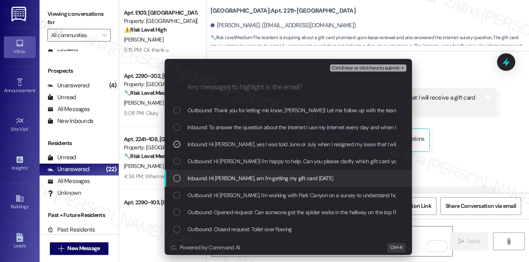
drag, startPoint x: 268, startPoint y: 177, endPoint x: 281, endPoint y: 172, distance: 13.4
click at [268, 177] on span "Inbound: Hi Sarah, am I'm getting my gift card today" at bounding box center [261, 178] width 146 height 9
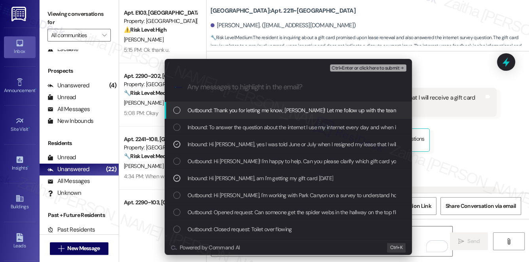
click at [360, 70] on span "Ctrl+Enter or click here to submit" at bounding box center [366, 69] width 68 height 6
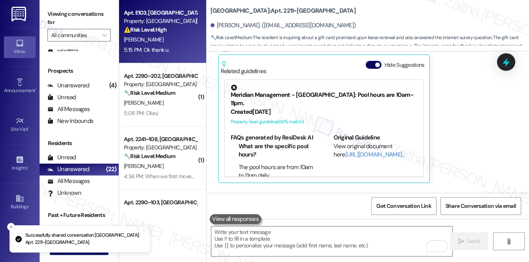
scroll to position [1124, 0]
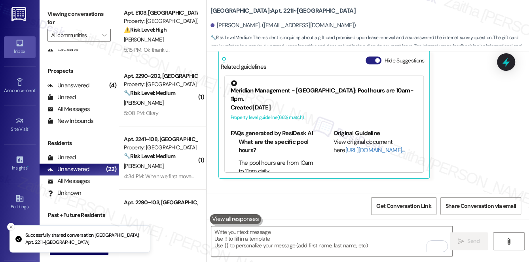
click at [367, 65] on button "Hide Suggestions" at bounding box center [374, 61] width 16 height 8
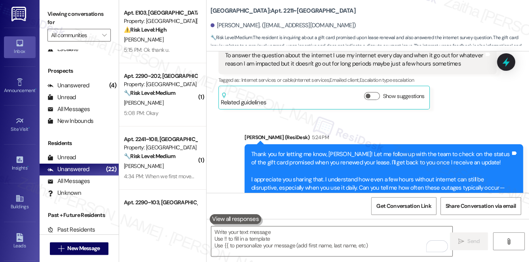
scroll to position [1128, 0]
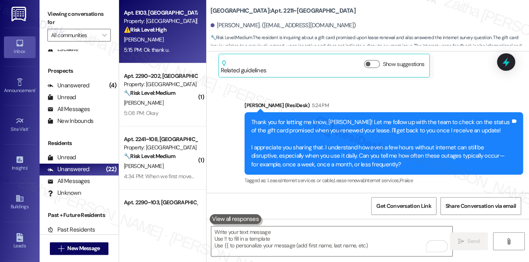
click at [175, 41] on div "H. Monroe" at bounding box center [160, 40] width 75 height 10
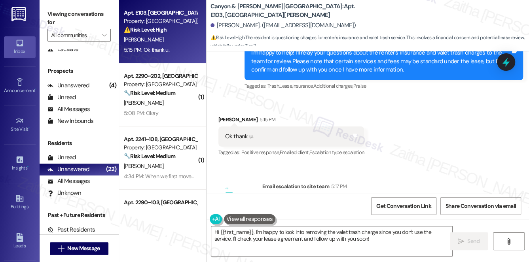
scroll to position [1416, 0]
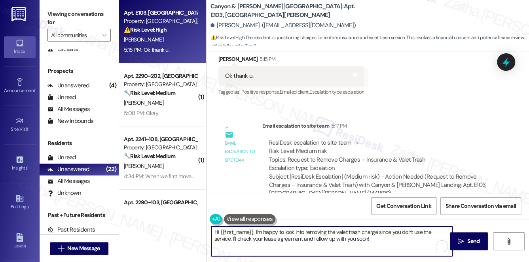
drag, startPoint x: 222, startPoint y: 234, endPoint x: 396, endPoint y: 243, distance: 174.4
click at [397, 254] on textarea "Hi {{first_name}}, I'm happy to look into removing the valet trash charge since…" at bounding box center [331, 242] width 241 height 30
type textarea "H"
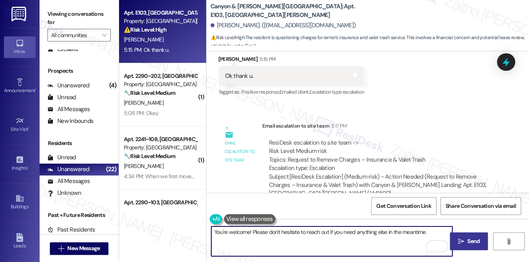
type textarea "You're welcome! Please don't hesitate to reach out if you need anything else in…"
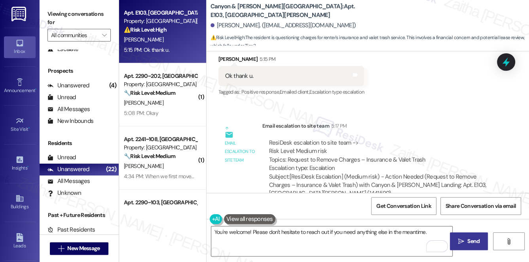
click at [470, 239] on span "Send" at bounding box center [473, 241] width 12 height 8
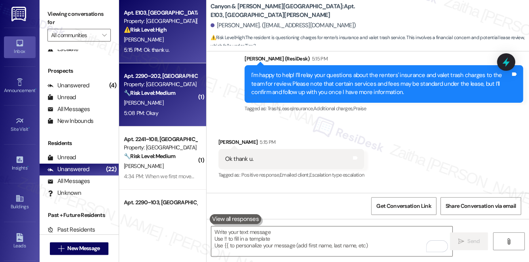
scroll to position [1310, 0]
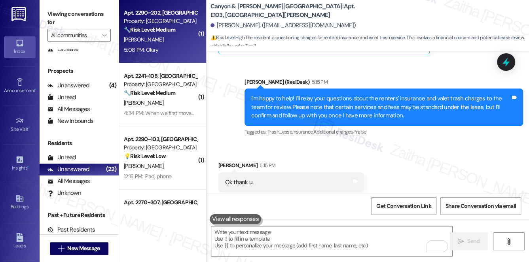
click at [178, 44] on div "J. Davis" at bounding box center [160, 40] width 75 height 10
type textarea "Fetching suggested responses. Please feel free to read through the conversation…"
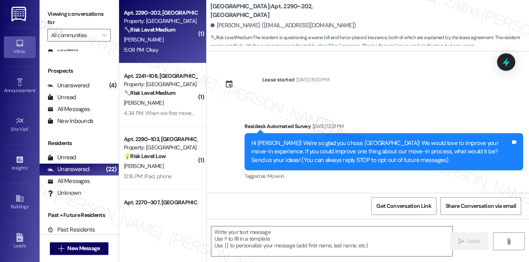
scroll to position [2861, 0]
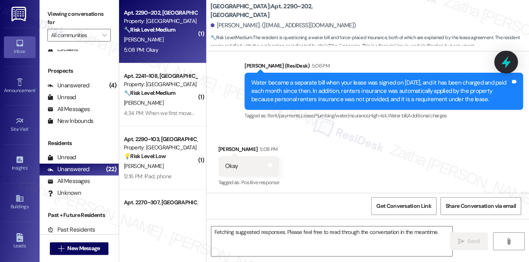
click at [505, 70] on div at bounding box center [506, 62] width 24 height 23
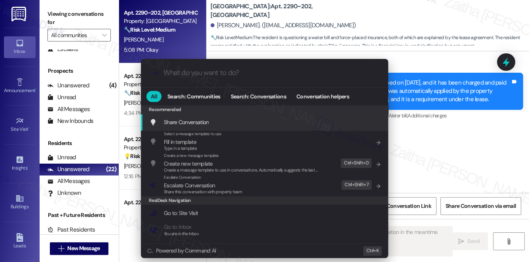
click at [196, 78] on div ".cls-1{fill:#0a055f;}.cls-2{fill:#0cc4c4;} resideskLogoBlueOrange" at bounding box center [264, 73] width 247 height 28
type textarea "Hi {{first_name}}, I see you're wondering about the force-placed insurance. It'…"
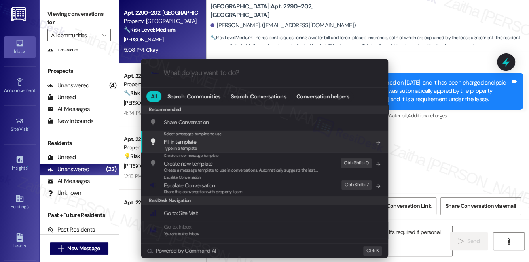
click at [425, 135] on div ".cls-1{fill:#0a055f;}.cls-2{fill:#0cc4c4;} resideskLogoBlueOrange All Search: C…" at bounding box center [264, 131] width 529 height 262
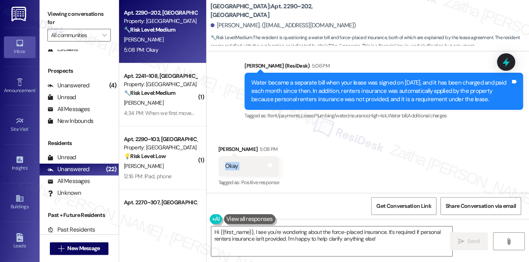
drag, startPoint x: 222, startPoint y: 166, endPoint x: 253, endPoint y: 163, distance: 31.0
click at [253, 163] on div "Okay Tags and notes" at bounding box center [248, 166] width 61 height 20
copy div "Okay Tags and notes"
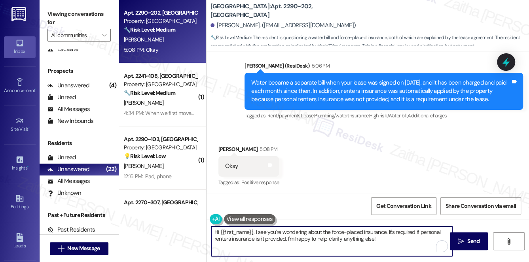
drag, startPoint x: 215, startPoint y: 231, endPoint x: 404, endPoint y: 243, distance: 189.6
click at [404, 243] on textarea "Hi {{first_name}}, I see you're wondering about the force-placed insurance. It'…" at bounding box center [331, 242] width 241 height 30
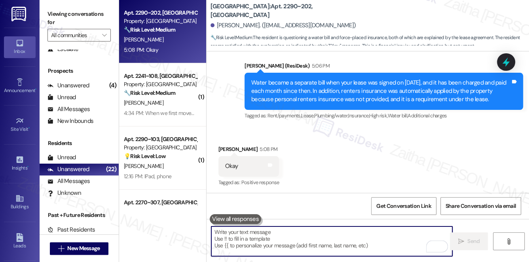
paste textarea "Got it, {{first_name}}. Please don’t hesitate to reach out if you need anything…"
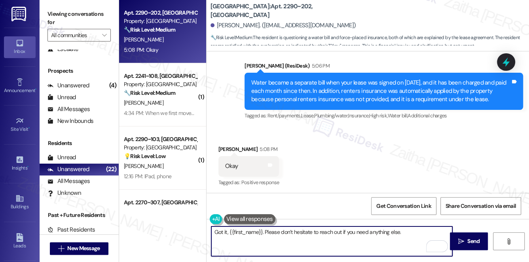
click at [226, 231] on textarea "Got it, {{first_name}}. Please don’t hesitate to reach out if you need anything…" at bounding box center [331, 242] width 241 height 30
type textarea "Thank you, {{first_name}}. Please don’t hesitate to reach out if you need anyth…"
click at [477, 245] on span "Send" at bounding box center [473, 241] width 12 height 8
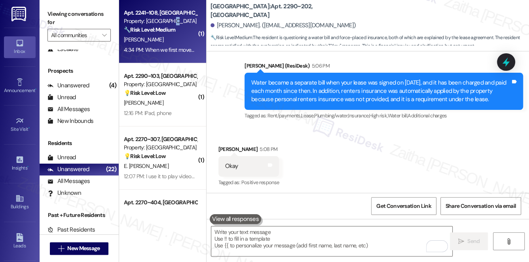
click at [173, 25] on div "Property: [GEOGRAPHIC_DATA]" at bounding box center [160, 21] width 73 height 8
type textarea "Fetching suggested responses. Please feel free to read through the conversation…"
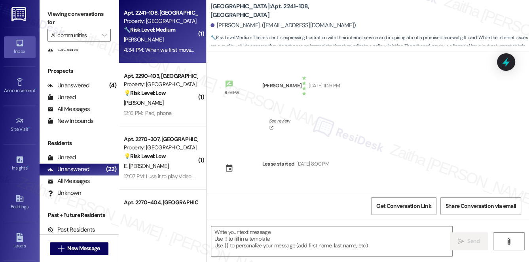
scroll to position [8988, 0]
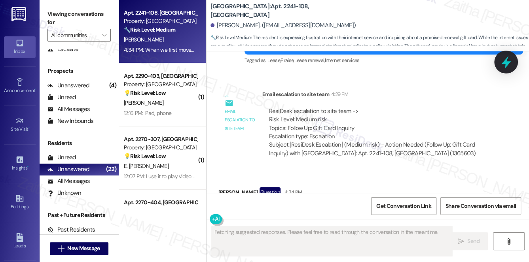
click at [505, 61] on icon at bounding box center [505, 62] width 9 height 12
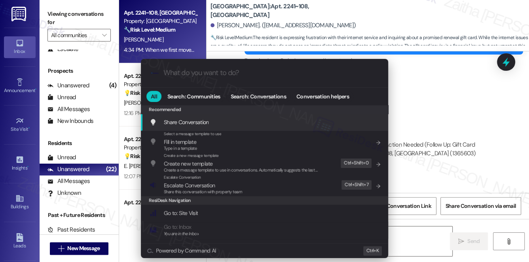
type textarea "Hey {{first_name}}, thanks for the info! It sounds like"
type input "s"
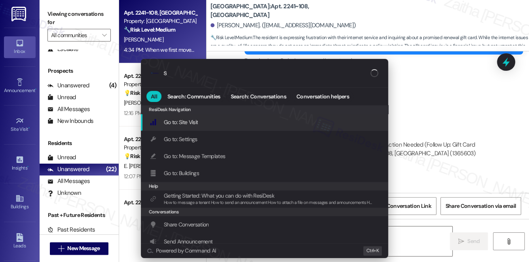
type textarea "Hey {{first_name}}, thanks for the info! It sounds like you"
type input "sl"
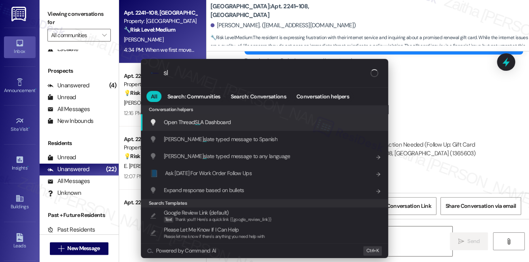
type textarea "Hey {{first_name}}, thanks for the info! It sounds like you had"
type input "sla"
type textarea "Hey {{first_name}}, thanks for the info! It sounds like you had a great experie…"
type input "sla"
type textarea "Hey {{first_name}}, thanks for the info! It sounds like you had a great experie…"
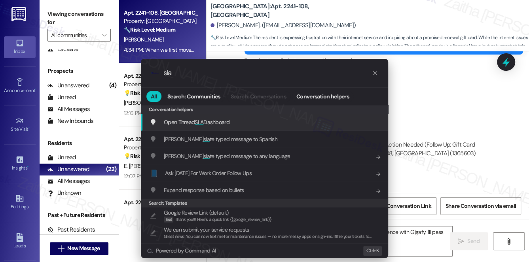
click at [212, 120] on span "Open Thread SLA Dashboard" at bounding box center [197, 122] width 66 height 7
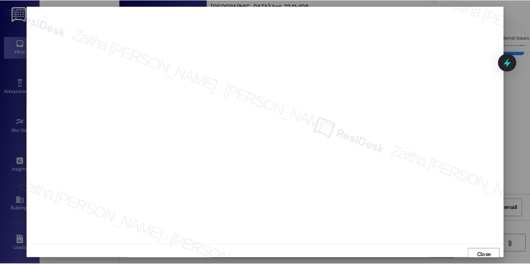
scroll to position [8978, 0]
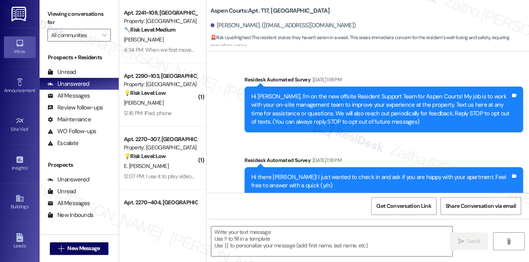
type textarea "Fetching suggested responses. Please feel free to read through the conversation…"
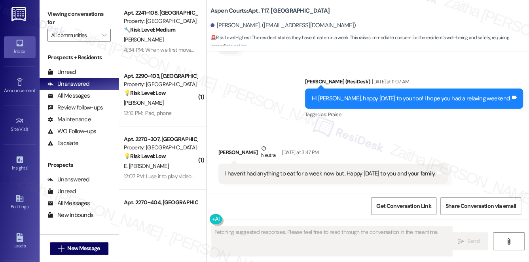
scroll to position [8607, 0]
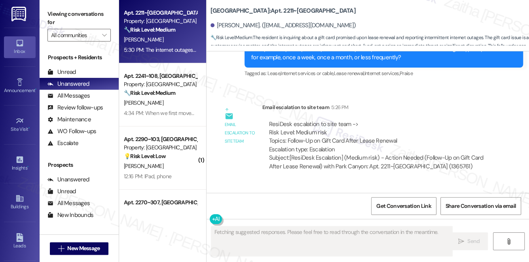
scroll to position [1300, 0]
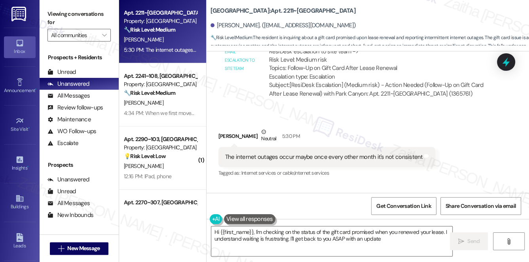
type textarea "Hi {{first_name}}, I'm checking on the status of the gift card promised when yo…"
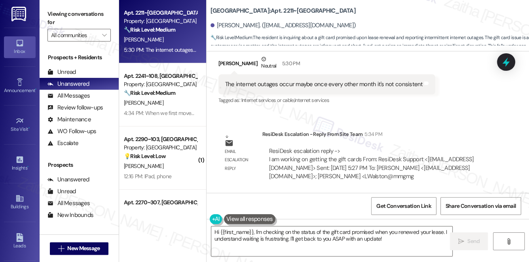
scroll to position [1381, 0]
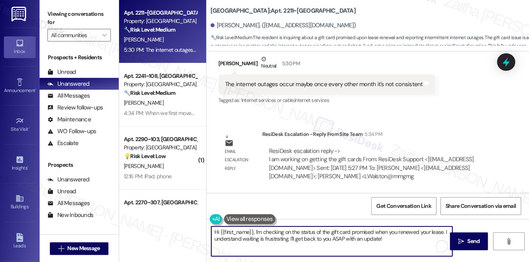
drag, startPoint x: 213, startPoint y: 234, endPoint x: 421, endPoint y: 244, distance: 208.4
click at [421, 244] on textarea "Hi {{first_name}}, I'm checking on the status of the gift card promised when yo…" at bounding box center [331, 242] width 241 height 30
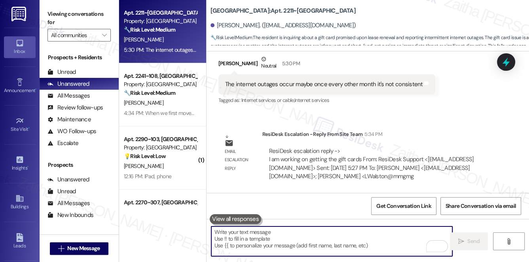
paste textarea "Thanks so much for sharing your experience—it really helps us understand what m…"
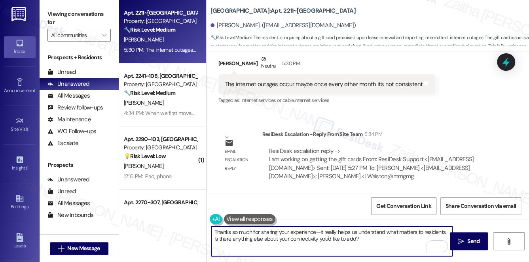
type textarea "Thanks so much for sharing your experience—it really helps us understand what m…"
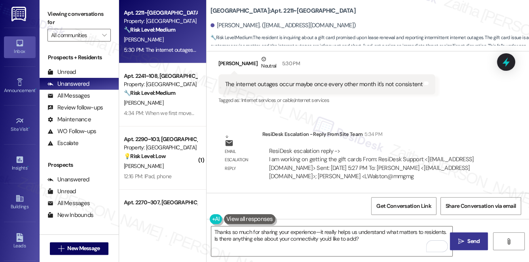
click at [464, 241] on span " Send" at bounding box center [469, 241] width 25 height 8
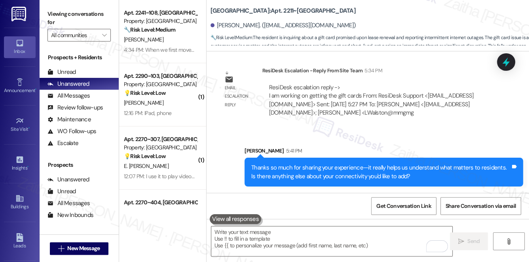
scroll to position [1445, 0]
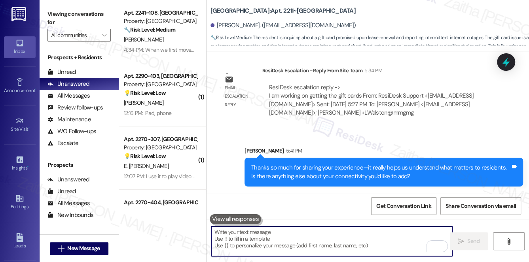
click at [262, 242] on textarea "To enrich screen reader interactions, please activate Accessibility in Grammarl…" at bounding box center [331, 242] width 241 height 30
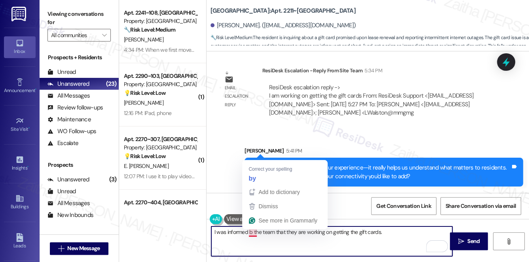
type textarea "I was informed by the team that they are working on getting the gift cards."
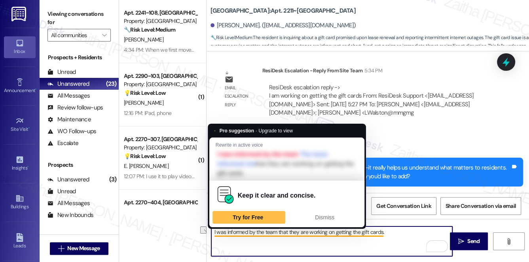
drag, startPoint x: 400, startPoint y: 230, endPoint x: 207, endPoint y: 236, distance: 192.8
click at [207, 236] on div "I was informed by the team that they are working on getting the gift cards." at bounding box center [328, 241] width 242 height 30
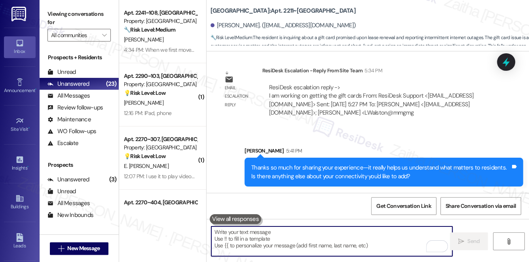
click at [274, 240] on textarea "To enrich screen reader interactions, please activate Accessibility in Grammarl…" at bounding box center [331, 242] width 241 height 30
paste textarea "I was informed by the team that they are currently in the process of obtaining …"
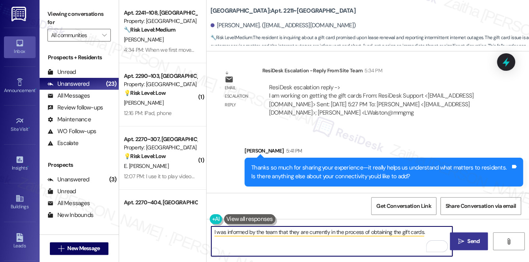
type textarea "I was informed by the team that they are currently in the process of obtaining …"
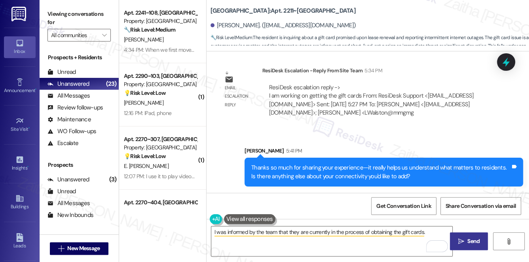
click at [469, 239] on span "Send" at bounding box center [473, 241] width 12 height 8
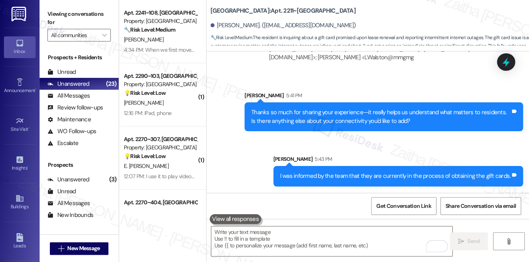
scroll to position [1500, 0]
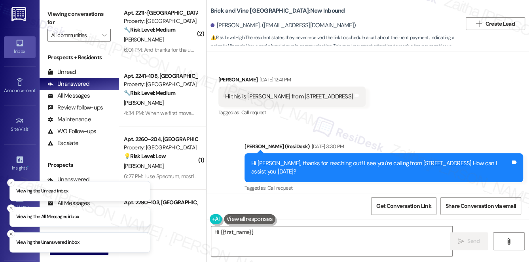
scroll to position [2219, 0]
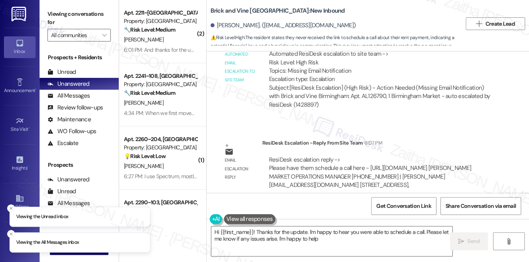
type textarea "Hi {{first_name}}! Thanks for the update. I'm happy to hear you were able to sc…"
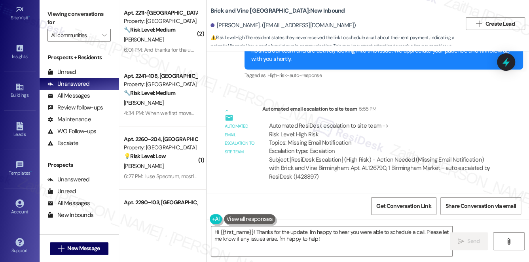
scroll to position [112, 0]
click at [20, 208] on div "Account" at bounding box center [20, 212] width 40 height 8
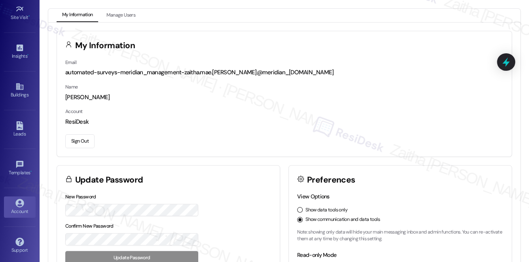
click at [78, 140] on button "Sign Out" at bounding box center [79, 142] width 29 height 14
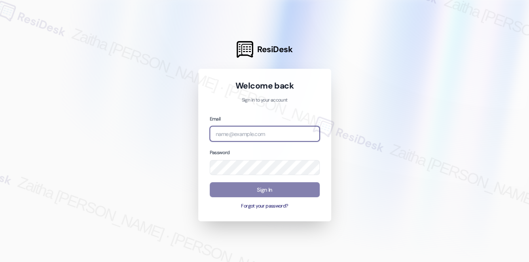
click at [271, 136] on input "email" at bounding box center [265, 133] width 110 height 15
type input "[EMAIL_ADDRESS][PERSON_NAME][DOMAIN_NAME]"
